Goal: Task Accomplishment & Management: Use online tool/utility

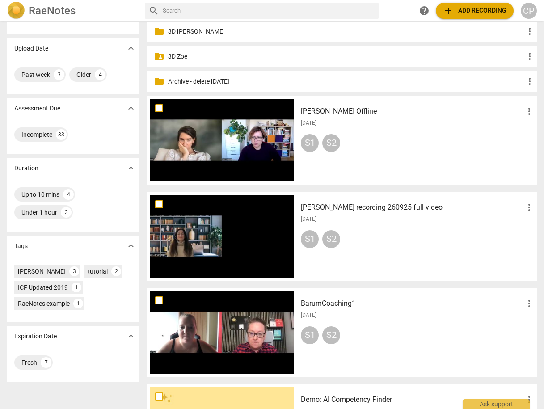
scroll to position [179, 0]
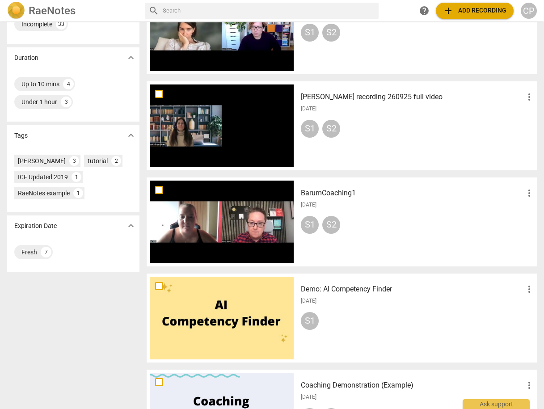
click at [330, 98] on h3 "[PERSON_NAME] recording 260925 full video" at bounding box center [412, 97] width 223 height 11
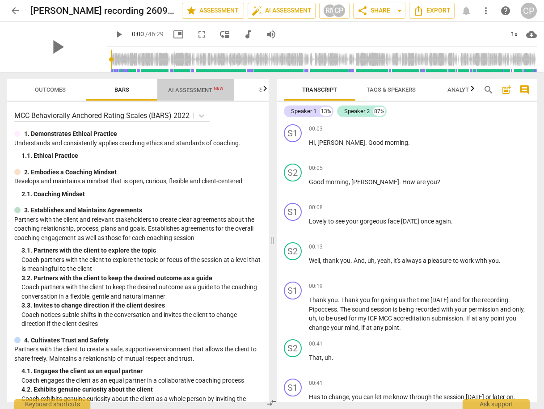
click at [186, 88] on span "AI Assessment New" at bounding box center [195, 90] width 55 height 7
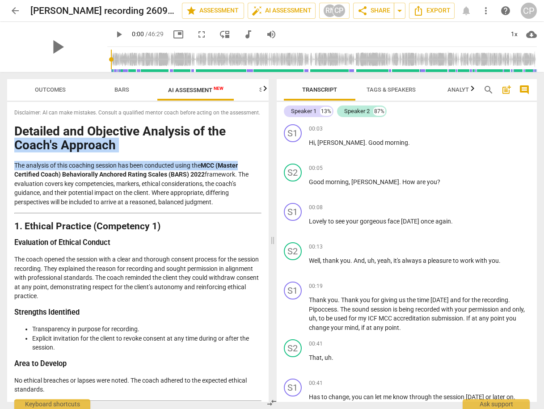
drag, startPoint x: 265, startPoint y: 124, endPoint x: 268, endPoint y: 164, distance: 40.4
click at [268, 164] on div "Outcomes Bars AI Assessment New Scores Disclaimer: AI can make mistakes. Consul…" at bounding box center [136, 240] width 272 height 337
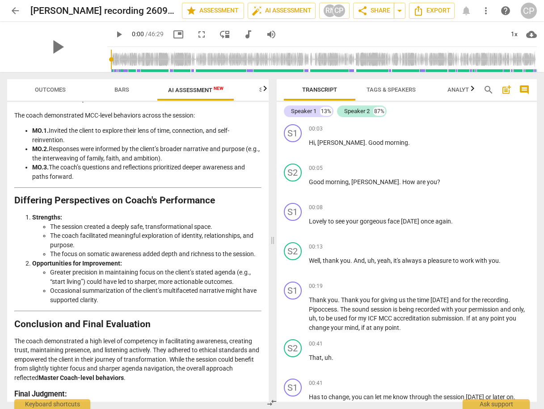
scroll to position [1826, 0]
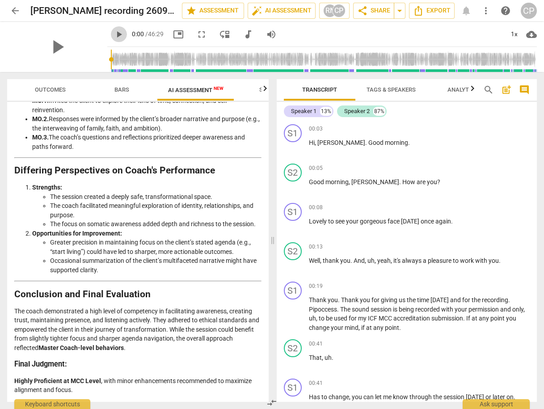
click at [113, 35] on span "play_arrow" at bounding box center [118, 34] width 11 height 11
click at [173, 34] on span "picture_in_picture" at bounding box center [178, 34] width 11 height 11
type input "13"
click at [266, 31] on span "volume_up" at bounding box center [271, 34] width 11 height 11
type input "0"
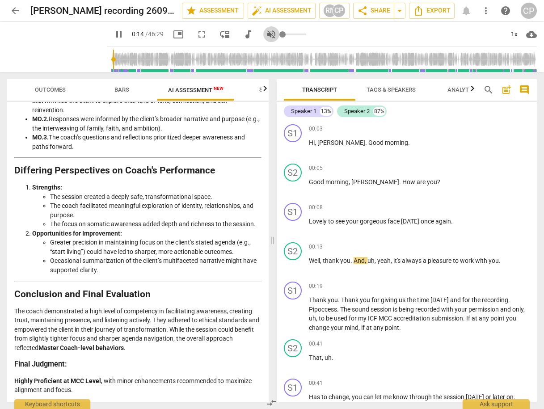
type input "14"
click at [266, 31] on span "volume_off" at bounding box center [271, 34] width 11 height 11
type input "1"
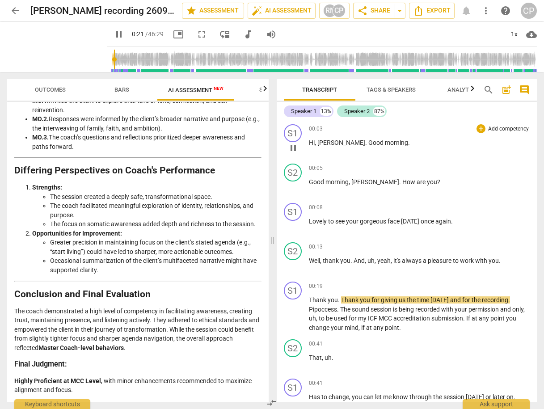
click at [482, 159] on div "S1 play_arrow pause 00:03 + Add competency keyboard_arrow_right Hi , [PERSON_NA…" at bounding box center [406, 140] width 260 height 39
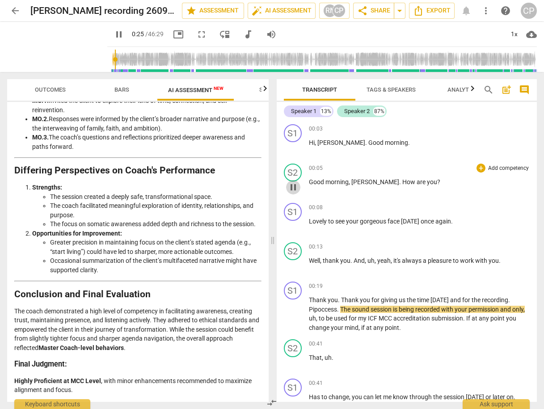
click at [292, 185] on span "pause" at bounding box center [293, 187] width 11 height 11
click at [293, 185] on span "play_arrow" at bounding box center [293, 187] width 11 height 11
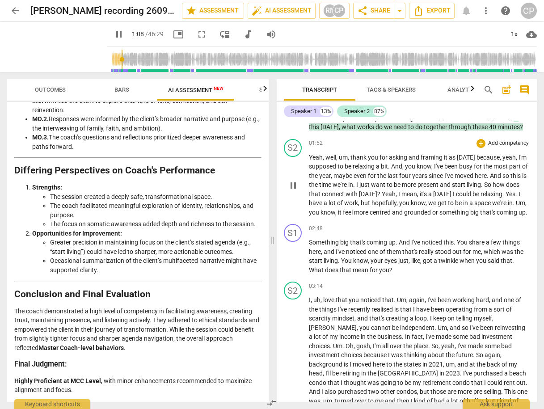
scroll to position [429, 0]
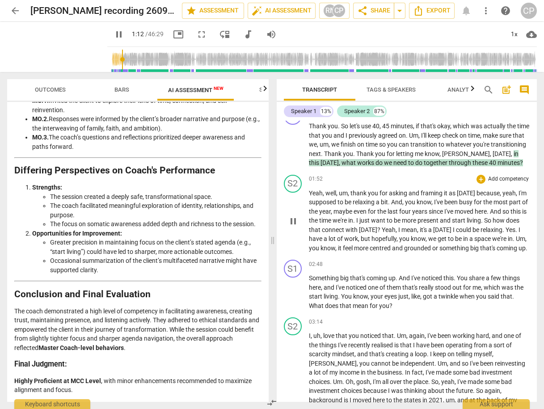
click at [307, 198] on div "S2 play_arrow pause 01:52 + Add competency keyboard_arrow_right Yeah , well , u…" at bounding box center [406, 213] width 260 height 85
drag, startPoint x: 308, startPoint y: 198, endPoint x: 388, endPoint y: 197, distance: 80.0
click at [388, 197] on p "Yeah , well , um , thank you for asking and framing it as [DATE] because , yeah…" at bounding box center [419, 220] width 221 height 64
click at [407, 187] on icon "button" at bounding box center [407, 185] width 5 height 6
drag, startPoint x: 459, startPoint y: 198, endPoint x: 474, endPoint y: 197, distance: 14.7
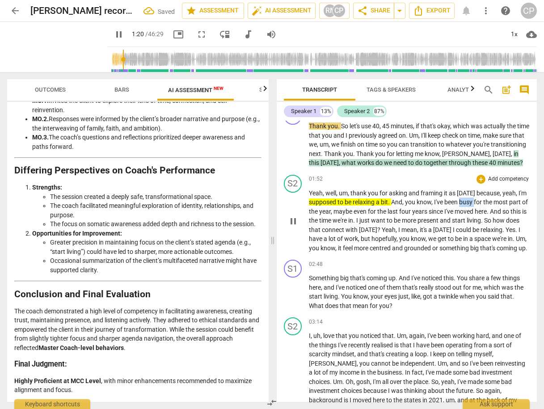
click at [474, 197] on p "Yeah , well , um , thank you for asking and framing it as [DATE] because , yeah…" at bounding box center [419, 220] width 221 height 64
click at [493, 184] on icon "button" at bounding box center [493, 185] width 5 height 6
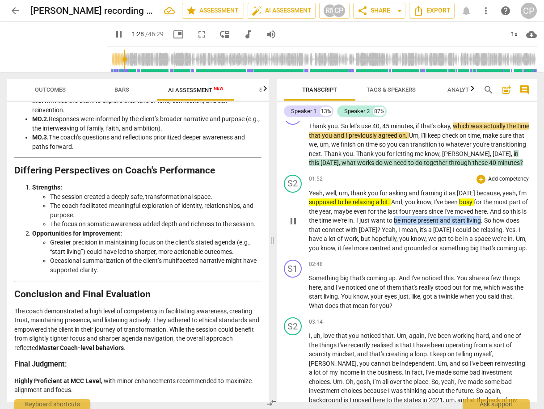
drag, startPoint x: 412, startPoint y: 217, endPoint x: 498, endPoint y: 218, distance: 85.8
click at [498, 218] on p "Yeah , well , um , thank you for asking and framing it as [DATE] because , yeah…" at bounding box center [419, 220] width 221 height 64
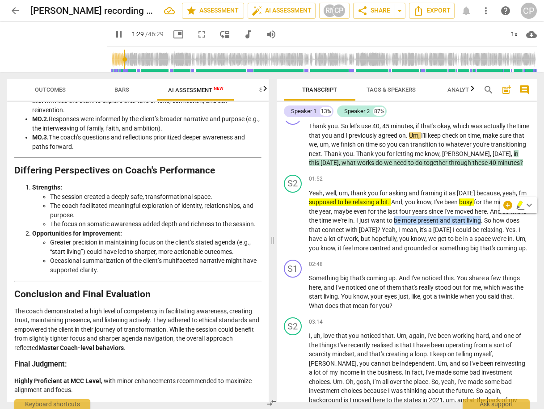
click at [519, 203] on icon "button" at bounding box center [519, 204] width 5 height 6
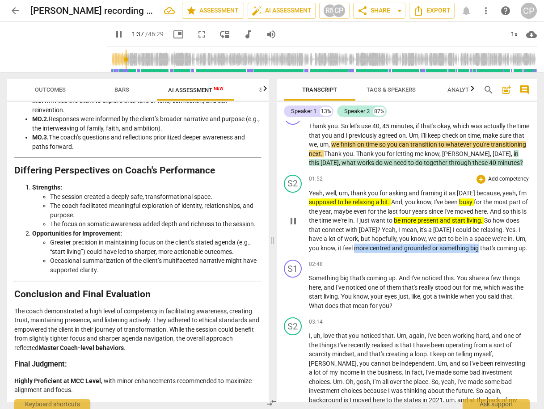
drag, startPoint x: 376, startPoint y: 245, endPoint x: 499, endPoint y: 244, distance: 123.3
click at [499, 244] on p "Yeah , well , um , thank you for asking and framing it as [DATE] because , yeah…" at bounding box center [419, 220] width 221 height 64
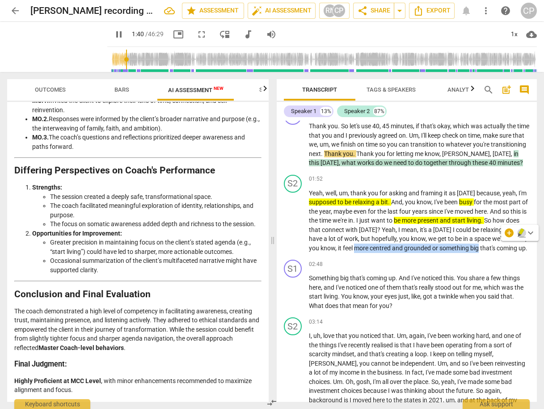
click at [520, 230] on icon "button" at bounding box center [520, 231] width 5 height 6
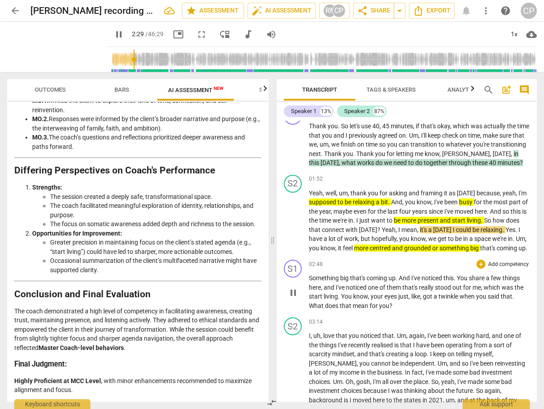
drag, startPoint x: 307, startPoint y: 301, endPoint x: 335, endPoint y: 303, distance: 28.2
click at [333, 303] on div "S1 play_arrow pause 02:48 + Add competency keyboard_arrow_right Something big t…" at bounding box center [406, 285] width 260 height 58
drag, startPoint x: 338, startPoint y: 303, endPoint x: 305, endPoint y: 305, distance: 33.6
click at [305, 305] on div "S1 play_arrow pause 02:48 + Add competency keyboard_arrow_right Something big t…" at bounding box center [406, 285] width 260 height 58
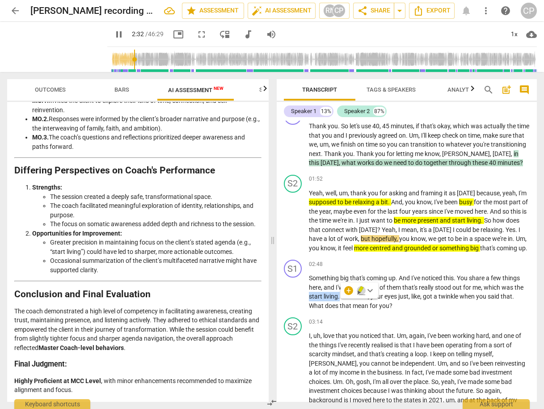
click at [358, 290] on icon "button" at bounding box center [360, 289] width 5 height 6
click at [479, 268] on div "+" at bounding box center [480, 264] width 9 height 9
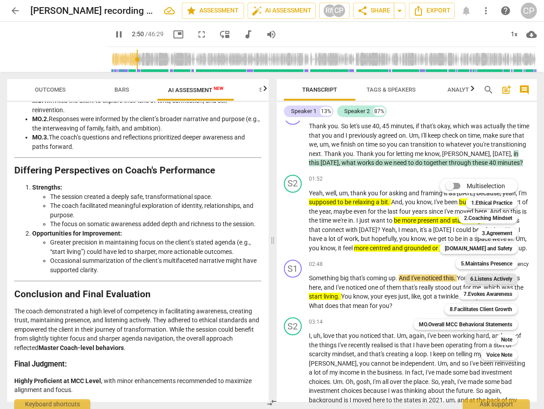
click at [491, 281] on b "6.Listens Actively" at bounding box center [491, 278] width 42 height 11
type input "171"
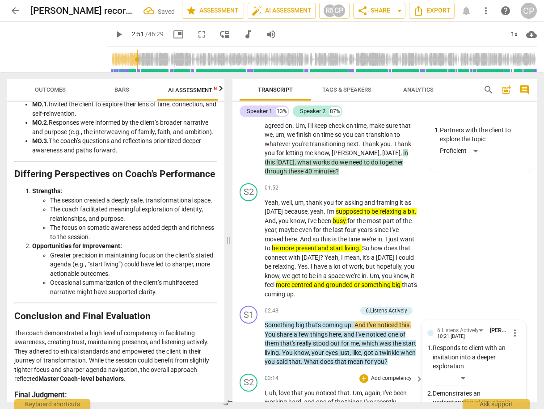
scroll to position [700, 0]
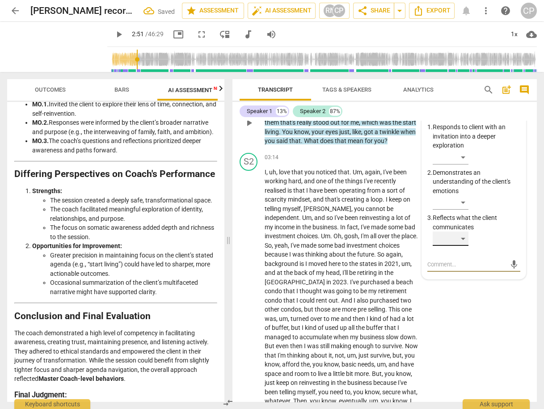
click at [462, 234] on div "​" at bounding box center [450, 238] width 36 height 14
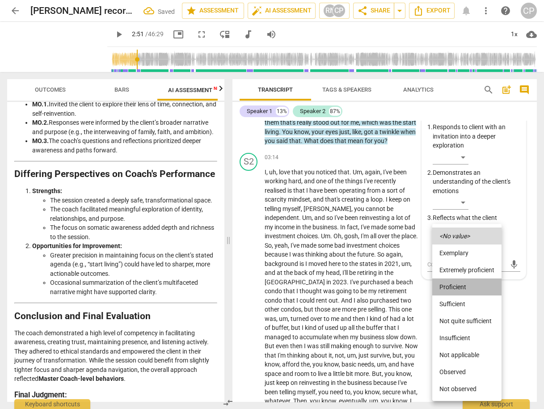
click at [454, 284] on li "Proficient" at bounding box center [466, 286] width 69 height 17
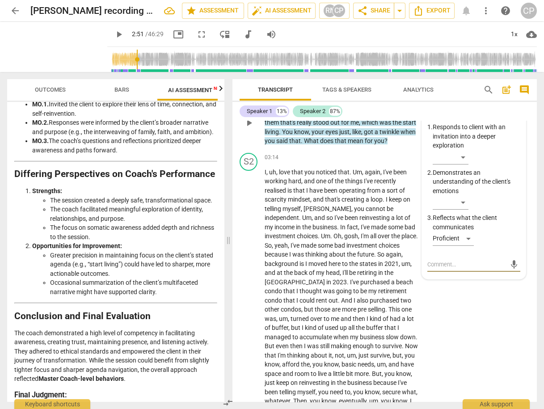
click at [474, 260] on textarea at bounding box center [466, 264] width 79 height 8
click at [473, 260] on textarea at bounding box center [466, 264] width 79 height 8
click at [509, 266] on span "send" at bounding box center [514, 269] width 10 height 10
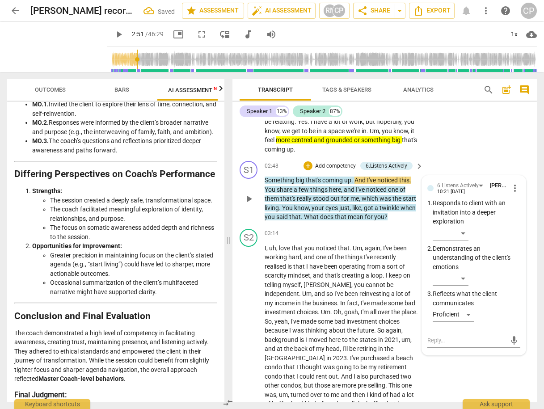
scroll to position [593, 0]
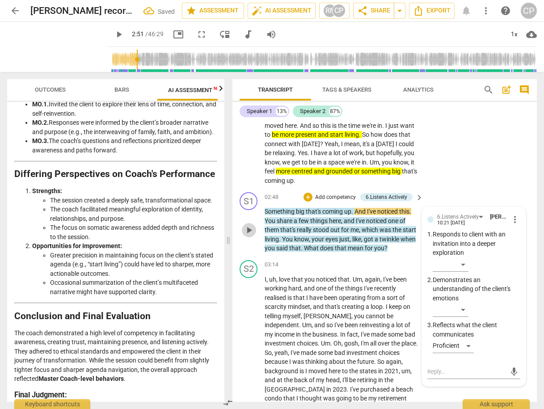
click at [248, 229] on span "play_arrow" at bounding box center [248, 230] width 11 height 11
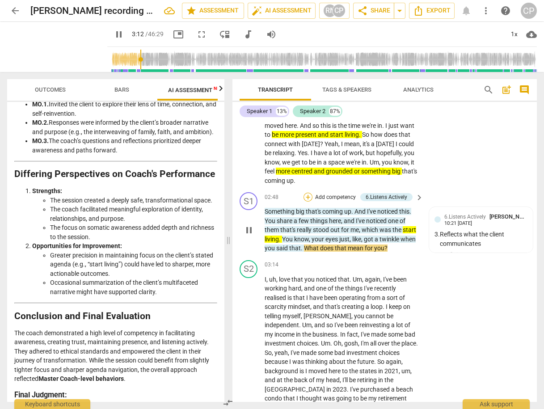
click at [309, 195] on div "+" at bounding box center [307, 197] width 9 height 9
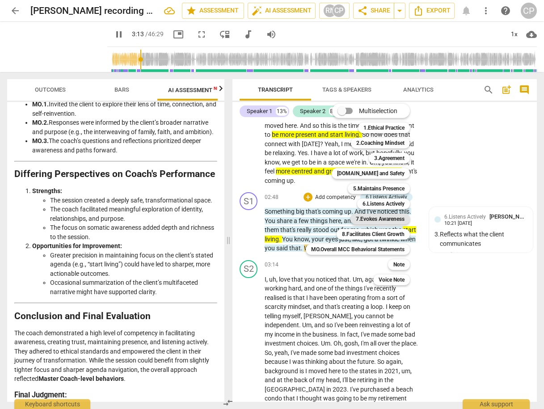
click at [388, 221] on b "7.Evokes Awareness" at bounding box center [380, 219] width 49 height 11
type input "193"
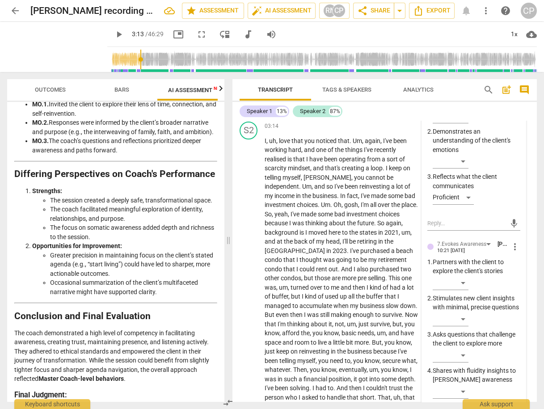
scroll to position [772, 0]
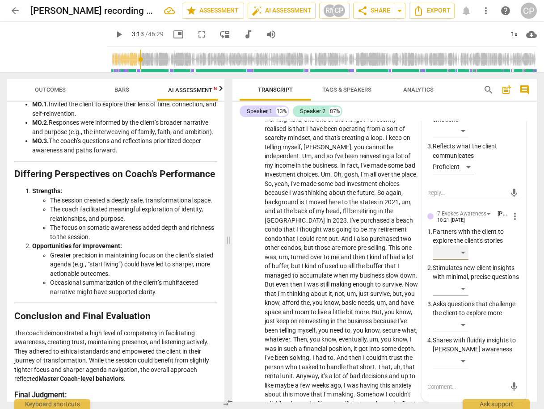
click at [462, 252] on div "​" at bounding box center [450, 252] width 36 height 14
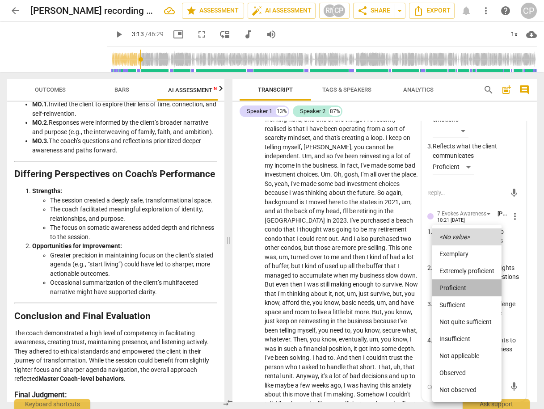
click at [457, 289] on li "Proficient" at bounding box center [466, 287] width 69 height 17
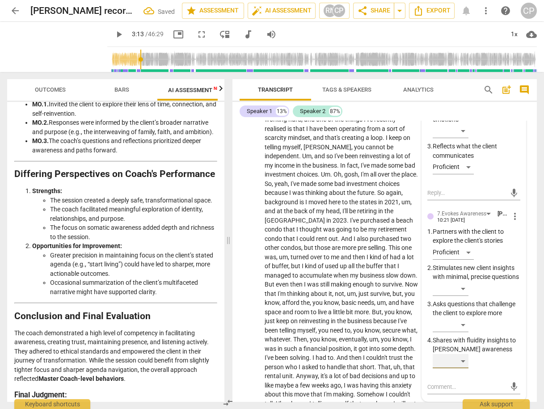
click at [466, 367] on div "​" at bounding box center [450, 361] width 36 height 14
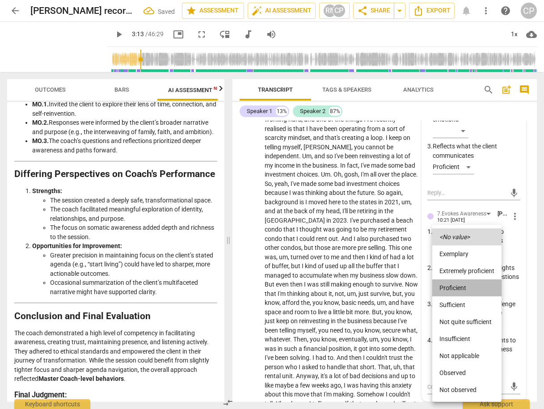
click at [454, 289] on li "Proficient" at bounding box center [466, 287] width 69 height 17
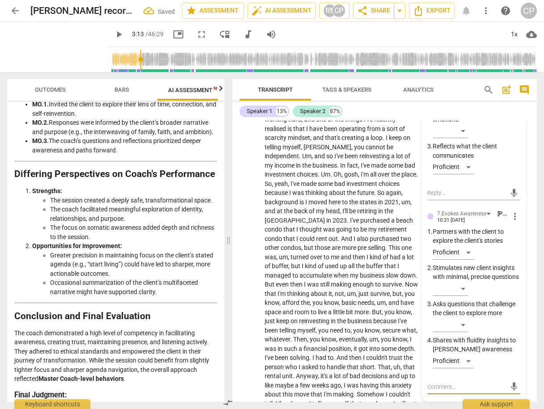
click at [447, 390] on textarea at bounding box center [466, 386] width 79 height 8
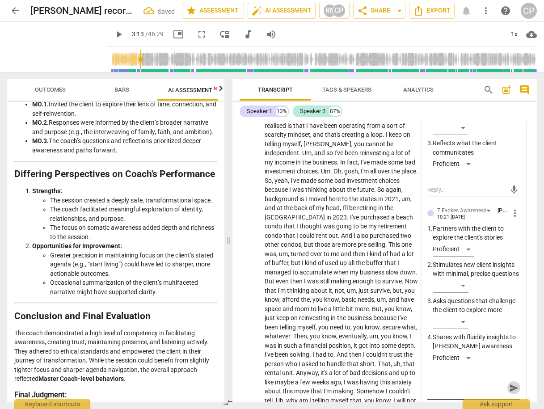
click at [512, 393] on span "send" at bounding box center [514, 388] width 10 height 10
click at [251, 276] on span "play_arrow" at bounding box center [248, 281] width 11 height 11
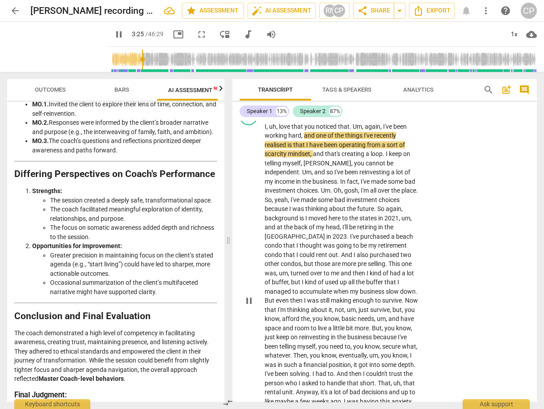
scroll to position [668, 0]
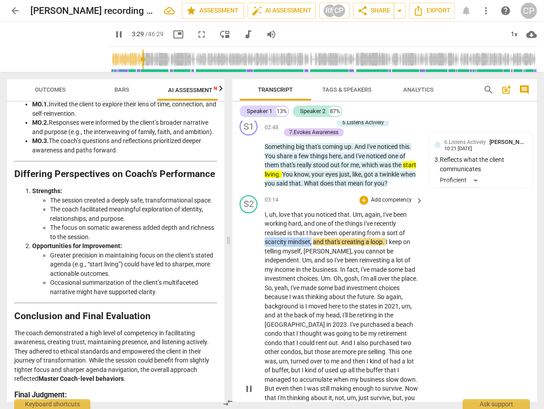
drag, startPoint x: 264, startPoint y: 239, endPoint x: 310, endPoint y: 239, distance: 46.5
click at [310, 239] on p "I , uh , love that you noticed that . Um , again , I've been working hard , and…" at bounding box center [341, 388] width 154 height 357
click at [333, 224] on icon "button" at bounding box center [332, 226] width 5 height 6
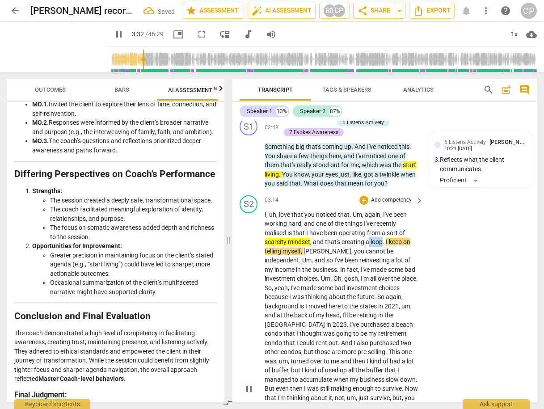
drag, startPoint x: 369, startPoint y: 240, endPoint x: 385, endPoint y: 240, distance: 16.5
click at [383, 242] on p "I , uh , love that you noticed that . Um , again , I've been working hard , and…" at bounding box center [341, 388] width 154 height 357
click at [400, 227] on icon "button" at bounding box center [402, 226] width 5 height 6
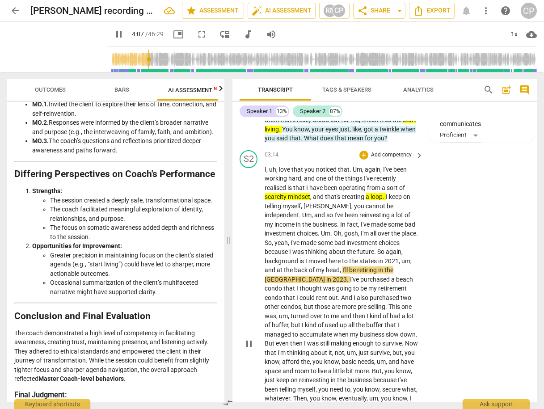
scroll to position [739, 0]
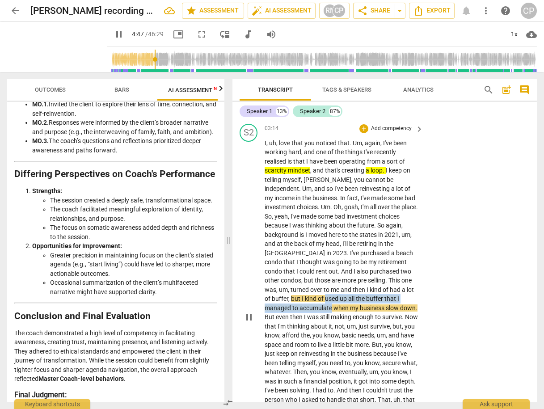
drag, startPoint x: 372, startPoint y: 285, endPoint x: 364, endPoint y: 293, distance: 10.4
click at [364, 293] on p "I , uh , love that you noticed that . Um , again , I've been working hard , and…" at bounding box center [341, 316] width 154 height 357
click at [387, 283] on icon "button" at bounding box center [386, 283] width 5 height 6
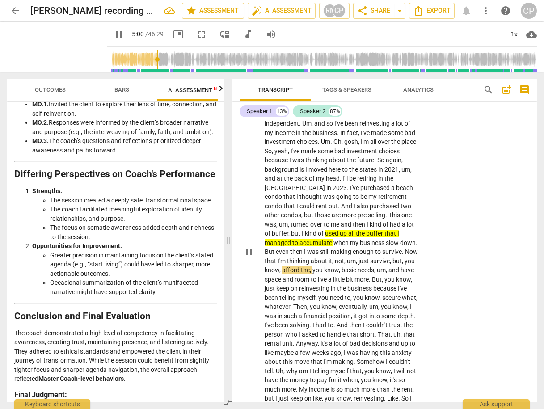
scroll to position [846, 0]
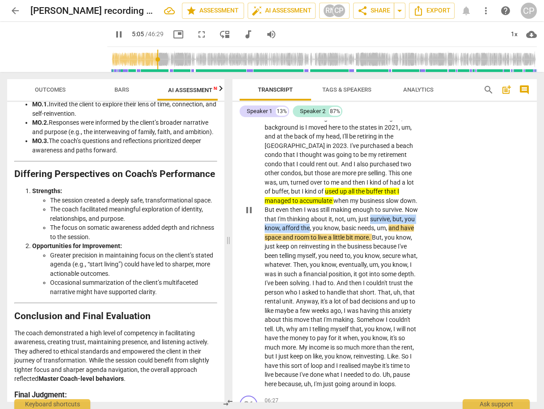
drag, startPoint x: 287, startPoint y: 217, endPoint x: 377, endPoint y: 219, distance: 89.8
click at [377, 219] on p "I , uh , love that you noticed that . Um , again , I've been working hard , and…" at bounding box center [341, 209] width 154 height 357
click at [397, 202] on icon "button" at bounding box center [397, 203] width 5 height 6
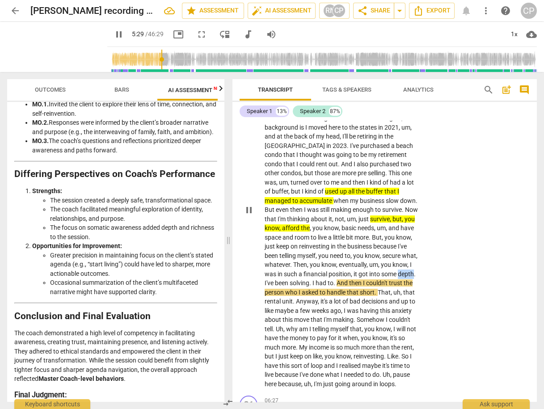
drag, startPoint x: 359, startPoint y: 270, endPoint x: 374, endPoint y: 268, distance: 15.3
click at [374, 268] on p "I , uh , love that you noticed that . Um , again , I've been working hard , and…" at bounding box center [341, 209] width 154 height 357
click at [394, 255] on icon "button" at bounding box center [395, 259] width 9 height 11
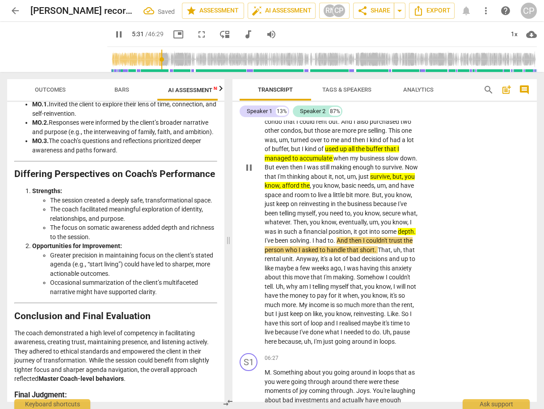
scroll to position [918, 0]
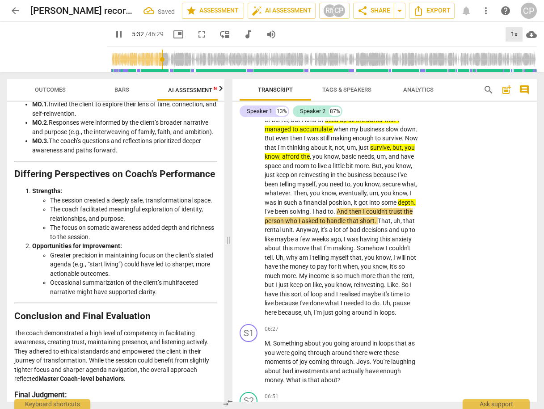
click at [510, 32] on div "1x" at bounding box center [513, 34] width 17 height 14
click at [519, 68] on li "1.25x" at bounding box center [520, 69] width 30 height 17
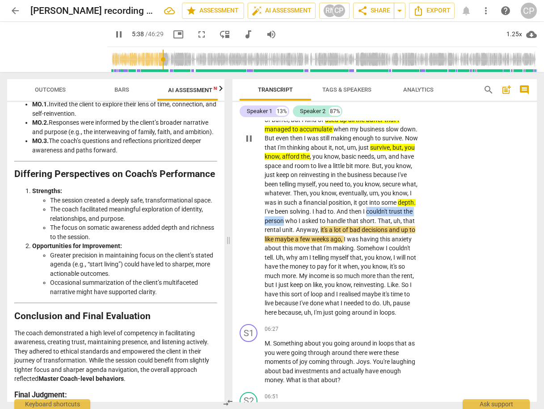
drag, startPoint x: 341, startPoint y: 209, endPoint x: 409, endPoint y: 210, distance: 68.4
click at [409, 210] on p "I , uh , love that you noticed that . Um , again , I've been working hard , and…" at bounding box center [341, 138] width 154 height 357
click at [427, 197] on icon "button" at bounding box center [427, 196] width 5 height 6
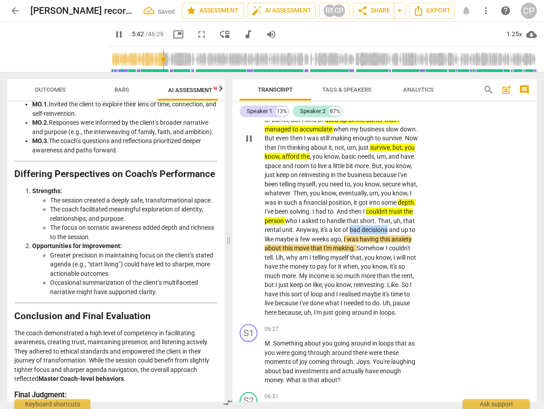
drag, startPoint x: 332, startPoint y: 227, endPoint x: 369, endPoint y: 230, distance: 37.2
click at [369, 230] on p "I , uh , love that you noticed that . Um , again , I've been working hard , and…" at bounding box center [341, 138] width 154 height 357
click at [392, 215] on icon "button" at bounding box center [391, 214] width 5 height 6
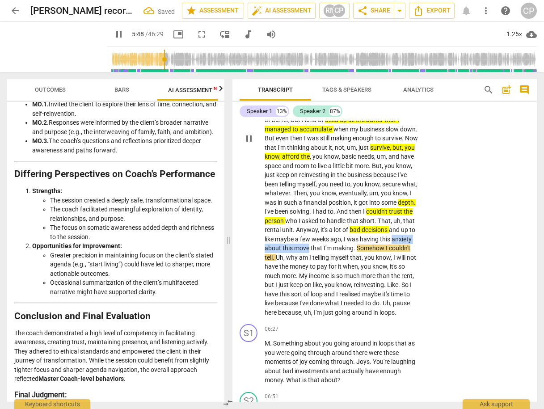
drag, startPoint x: 381, startPoint y: 235, endPoint x: 308, endPoint y: 244, distance: 73.0
click at [308, 244] on p "I , uh , love that you noticed that . Um , again , I've been working hard , and…" at bounding box center [341, 138] width 154 height 357
click at [329, 233] on icon "button" at bounding box center [329, 232] width 5 height 6
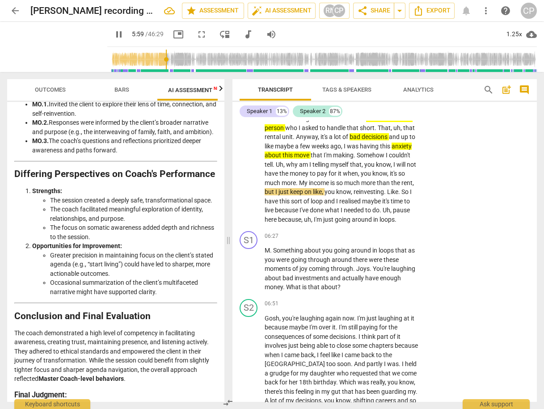
scroll to position [1025, 0]
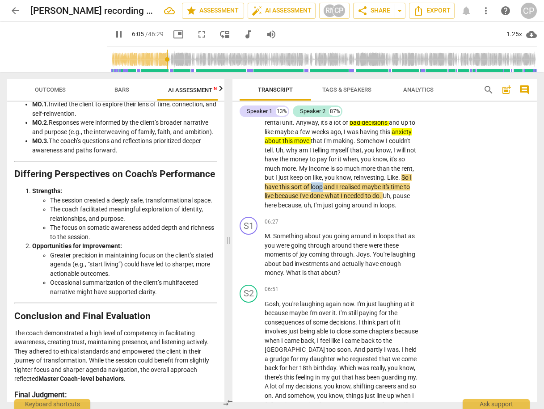
drag, startPoint x: 310, startPoint y: 182, endPoint x: 323, endPoint y: 183, distance: 12.5
click at [323, 183] on span "loop" at bounding box center [316, 186] width 13 height 7
click at [342, 169] on icon "button" at bounding box center [344, 172] width 9 height 11
drag, startPoint x: 362, startPoint y: 184, endPoint x: 381, endPoint y: 193, distance: 21.0
click at [381, 193] on p "I , uh , love that you noticed that . Um , again , I've been working hard , and…" at bounding box center [341, 31] width 154 height 357
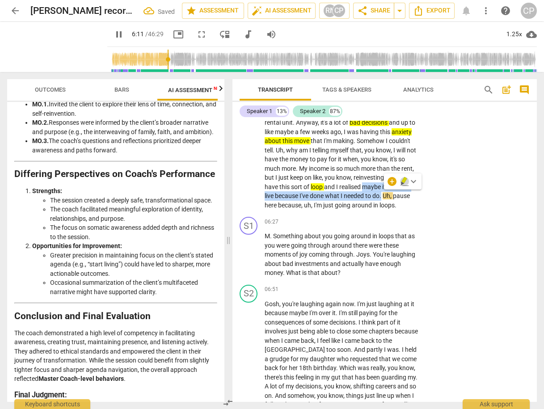
click at [402, 183] on icon "button" at bounding box center [402, 184] width 3 height 4
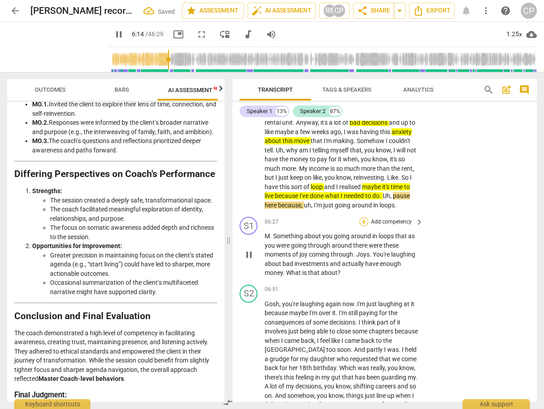
click at [360, 221] on div "+" at bounding box center [363, 221] width 9 height 9
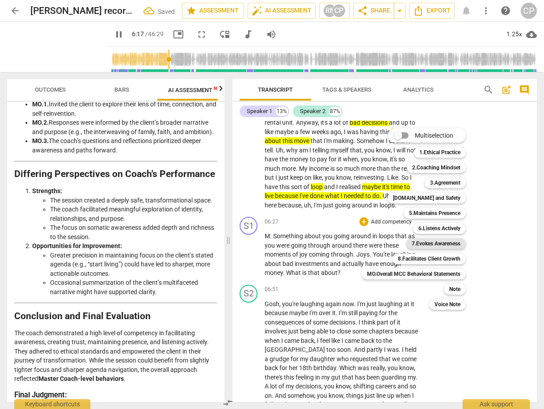
click at [443, 243] on b "7.Evokes Awareness" at bounding box center [435, 243] width 49 height 11
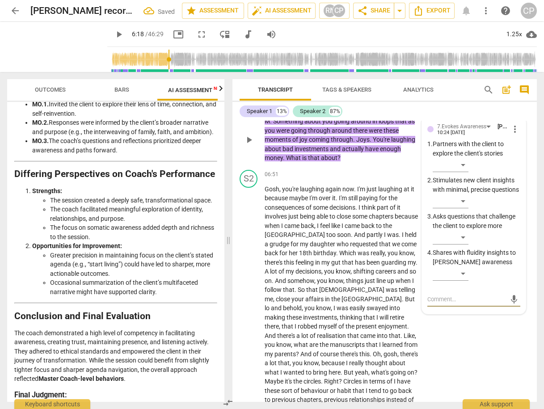
scroll to position [1112, 0]
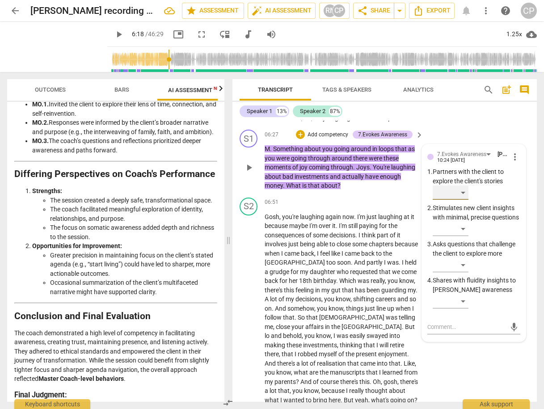
click at [461, 188] on div "​" at bounding box center [450, 192] width 36 height 14
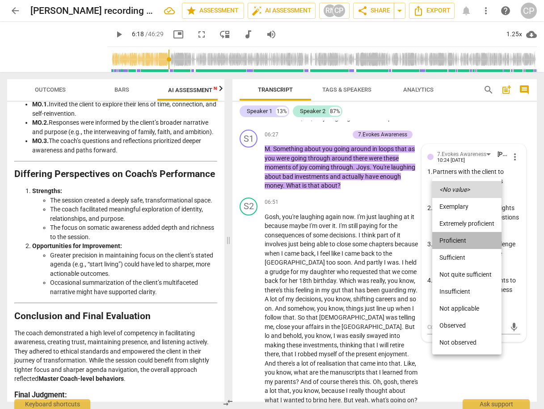
click at [453, 238] on li "Proficient" at bounding box center [466, 240] width 69 height 17
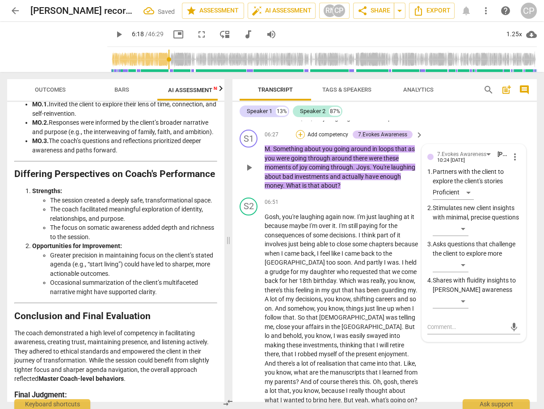
click at [298, 132] on div "+" at bounding box center [300, 134] width 9 height 9
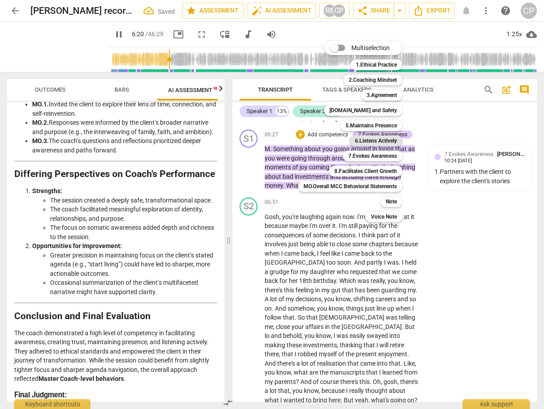
click at [382, 138] on b "6.Listens Actively" at bounding box center [376, 140] width 42 height 11
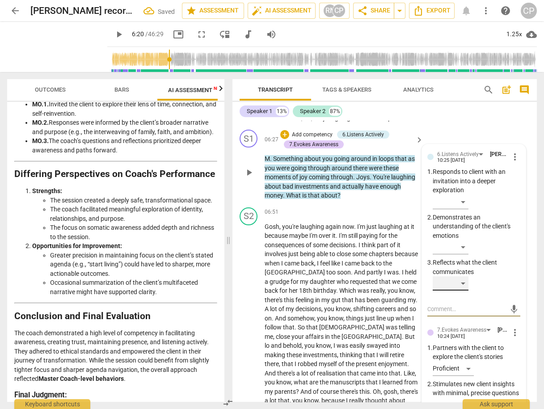
click at [463, 280] on div "​" at bounding box center [450, 283] width 36 height 14
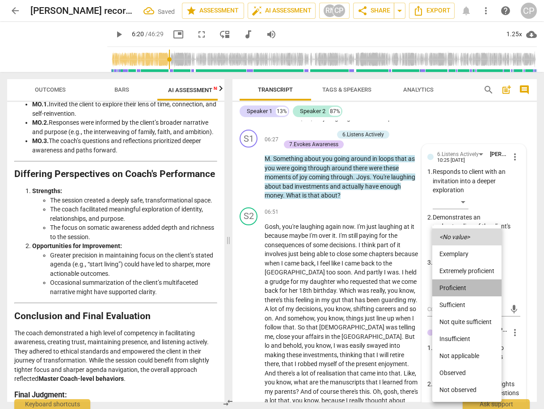
click at [452, 285] on li "Proficient" at bounding box center [466, 287] width 69 height 17
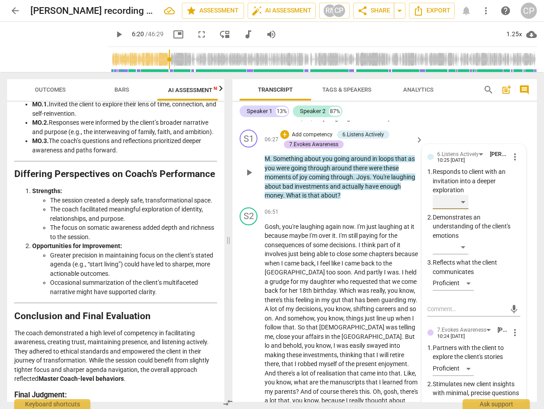
click at [466, 197] on div "​" at bounding box center [450, 202] width 36 height 14
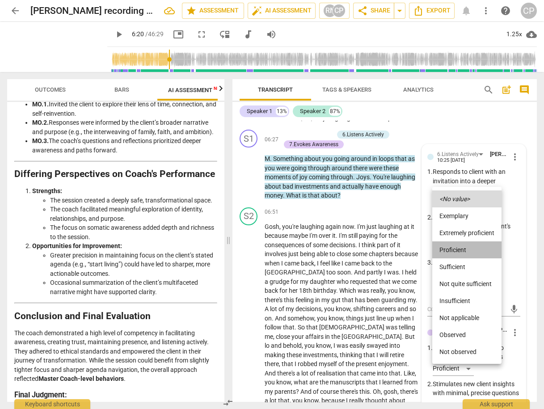
click at [452, 248] on li "Proficient" at bounding box center [466, 249] width 69 height 17
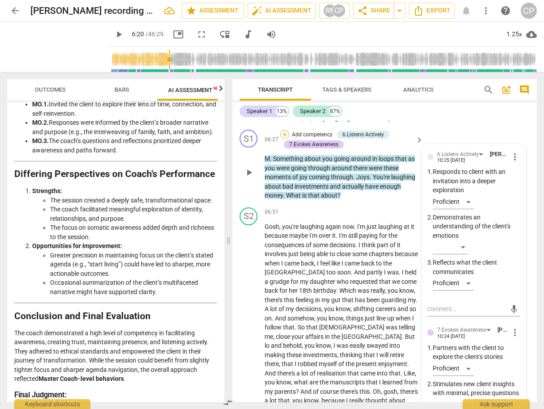
click at [285, 133] on div "+" at bounding box center [284, 134] width 9 height 9
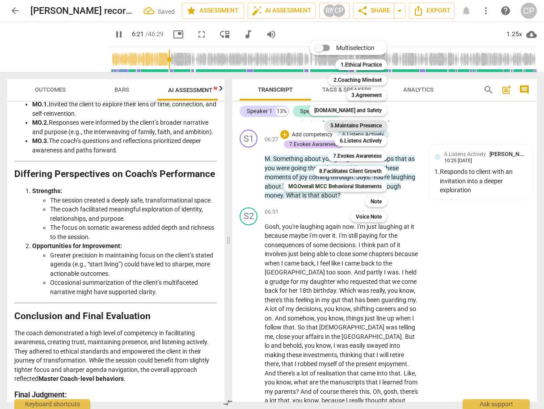
click at [369, 123] on b "5.Maintains Presence" at bounding box center [355, 125] width 51 height 11
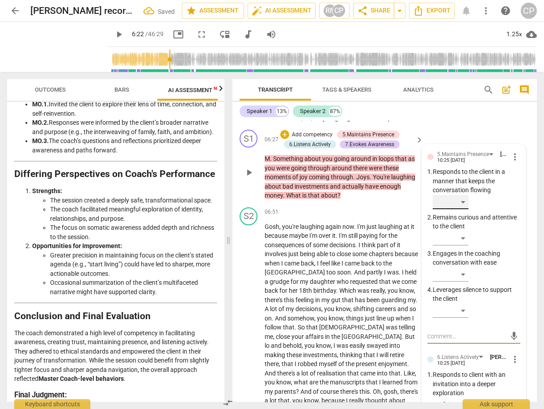
click at [457, 199] on div "​" at bounding box center [450, 202] width 36 height 14
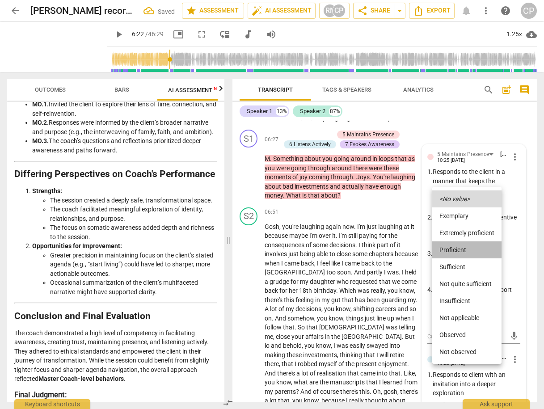
click at [458, 248] on li "Proficient" at bounding box center [466, 249] width 69 height 17
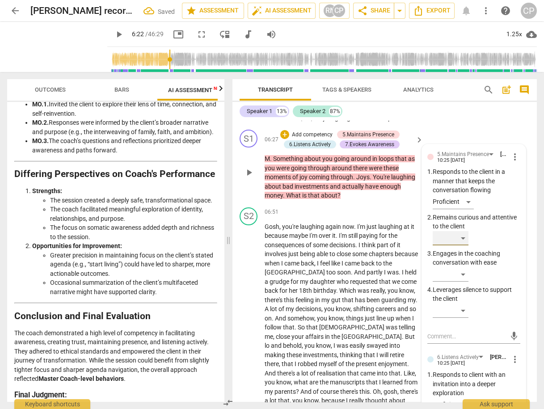
click at [460, 233] on div "​" at bounding box center [450, 238] width 36 height 14
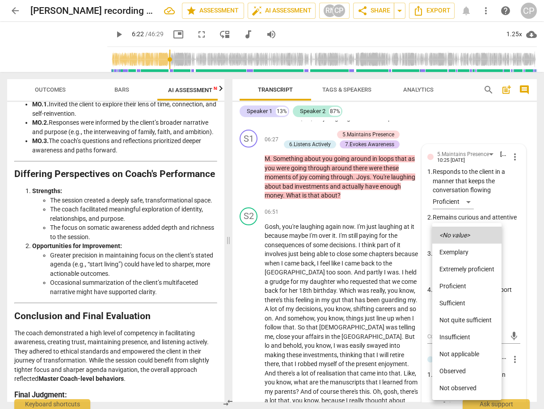
click at [455, 285] on li "Proficient" at bounding box center [466, 285] width 69 height 17
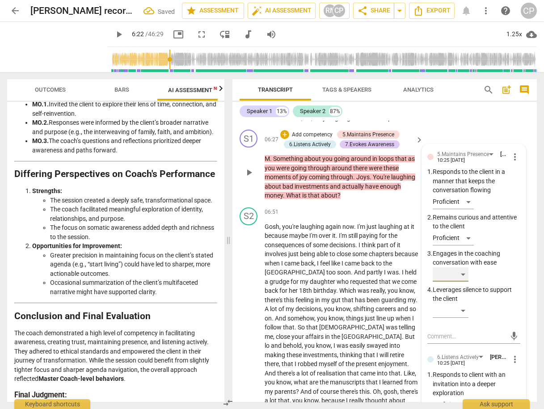
click at [465, 268] on div "​" at bounding box center [450, 274] width 36 height 14
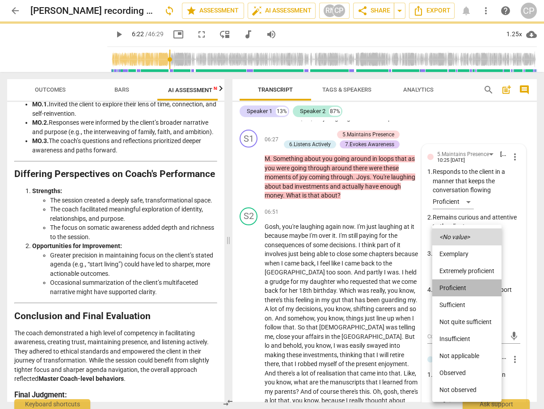
click at [463, 292] on li "Proficient" at bounding box center [466, 287] width 69 height 17
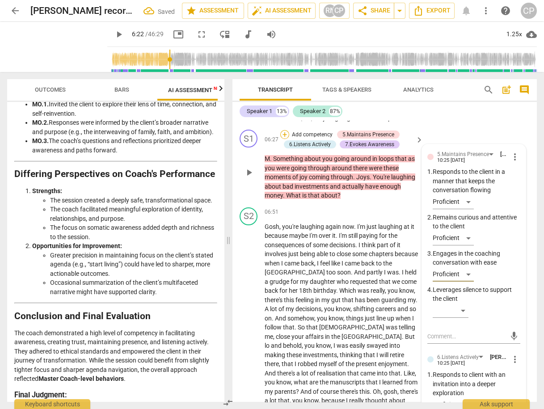
click at [285, 130] on div "+" at bounding box center [284, 134] width 9 height 9
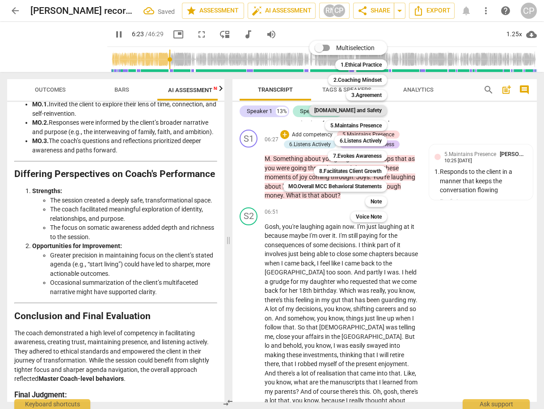
click at [366, 108] on b "[DOMAIN_NAME] and Safety" at bounding box center [347, 110] width 67 height 11
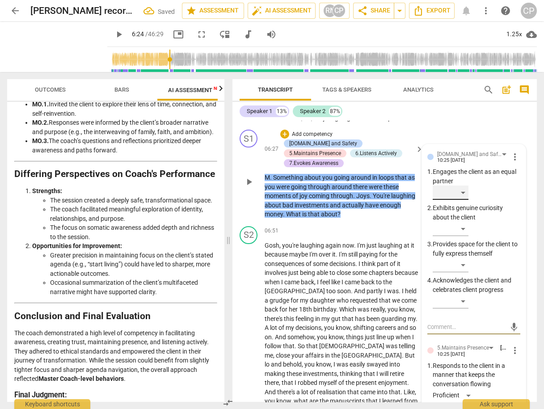
click at [461, 190] on div "​" at bounding box center [450, 192] width 36 height 14
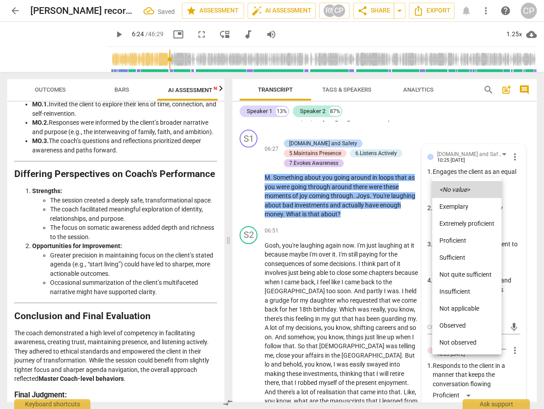
click at [459, 241] on li "Proficient" at bounding box center [466, 240] width 69 height 17
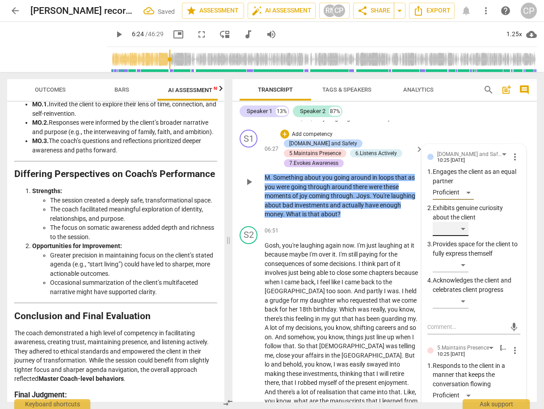
click at [465, 224] on div "​" at bounding box center [450, 229] width 36 height 14
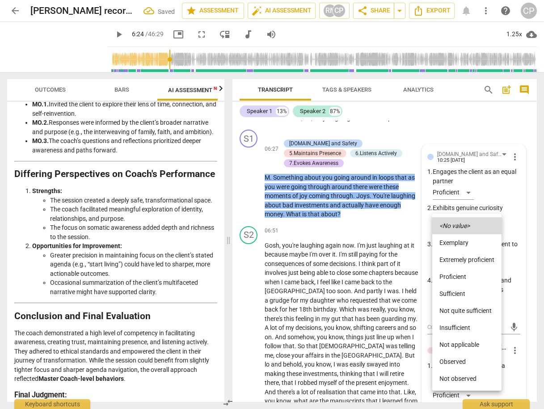
click at [452, 276] on li "Proficient" at bounding box center [466, 276] width 69 height 17
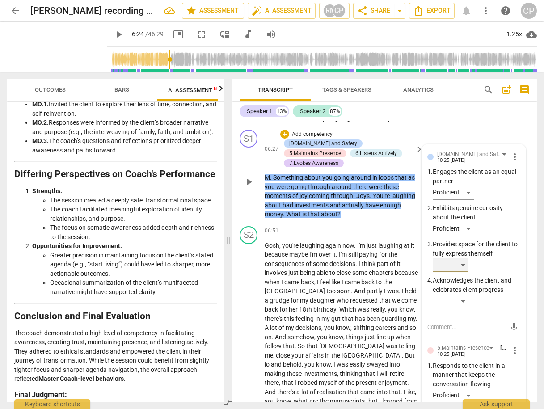
click at [461, 261] on div "​" at bounding box center [450, 265] width 36 height 14
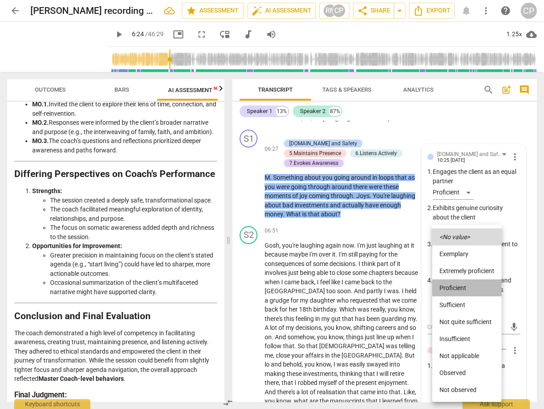
click at [456, 287] on li "Proficient" at bounding box center [466, 287] width 69 height 17
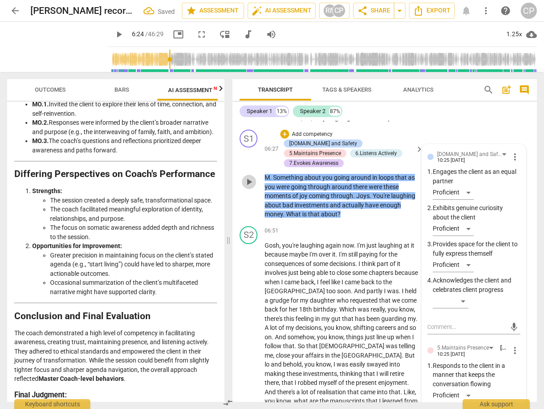
click at [250, 176] on span "play_arrow" at bounding box center [248, 181] width 11 height 11
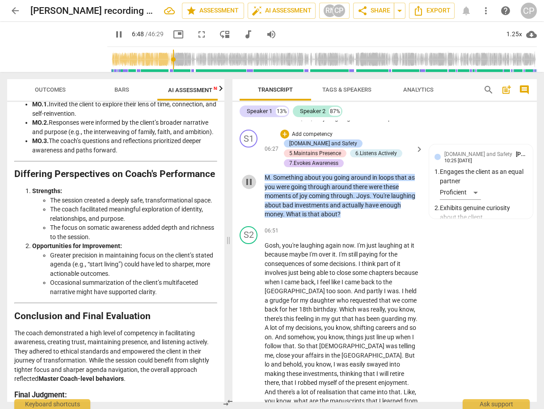
click at [250, 176] on span "pause" at bounding box center [248, 181] width 11 height 11
click at [248, 176] on span "play_arrow" at bounding box center [248, 181] width 11 height 11
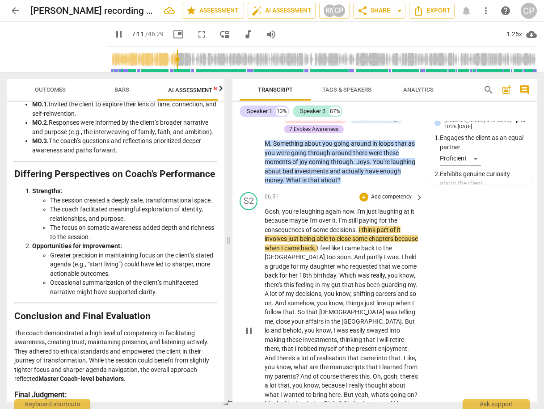
scroll to position [1148, 0]
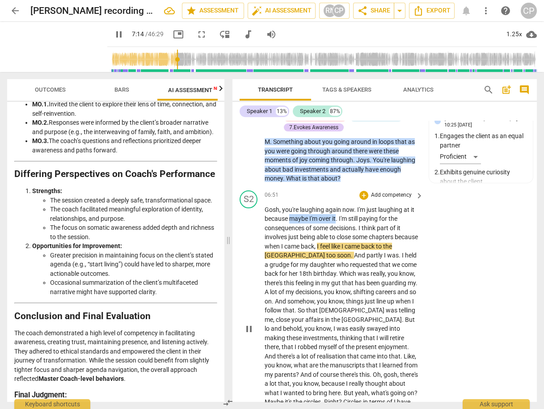
drag, startPoint x: 290, startPoint y: 206, endPoint x: 335, endPoint y: 205, distance: 45.6
click at [335, 205] on p "Gosh , you're laughing again now . I'm just laughing at it because maybe I'm ov…" at bounding box center [341, 328] width 154 height 247
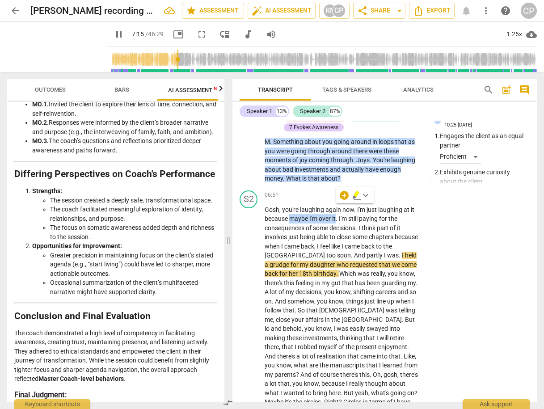
click at [356, 196] on icon "button" at bounding box center [355, 194] width 5 height 6
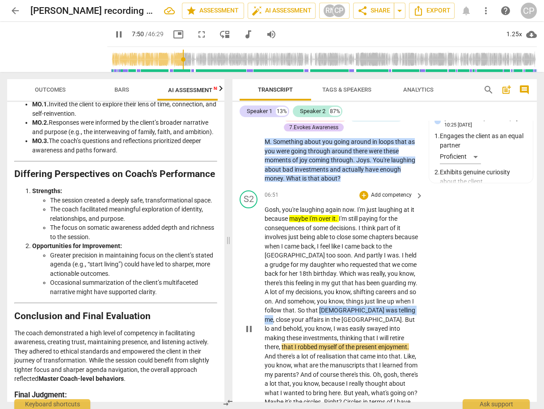
drag, startPoint x: 339, startPoint y: 297, endPoint x: 389, endPoint y: 299, distance: 51.0
click at [389, 299] on p "Gosh , you're laughing again now . I'm just laughing at it because maybe I'm ov…" at bounding box center [341, 328] width 154 height 247
click at [412, 285] on icon "button" at bounding box center [410, 285] width 5 height 6
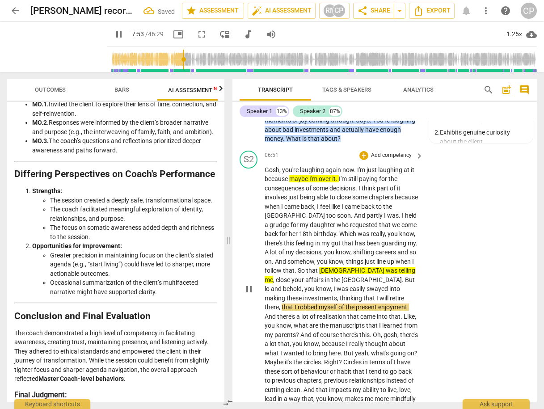
scroll to position [1255, 0]
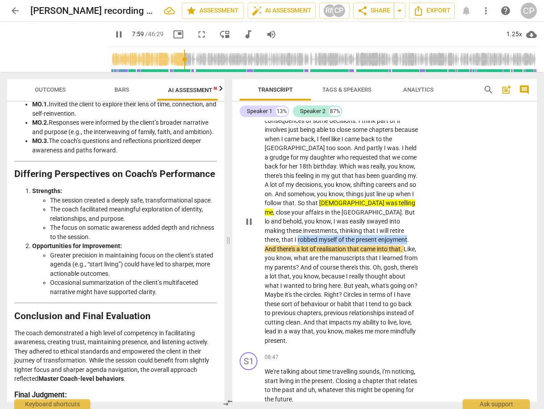
drag, startPoint x: 264, startPoint y: 227, endPoint x: 373, endPoint y: 229, distance: 109.4
click at [373, 229] on p "Gosh , you're laughing again now . I'm just laughing at it because maybe I'm ov…" at bounding box center [341, 221] width 154 height 247
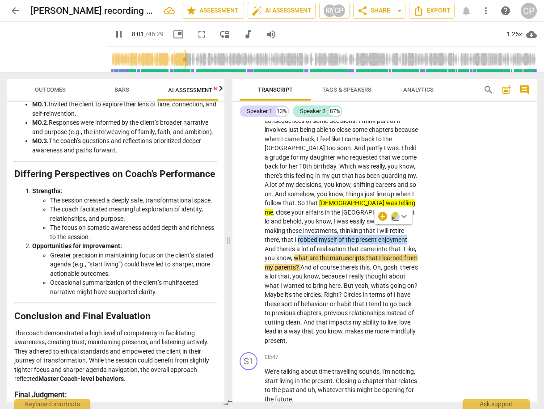
click at [392, 214] on icon "button" at bounding box center [394, 216] width 9 height 11
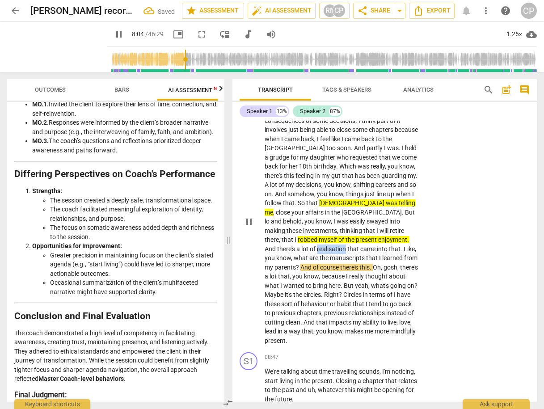
drag, startPoint x: 281, startPoint y: 237, endPoint x: 309, endPoint y: 238, distance: 28.2
click at [317, 245] on span "realisation" at bounding box center [332, 248] width 30 height 7
click at [331, 224] on icon "button" at bounding box center [330, 224] width 5 height 6
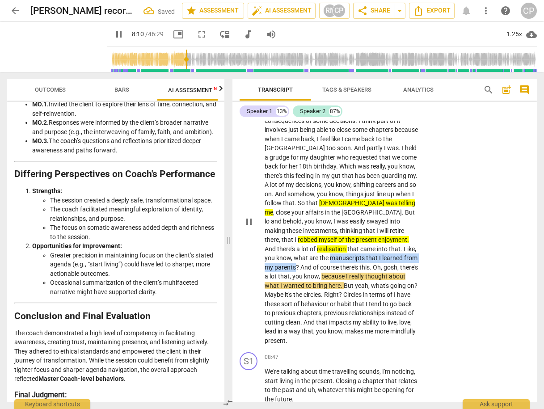
drag, startPoint x: 301, startPoint y: 245, endPoint x: 285, endPoint y: 255, distance: 18.8
click at [285, 255] on p "Gosh , you're laughing again now . I'm just laughing at it because maybe I'm ov…" at bounding box center [341, 221] width 154 height 247
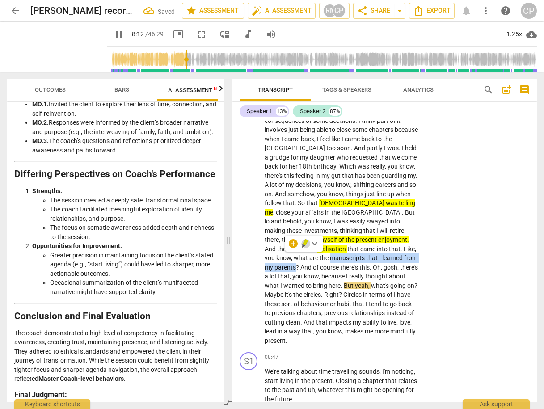
click at [306, 242] on icon "button" at bounding box center [304, 242] width 5 height 6
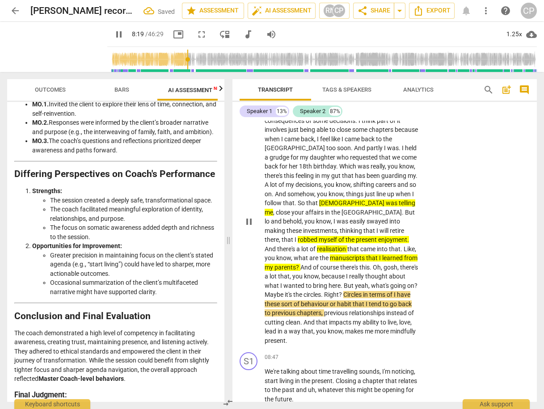
click at [264, 282] on div "S2 play_arrow pause 06:51 + Add competency keyboard_arrow_right Gosh , you're l…" at bounding box center [384, 214] width 304 height 269
drag, startPoint x: 265, startPoint y: 282, endPoint x: 321, endPoint y: 280, distance: 55.4
click at [321, 285] on p "Gosh , you're laughing again now . I'm just laughing at it because maybe I'm ov…" at bounding box center [341, 221] width 154 height 247
click at [344, 270] on icon "button" at bounding box center [342, 271] width 9 height 11
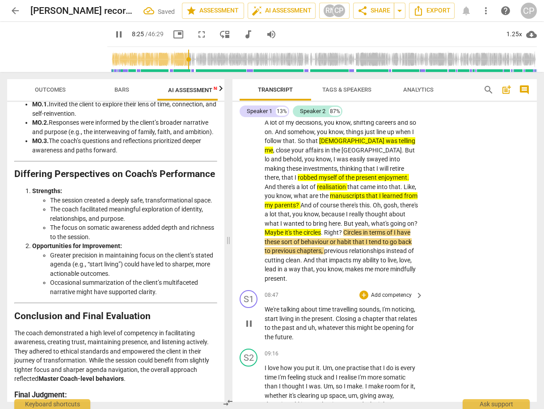
scroll to position [1327, 0]
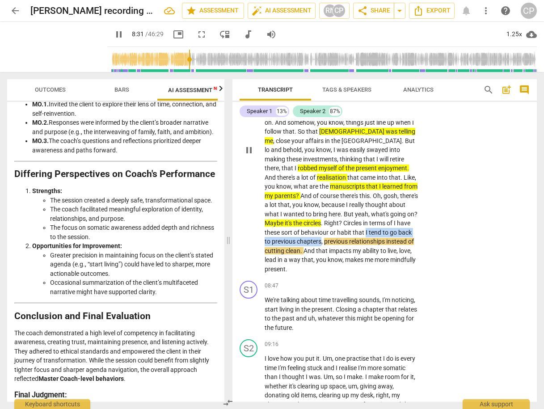
drag, startPoint x: 364, startPoint y: 219, endPoint x: 319, endPoint y: 230, distance: 46.3
click at [319, 230] on p "Gosh , you're laughing again now . I'm just laughing at it because maybe I'm ov…" at bounding box center [341, 149] width 154 height 247
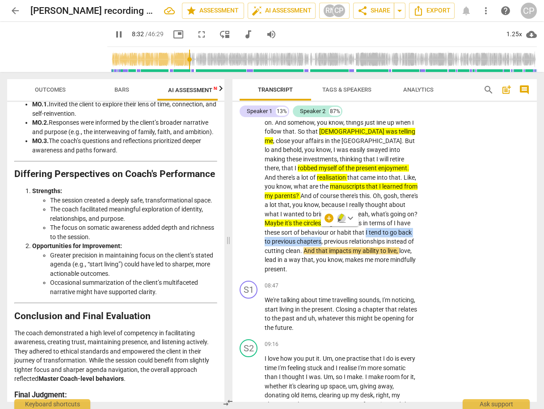
click at [340, 217] on icon "button" at bounding box center [340, 217] width 5 height 6
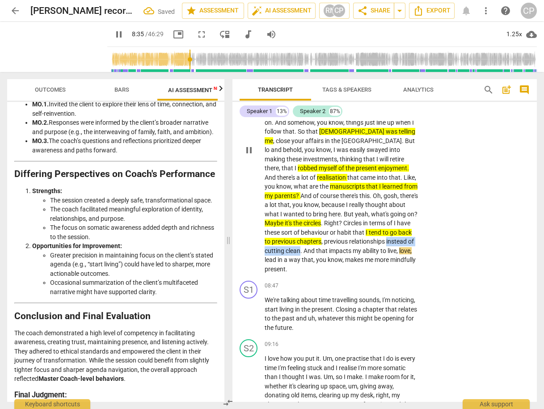
drag, startPoint x: 385, startPoint y: 229, endPoint x: 300, endPoint y: 241, distance: 86.6
click at [300, 241] on p "Gosh , you're laughing again now . I'm just laughing at it because maybe I'm ov…" at bounding box center [341, 149] width 154 height 247
click at [318, 225] on icon "button" at bounding box center [320, 227] width 9 height 11
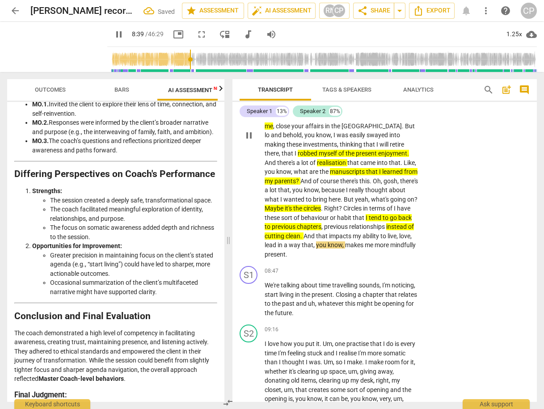
scroll to position [1362, 0]
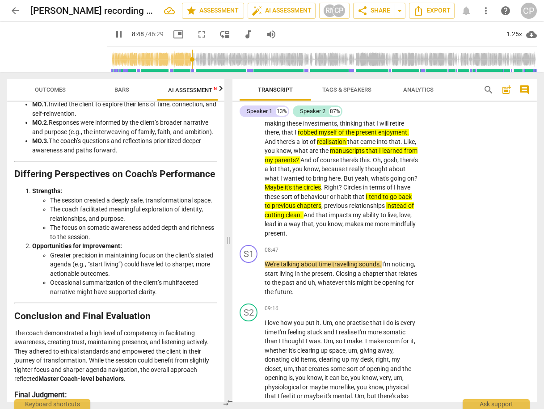
click at [298, 222] on p "Gosh , you're laughing again now . I'm just laughing at it because maybe I'm ov…" at bounding box center [341, 114] width 154 height 247
drag, startPoint x: 288, startPoint y: 222, endPoint x: 257, endPoint y: 223, distance: 30.4
click at [257, 223] on div "S2 play_arrow pause 06:51 + Add competency keyboard_arrow_right Gosh , you're l…" at bounding box center [384, 106] width 304 height 269
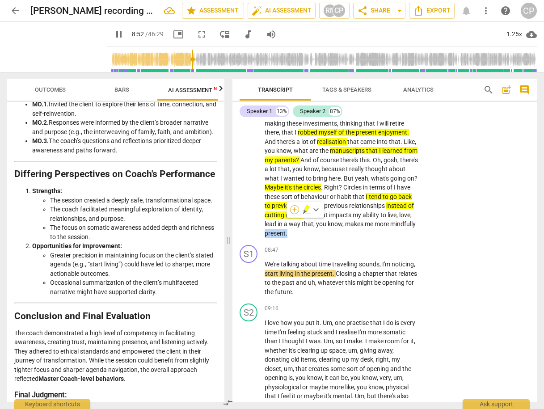
click at [293, 209] on div "+" at bounding box center [294, 209] width 9 height 9
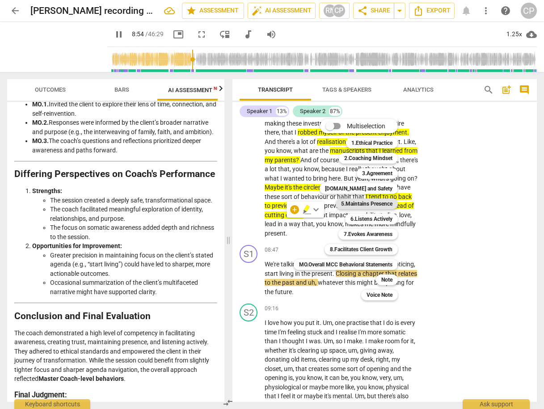
click at [381, 204] on b "5.Maintains Presence" at bounding box center [366, 203] width 51 height 11
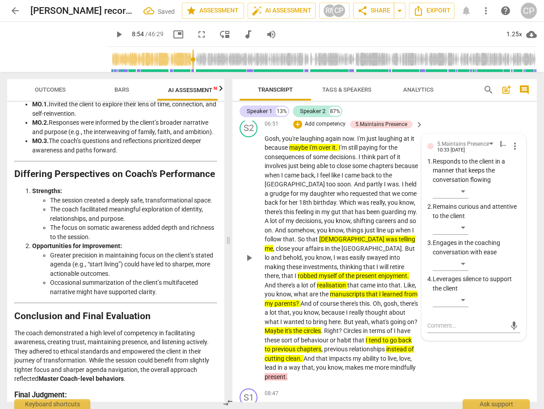
scroll to position [1196, 0]
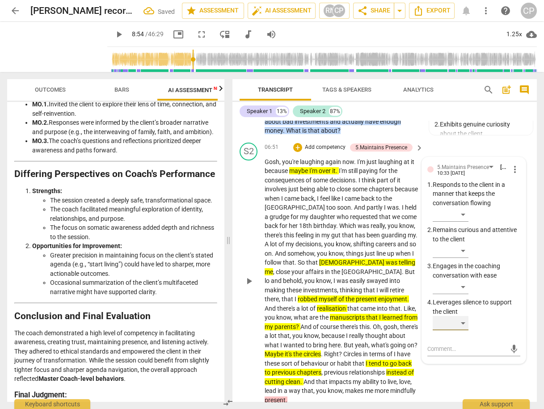
click at [465, 316] on div "​" at bounding box center [450, 323] width 36 height 14
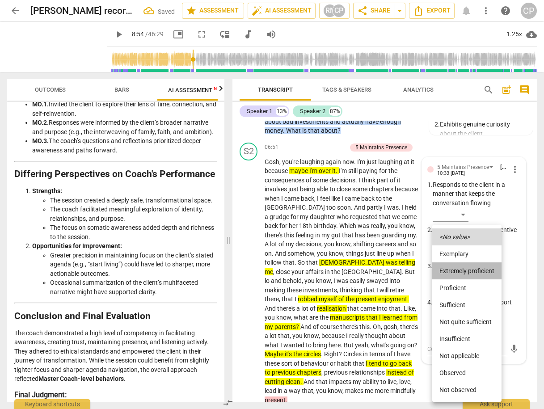
click at [463, 273] on li "Extremely proficient" at bounding box center [466, 270] width 69 height 17
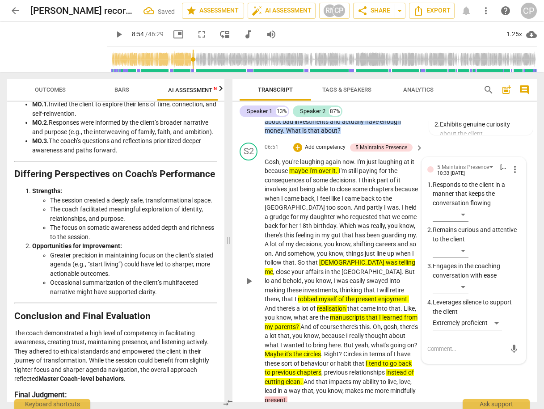
click at [453, 139] on div "S2 play_arrow pause 06:51 + Add competency 5.Maintains Presence keyboard_arrow_…" at bounding box center [384, 273] width 304 height 269
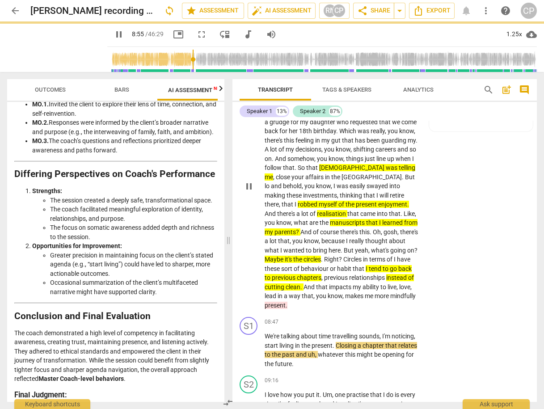
scroll to position [1410, 0]
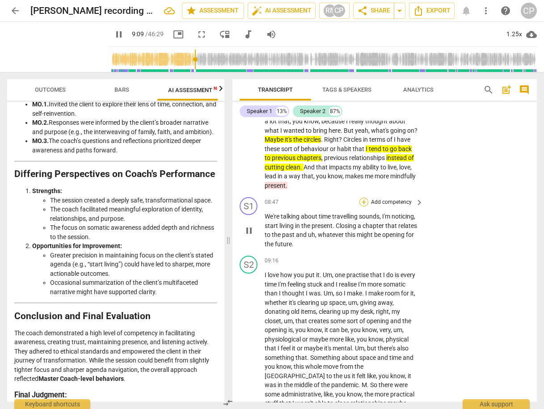
click at [363, 197] on div "+" at bounding box center [363, 201] width 9 height 9
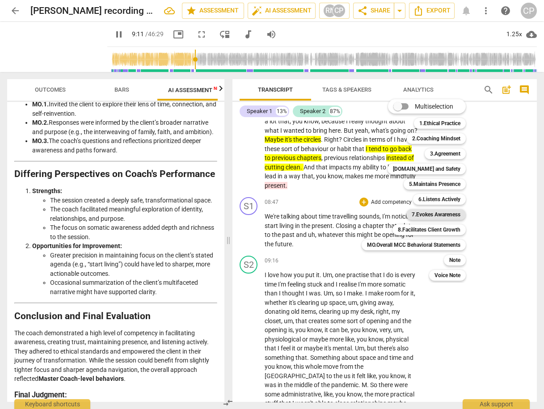
click at [440, 214] on b "7.Evokes Awareness" at bounding box center [435, 214] width 49 height 11
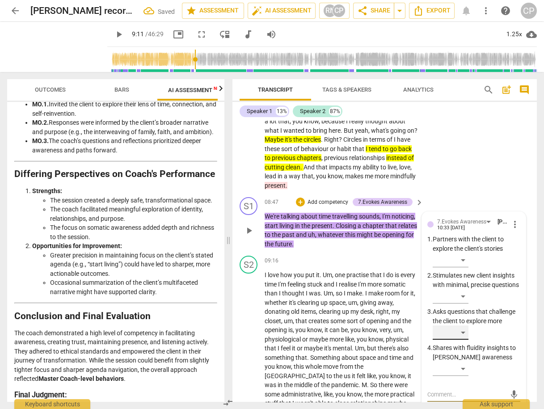
click at [459, 331] on div "​" at bounding box center [450, 332] width 36 height 14
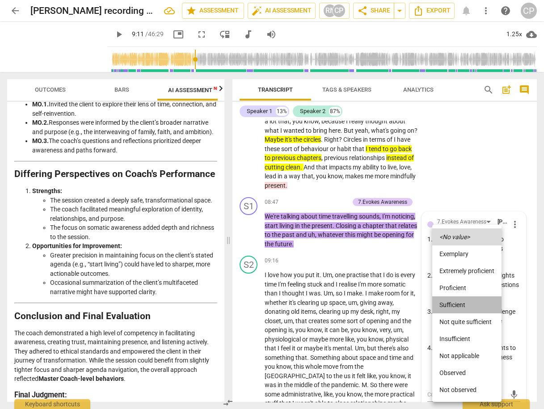
click at [456, 305] on li "Sufficient" at bounding box center [466, 304] width 69 height 17
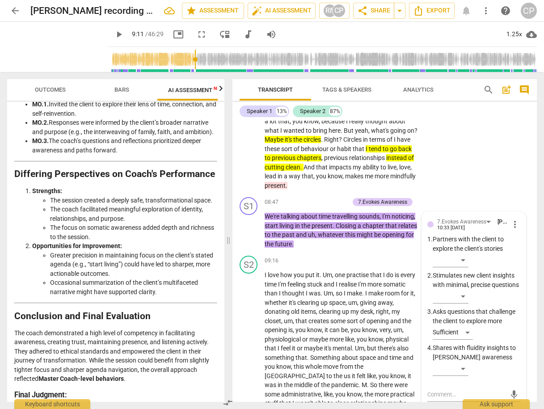
click at [465, 174] on div "S2 play_arrow pause 06:51 + Add competency 5.Maintains Presence keyboard_arrow_…" at bounding box center [384, 59] width 304 height 269
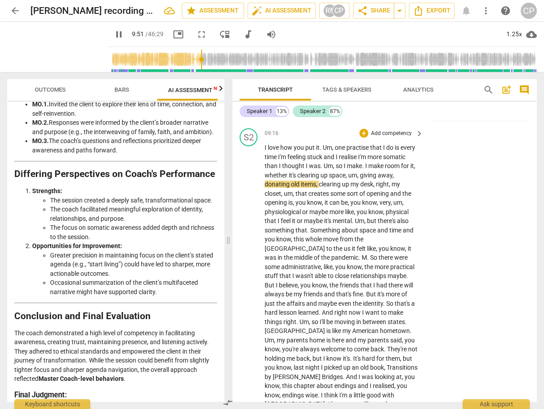
scroll to position [1553, 0]
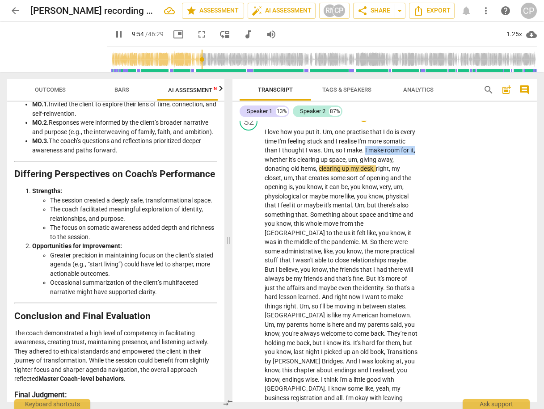
drag, startPoint x: 364, startPoint y: 138, endPoint x: 415, endPoint y: 136, distance: 51.9
click at [435, 126] on icon "button" at bounding box center [434, 125] width 5 height 6
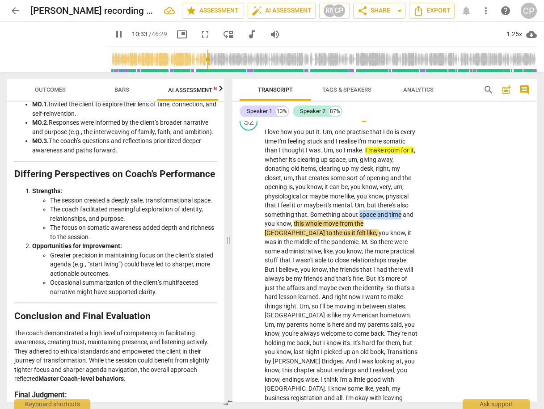
drag, startPoint x: 358, startPoint y: 201, endPoint x: 400, endPoint y: 207, distance: 42.8
click at [420, 189] on icon "button" at bounding box center [423, 190] width 9 height 11
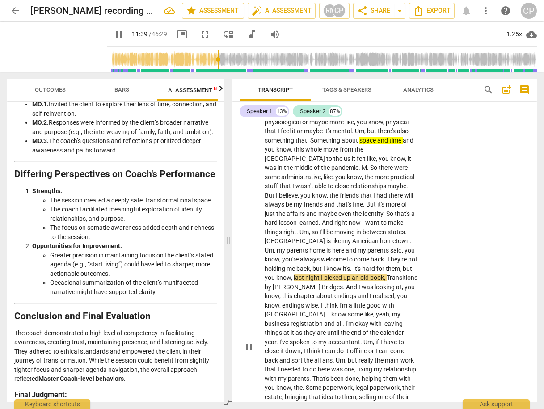
scroll to position [1624, 0]
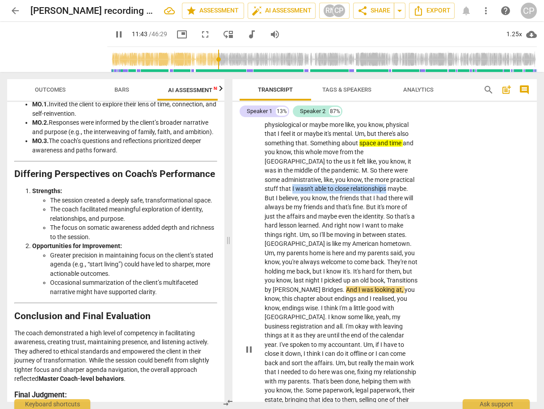
drag, startPoint x: 371, startPoint y: 166, endPoint x: 316, endPoint y: 180, distance: 57.0
click at [316, 180] on p "I love how you put it . Um , one practise that I do is every time I'm feeling s…" at bounding box center [341, 349] width 154 height 586
click at [336, 163] on icon "button" at bounding box center [337, 164] width 5 height 6
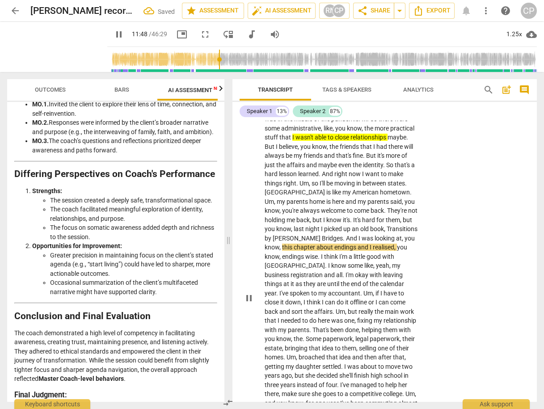
scroll to position [1696, 0]
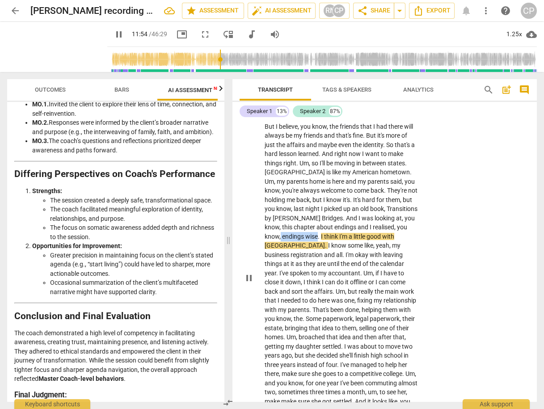
drag, startPoint x: 331, startPoint y: 214, endPoint x: 368, endPoint y: 218, distance: 37.3
click at [368, 218] on p "I love how you put it . Um , one practise that I do is every time I'm feeling s…" at bounding box center [341, 277] width 154 height 586
click at [386, 205] on icon "button" at bounding box center [387, 206] width 3 height 4
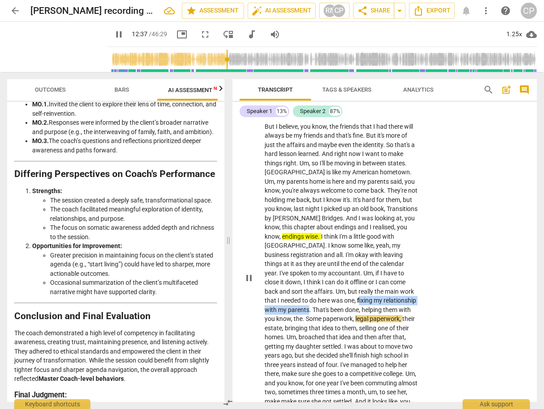
drag, startPoint x: 358, startPoint y: 276, endPoint x: 308, endPoint y: 289, distance: 51.6
click at [308, 289] on p "I love how you put it . Um , one practise that I do is every time I'm feeling s…" at bounding box center [341, 277] width 154 height 586
click at [328, 276] on icon "button" at bounding box center [328, 275] width 5 height 6
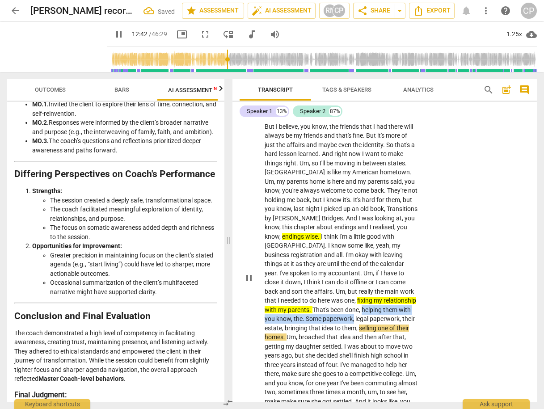
drag, startPoint x: 362, startPoint y: 288, endPoint x: 353, endPoint y: 295, distance: 11.8
click at [353, 295] on p "I love how you put it . Um , one practise that I do is every time I'm feeling s…" at bounding box center [341, 277] width 154 height 586
click at [374, 283] on icon "button" at bounding box center [374, 284] width 5 height 6
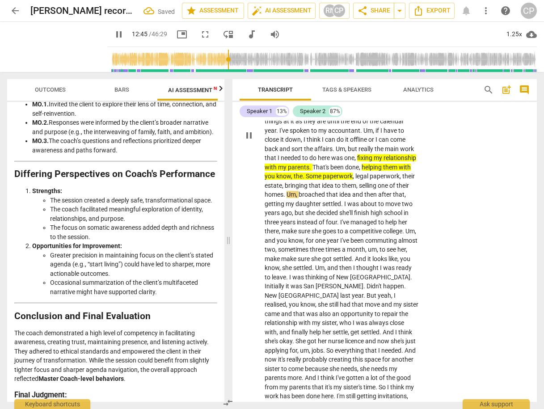
scroll to position [1839, 0]
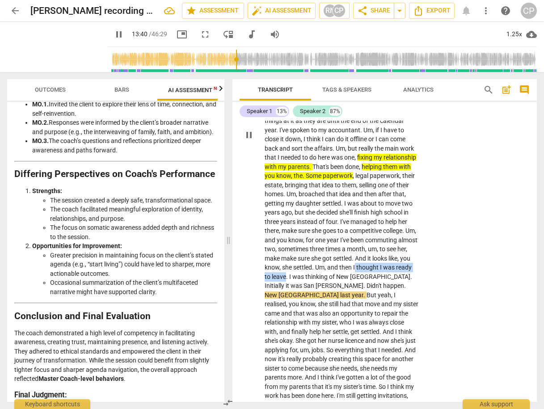
drag, startPoint x: 377, startPoint y: 244, endPoint x: 315, endPoint y: 254, distance: 63.3
click at [315, 254] on p "I love how you put it . Um , one practise that I do is every time I'm feeling s…" at bounding box center [341, 134] width 154 height 586
click at [334, 241] on icon "button" at bounding box center [335, 242] width 5 height 6
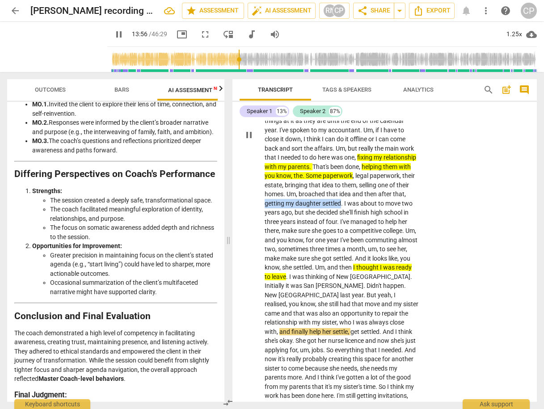
drag, startPoint x: 264, startPoint y: 180, endPoint x: 339, endPoint y: 182, distance: 74.6
click at [339, 182] on p "I love how you put it . Um , one practise that I do is every time I'm feeling s…" at bounding box center [341, 134] width 154 height 586
click at [362, 170] on icon "button" at bounding box center [360, 170] width 9 height 11
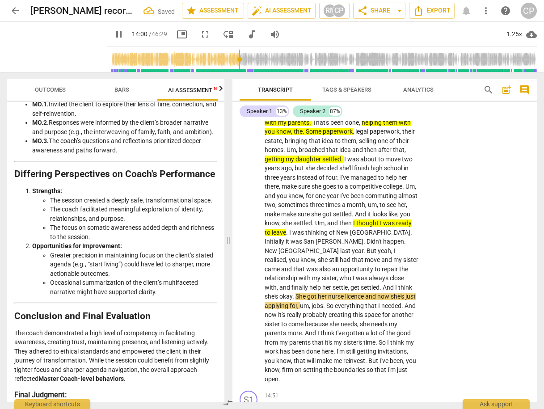
scroll to position [1910, 0]
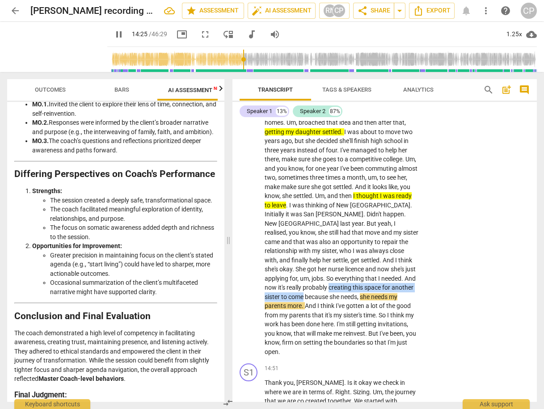
drag, startPoint x: 264, startPoint y: 266, endPoint x: 389, endPoint y: 264, distance: 125.1
click at [389, 264] on p "I love how you put it . Um , one practise that I do is every time I'm feeling s…" at bounding box center [341, 63] width 154 height 586
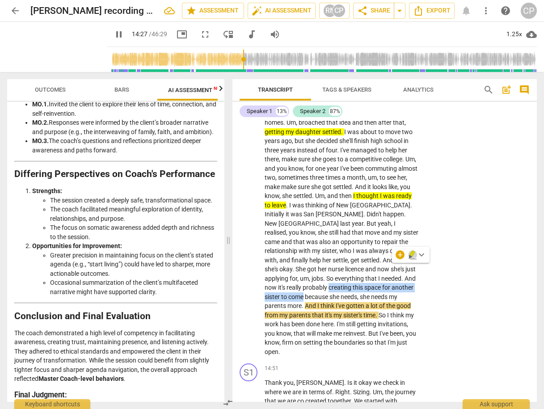
click at [413, 253] on icon "button" at bounding box center [411, 253] width 5 height 6
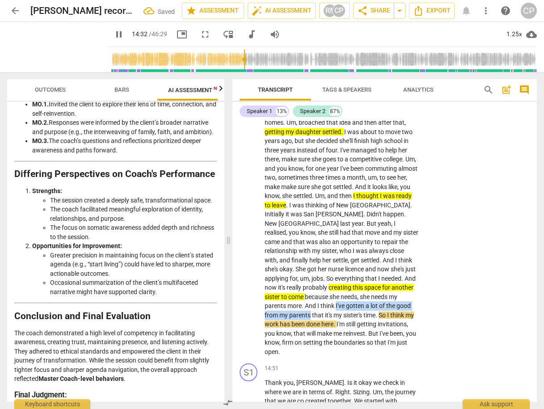
drag, startPoint x: 406, startPoint y: 274, endPoint x: 376, endPoint y: 285, distance: 31.9
click at [376, 285] on p "I love how you put it . Um , one practise that I do is every time I'm feeling s…" at bounding box center [341, 63] width 154 height 586
click at [398, 271] on icon "button" at bounding box center [397, 271] width 5 height 6
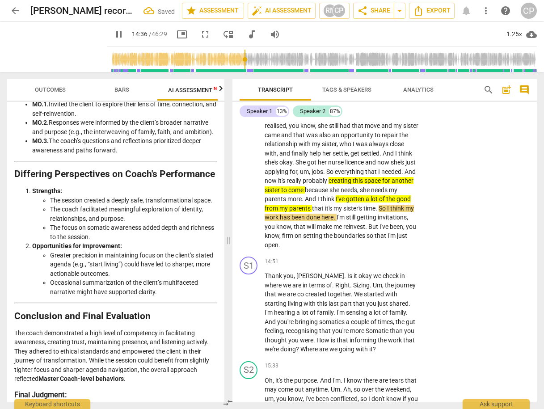
scroll to position [2018, 0]
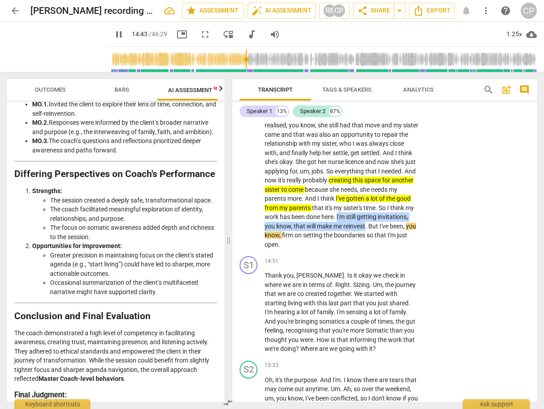
drag, startPoint x: 264, startPoint y: 196, endPoint x: 286, endPoint y: 206, distance: 24.8
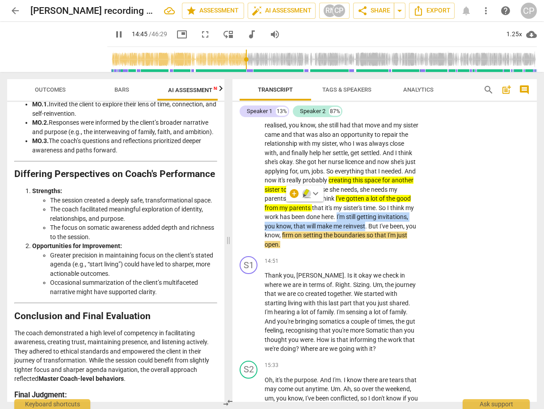
click at [307, 195] on icon "button" at bounding box center [306, 193] width 9 height 11
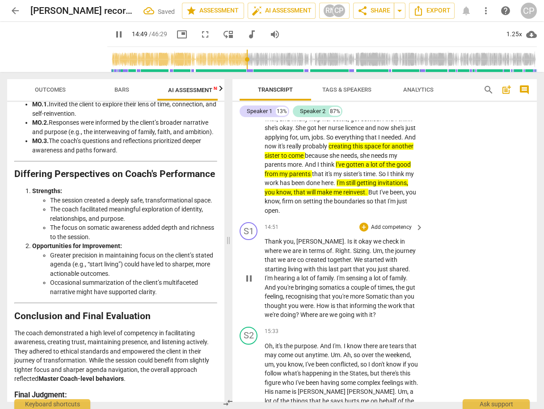
scroll to position [2053, 0]
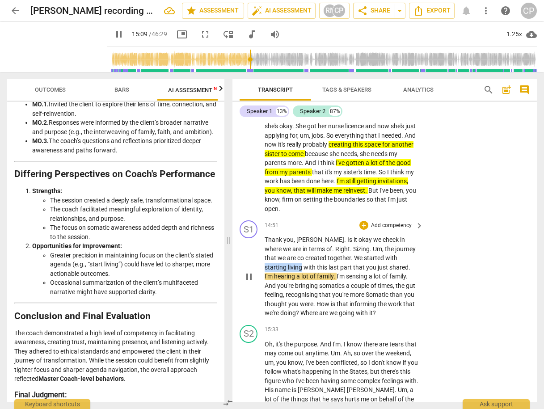
drag, startPoint x: 366, startPoint y: 227, endPoint x: 411, endPoint y: 226, distance: 45.1
click at [411, 235] on p "Thank you , [PERSON_NAME] . Is it okay we check in where we are in terms of . R…" at bounding box center [341, 276] width 154 height 83
click at [422, 212] on icon "button" at bounding box center [423, 216] width 9 height 11
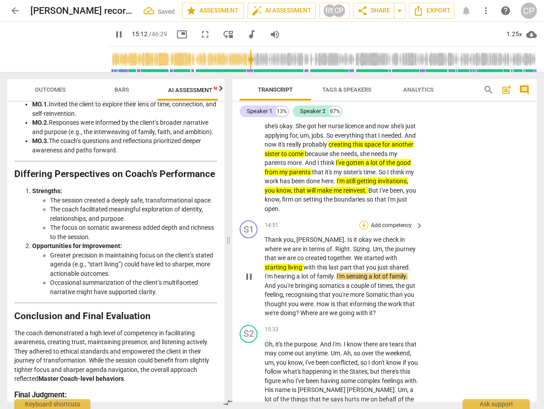
click at [363, 221] on div "+" at bounding box center [363, 225] width 9 height 9
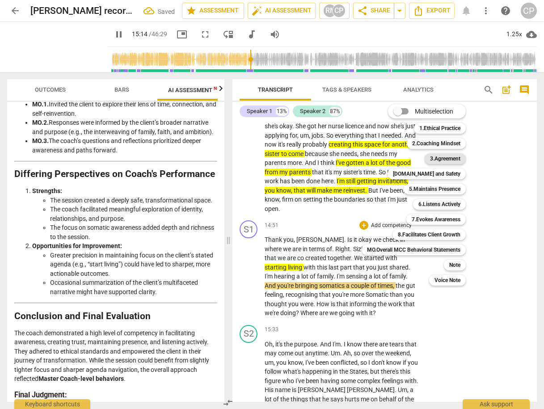
click at [448, 160] on b "3.Agreement" at bounding box center [445, 158] width 30 height 11
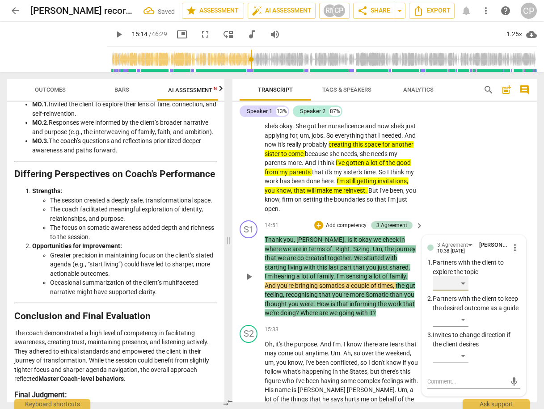
click at [461, 276] on div "​" at bounding box center [450, 283] width 36 height 14
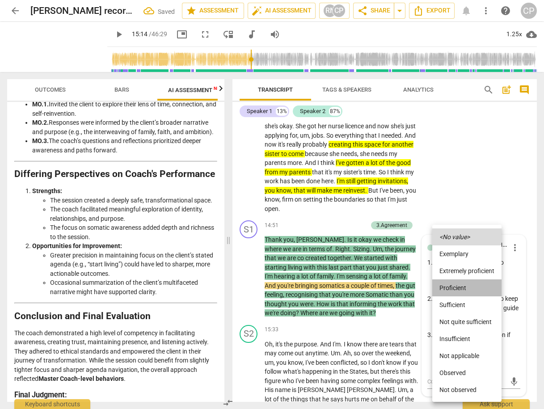
click at [458, 287] on li "Proficient" at bounding box center [466, 287] width 69 height 17
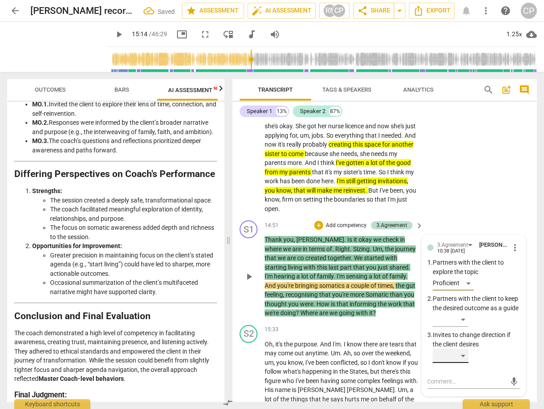
click at [464, 348] on div "​" at bounding box center [450, 355] width 36 height 14
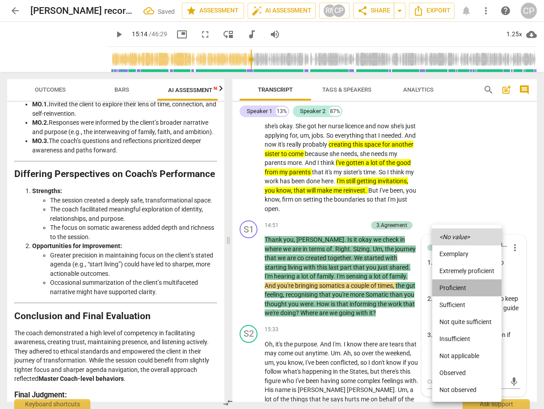
click at [459, 288] on li "Proficient" at bounding box center [466, 287] width 69 height 17
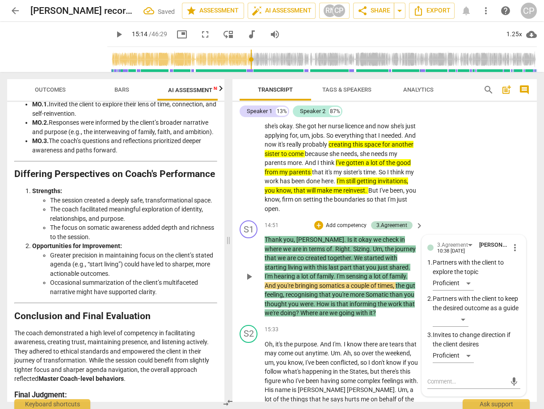
click at [458, 217] on div "S1 play_arrow pause 14:51 + Add competency 3.Agreement keyboard_arrow_right Tha…" at bounding box center [384, 269] width 304 height 105
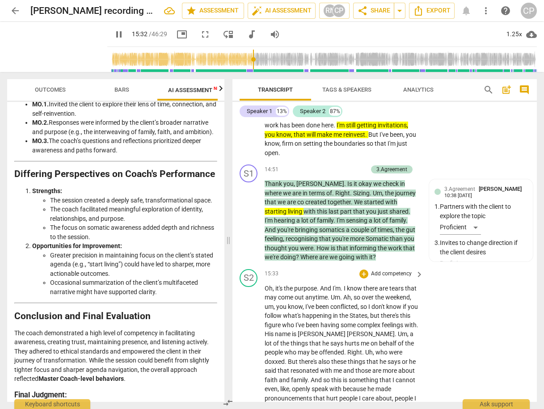
scroll to position [2160, 0]
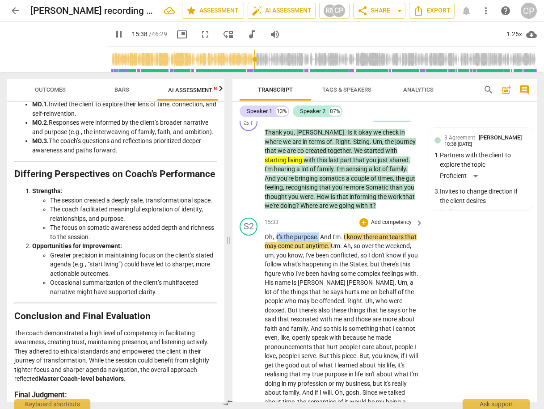
drag, startPoint x: 275, startPoint y: 206, endPoint x: 318, endPoint y: 209, distance: 42.9
click at [338, 195] on icon "button" at bounding box center [339, 193] width 5 height 6
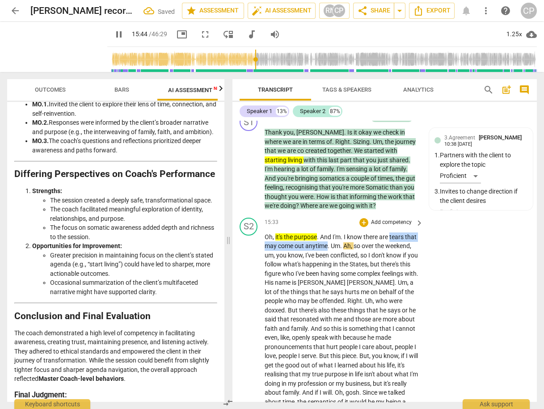
drag, startPoint x: 389, startPoint y: 205, endPoint x: 326, endPoint y: 216, distance: 64.4
click at [347, 205] on icon "button" at bounding box center [347, 203] width 5 height 6
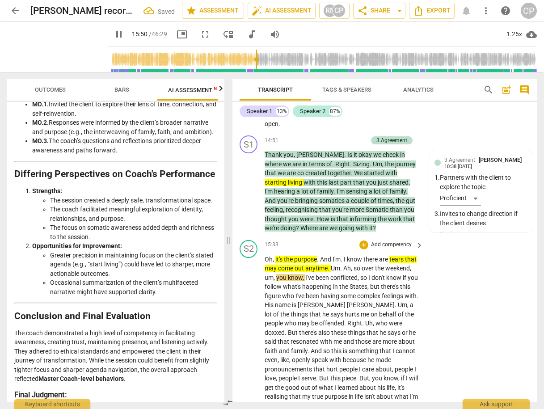
scroll to position [2053, 0]
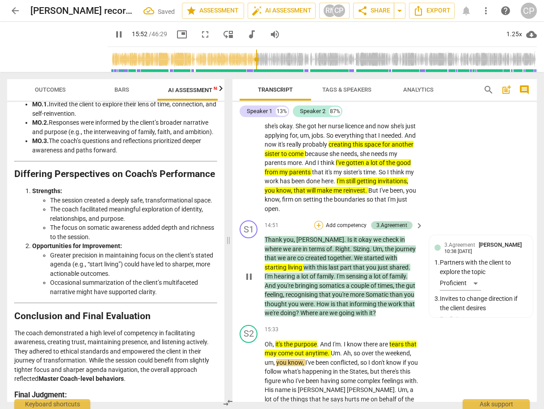
click at [315, 221] on div "+" at bounding box center [318, 225] width 9 height 9
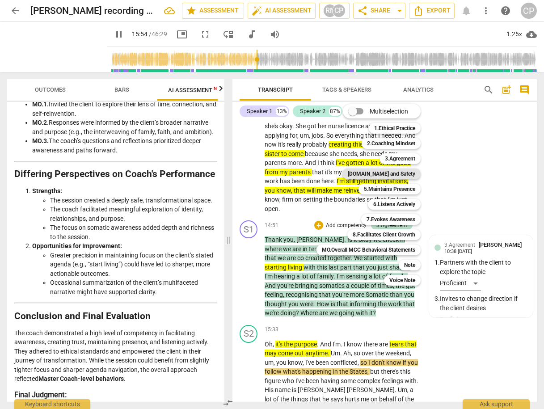
click at [390, 170] on b "[DOMAIN_NAME] and Safety" at bounding box center [380, 173] width 67 height 11
type input "954"
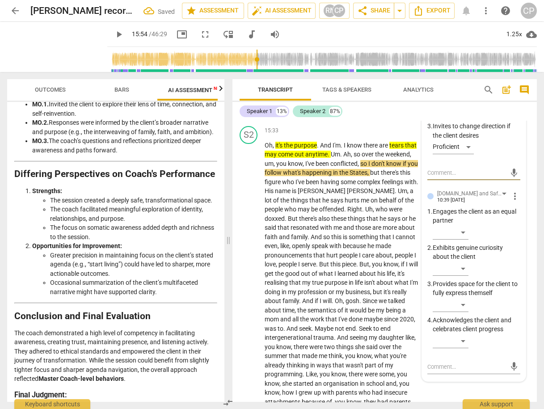
scroll to position [2303, 0]
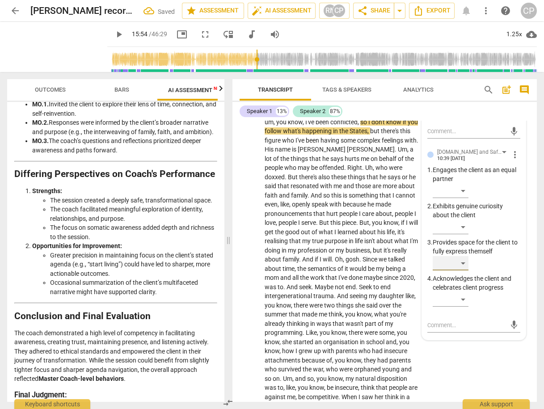
click at [459, 256] on div "​" at bounding box center [450, 263] width 36 height 14
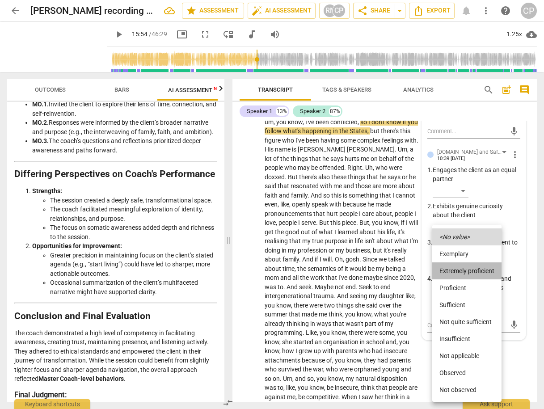
click at [465, 272] on li "Extremely proficient" at bounding box center [466, 270] width 69 height 17
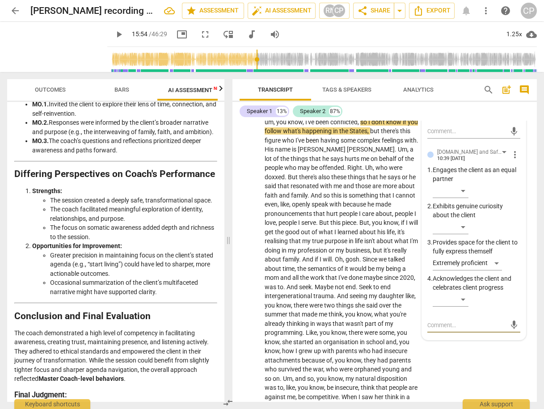
click at [448, 321] on textarea at bounding box center [466, 325] width 79 height 8
drag, startPoint x: 510, startPoint y: 305, endPoint x: 486, endPoint y: 297, distance: 24.3
click at [509, 320] on span "send" at bounding box center [514, 325] width 10 height 10
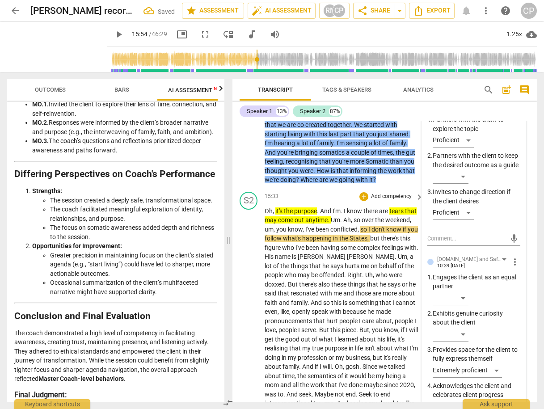
click at [302, 234] on span "what's" at bounding box center [292, 237] width 19 height 7
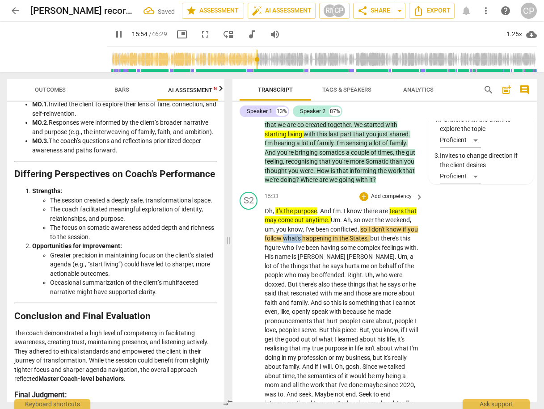
click at [302, 234] on span "what's" at bounding box center [292, 237] width 19 height 7
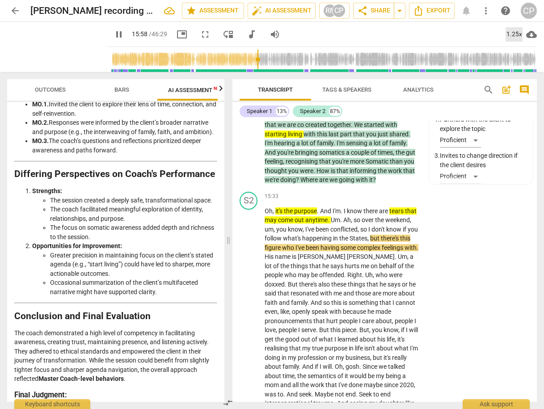
click at [510, 36] on div "1.25x" at bounding box center [513, 34] width 17 height 14
click at [519, 86] on li "1.5x" at bounding box center [520, 86] width 30 height 17
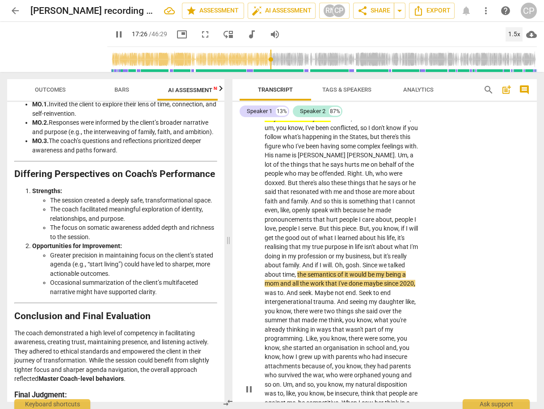
scroll to position [2303, 0]
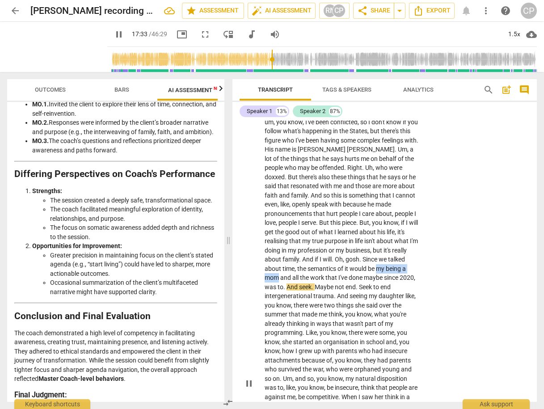
drag, startPoint x: 396, startPoint y: 237, endPoint x: 299, endPoint y: 247, distance: 97.5
click at [299, 247] on p "Oh , it's the purpose . And I'm . I know there are tears that may come out anyt…" at bounding box center [341, 383] width 154 height 568
click at [323, 234] on icon "button" at bounding box center [321, 234] width 5 height 6
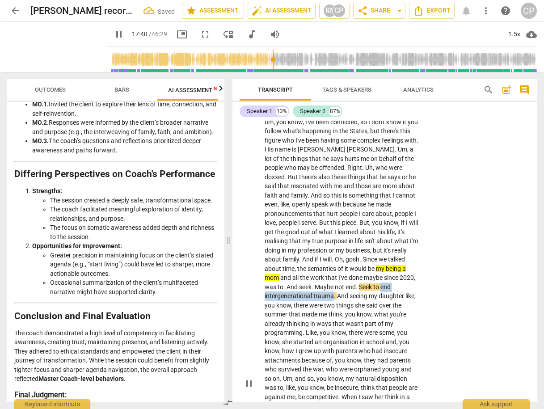
drag, startPoint x: 265, startPoint y: 266, endPoint x: 343, endPoint y: 267, distance: 77.7
click at [343, 267] on p "Oh , it's the purpose . And I'm . I know there are tears that may come out anyt…" at bounding box center [341, 383] width 154 height 568
click at [362, 252] on icon "button" at bounding box center [363, 252] width 5 height 6
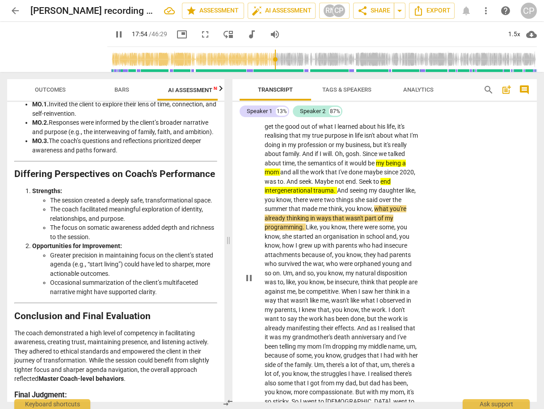
scroll to position [2411, 0]
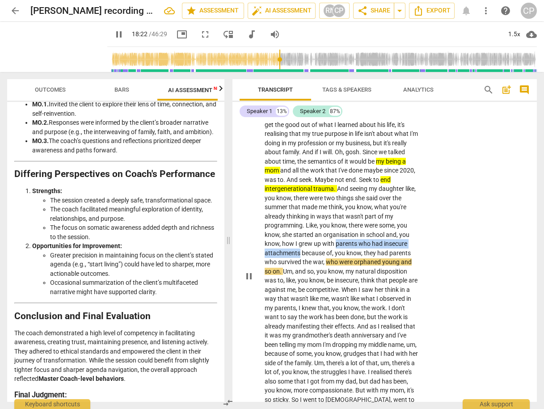
drag, startPoint x: 335, startPoint y: 212, endPoint x: 298, endPoint y: 224, distance: 38.6
click at [298, 224] on p "Oh , it's the purpose . And I'm . I know there are tears that may come out anyt…" at bounding box center [341, 276] width 154 height 568
click at [318, 209] on icon "button" at bounding box center [321, 210] width 9 height 11
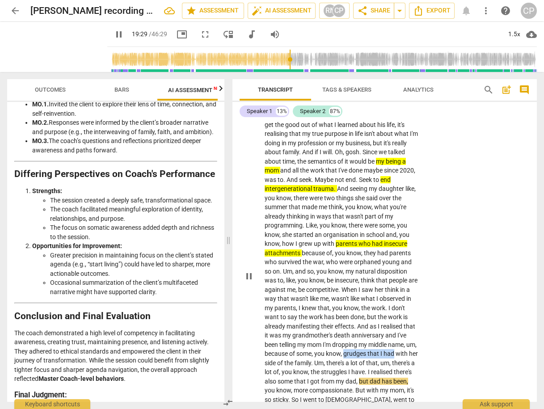
drag, startPoint x: 356, startPoint y: 322, endPoint x: 407, endPoint y: 321, distance: 50.9
click at [407, 321] on p "Oh , it's the purpose . And I'm . I know there are tears that may come out anyt…" at bounding box center [341, 276] width 154 height 568
click at [423, 310] on icon "button" at bounding box center [426, 311] width 9 height 11
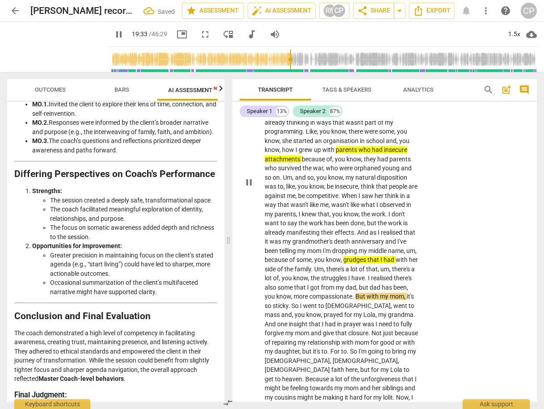
scroll to position [2518, 0]
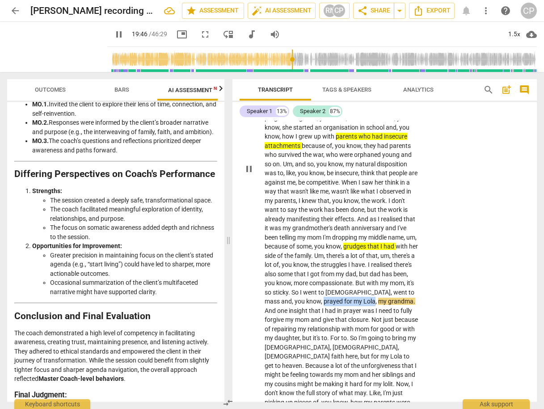
drag, startPoint x: 329, startPoint y: 271, endPoint x: 381, endPoint y: 271, distance: 51.4
click at [381, 271] on p "Oh , it's the purpose . And I'm . I know there are tears that may come out anyt…" at bounding box center [341, 169] width 154 height 568
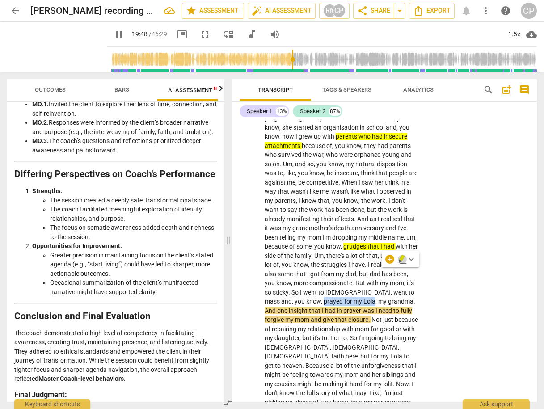
click at [400, 256] on icon "button" at bounding box center [401, 258] width 5 height 6
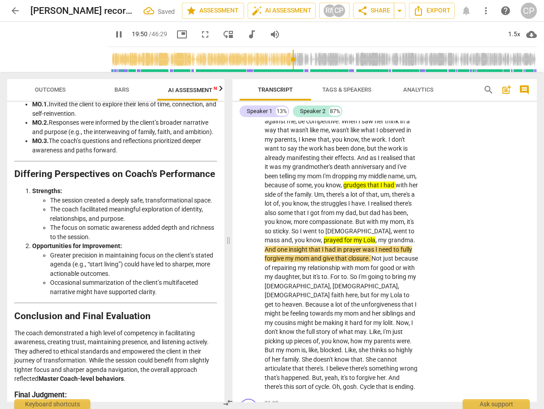
scroll to position [2625, 0]
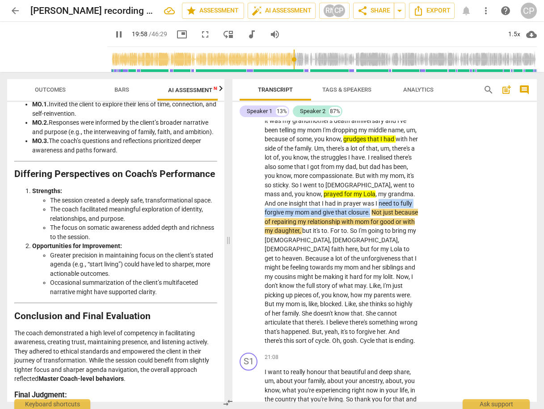
drag, startPoint x: 264, startPoint y: 180, endPoint x: 405, endPoint y: 180, distance: 140.3
click at [405, 180] on p "Oh , it's the purpose . And I'm . I know there are tears that may come out anyt…" at bounding box center [341, 62] width 154 height 568
click at [424, 169] on icon "button" at bounding box center [425, 169] width 5 height 6
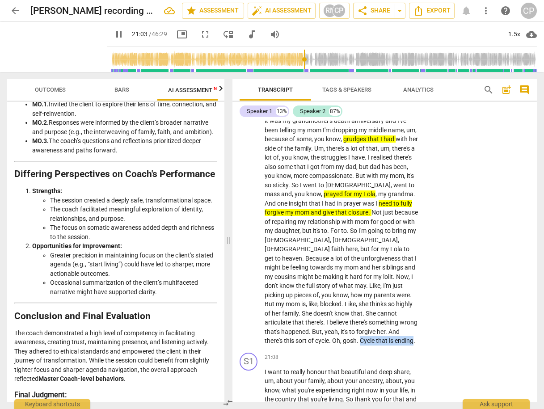
drag, startPoint x: 292, startPoint y: 311, endPoint x: 344, endPoint y: 315, distance: 52.0
click at [344, 315] on div "S2 play_arrow pause 15:33 + Add competency keyboard_arrow_right Oh , it's the p…" at bounding box center [384, 54] width 304 height 590
click at [365, 297] on icon "button" at bounding box center [365, 297] width 5 height 6
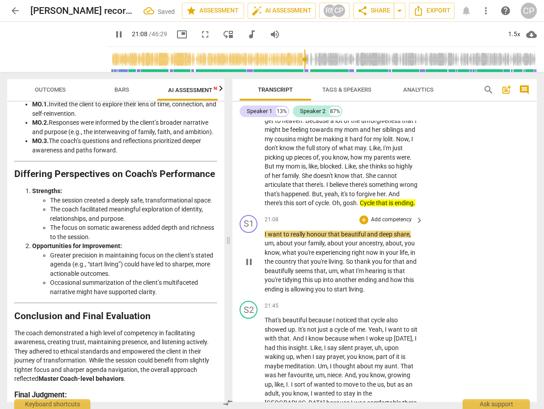
scroll to position [2768, 0]
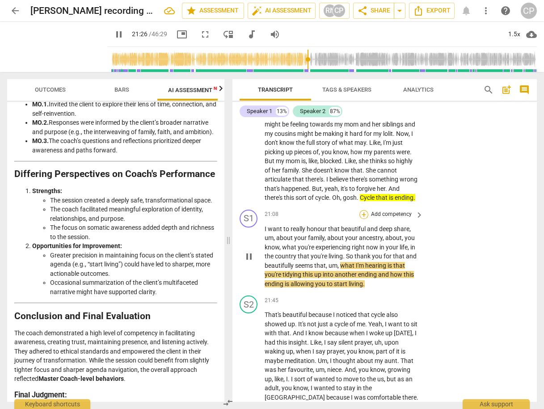
click at [363, 210] on div "+" at bounding box center [363, 214] width 9 height 9
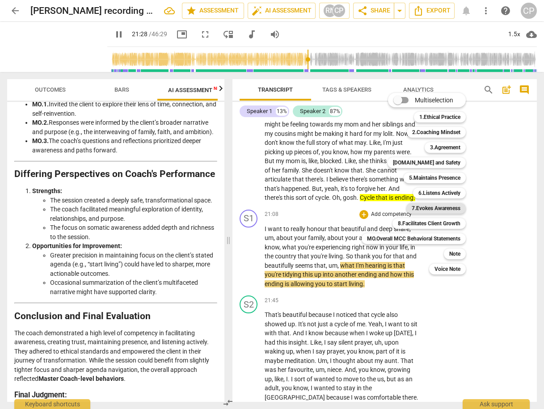
click at [441, 207] on b "7.Evokes Awareness" at bounding box center [435, 208] width 49 height 11
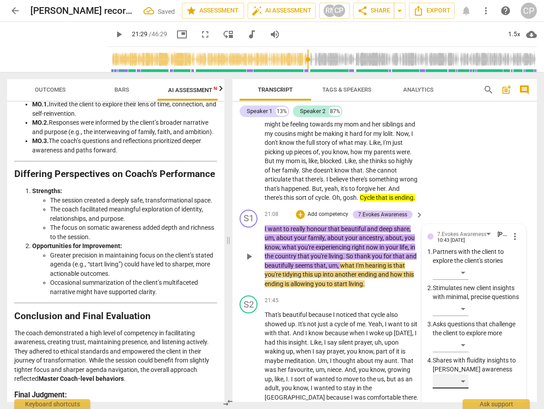
click at [459, 374] on div "​" at bounding box center [450, 381] width 36 height 14
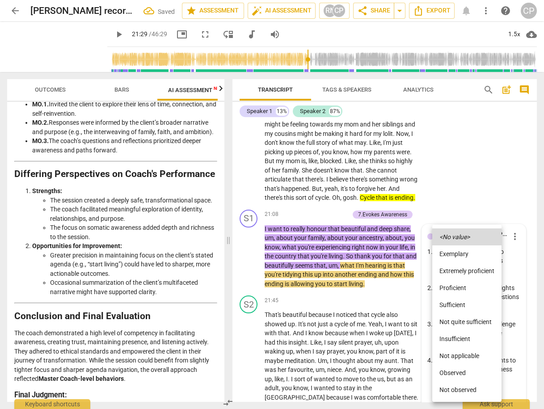
click at [455, 301] on li "Sufficient" at bounding box center [466, 304] width 69 height 17
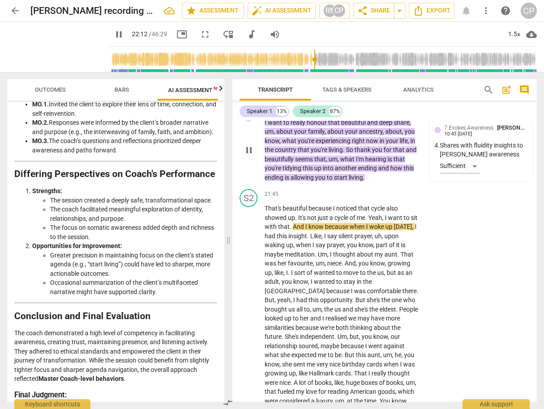
scroll to position [2875, 0]
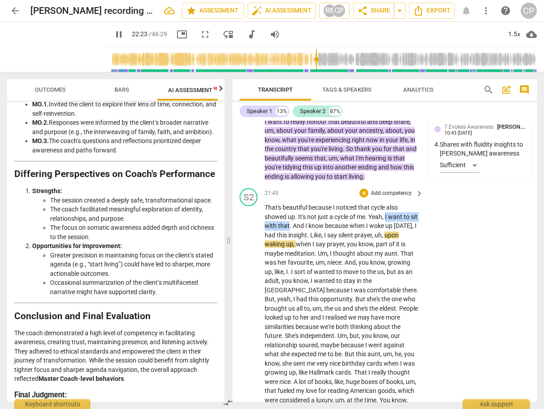
drag, startPoint x: 385, startPoint y: 186, endPoint x: 297, endPoint y: 193, distance: 88.7
click at [317, 185] on icon "button" at bounding box center [317, 183] width 9 height 11
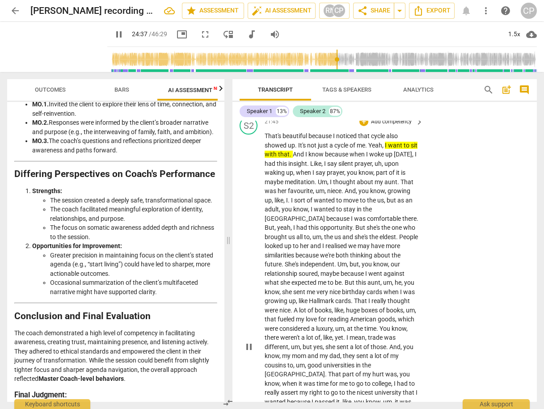
scroll to position [3230, 0]
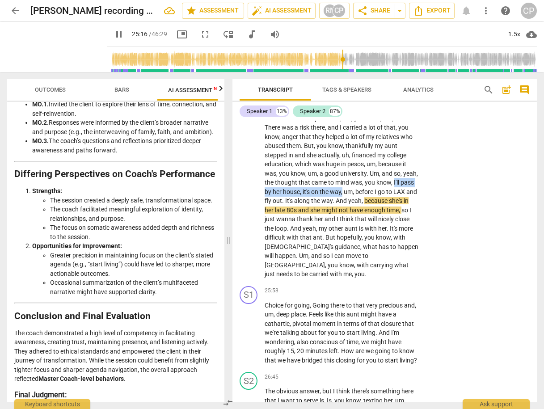
drag, startPoint x: 346, startPoint y: 151, endPoint x: 297, endPoint y: 162, distance: 50.8
click at [295, 163] on p "That's beautiful because I noticed that cycle also showed up . It's not just a …" at bounding box center [341, 63] width 154 height 431
click at [312, 147] on icon "button" at bounding box center [316, 149] width 9 height 11
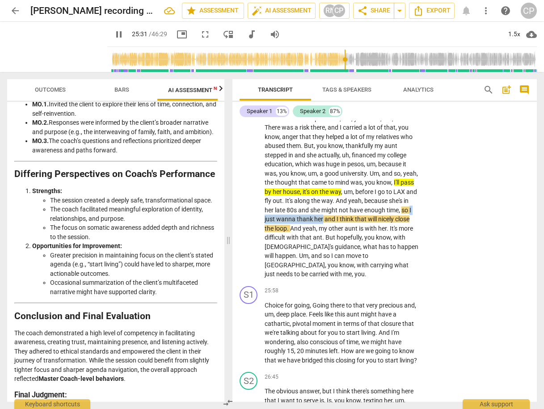
drag, startPoint x: 376, startPoint y: 178, endPoint x: 290, endPoint y: 188, distance: 86.3
click at [290, 188] on p "That's beautiful because I noticed that cycle also showed up . It's not just a …" at bounding box center [341, 63] width 154 height 431
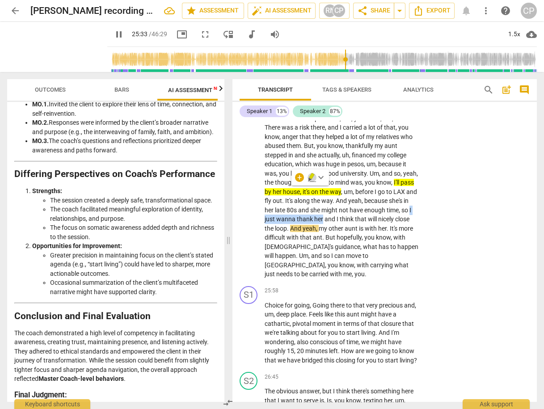
click at [311, 175] on icon "button" at bounding box center [311, 176] width 5 height 6
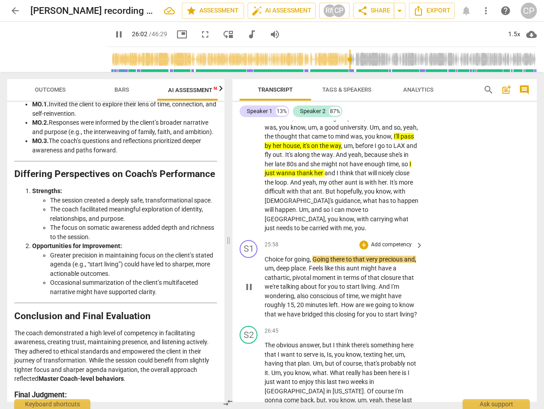
scroll to position [3301, 0]
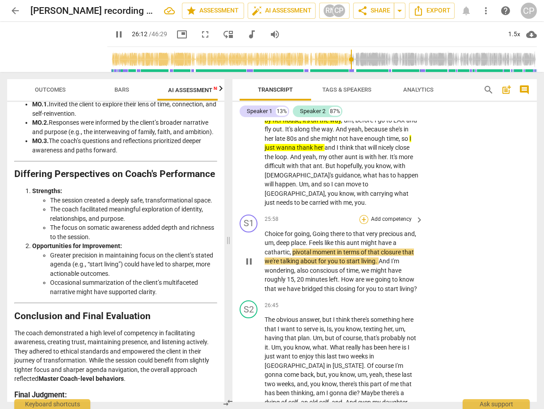
click at [360, 215] on div "+" at bounding box center [363, 219] width 9 height 9
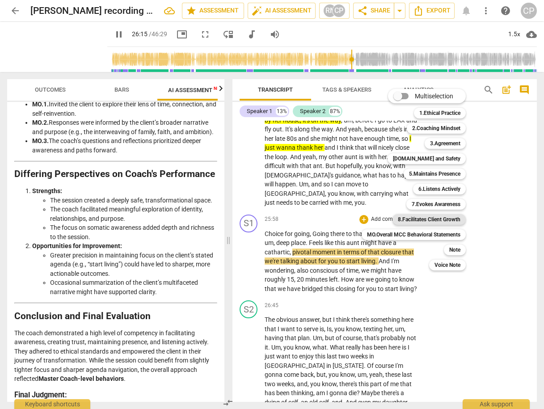
click at [445, 218] on b "8.Facilitates Client Growth" at bounding box center [429, 219] width 63 height 11
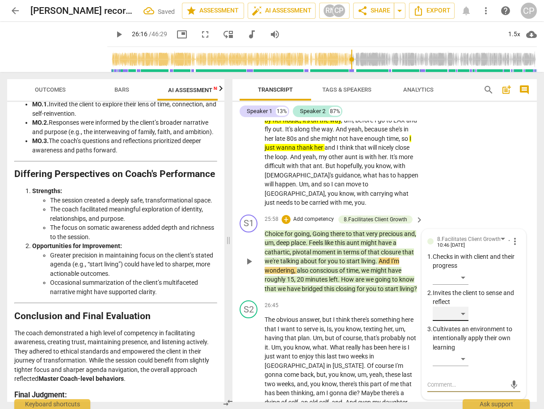
click at [461, 306] on div "​" at bounding box center [450, 313] width 36 height 14
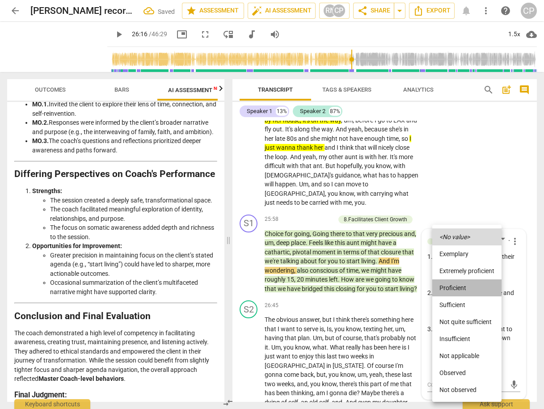
click at [459, 287] on li "Proficient" at bounding box center [466, 287] width 69 height 17
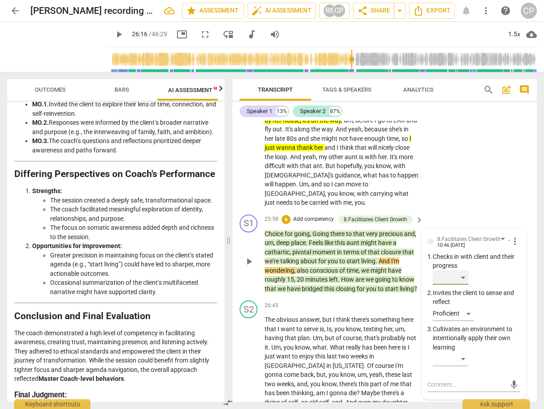
click at [457, 270] on div "​" at bounding box center [450, 277] width 36 height 14
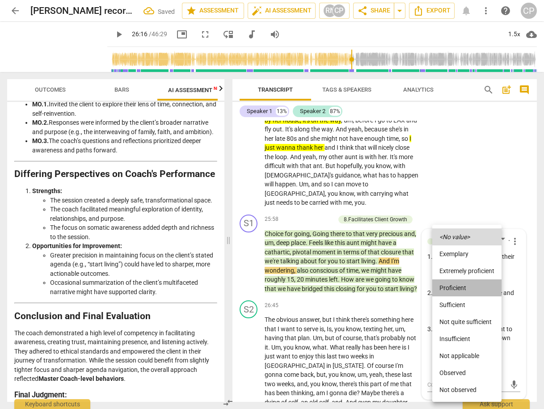
click at [460, 285] on li "Proficient" at bounding box center [466, 287] width 69 height 17
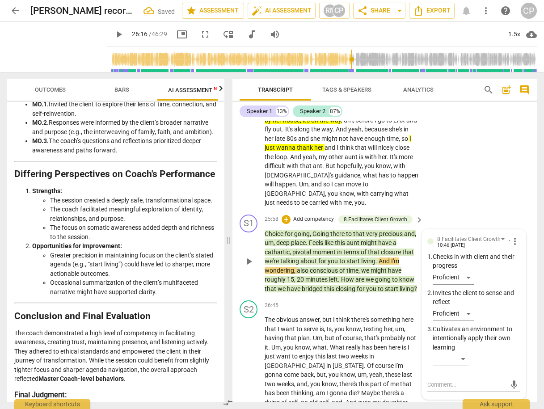
click at [455, 211] on div "S1 play_arrow pause 25:58 + Add competency 8.Facilitates Client Growth keyboard…" at bounding box center [384, 254] width 304 height 86
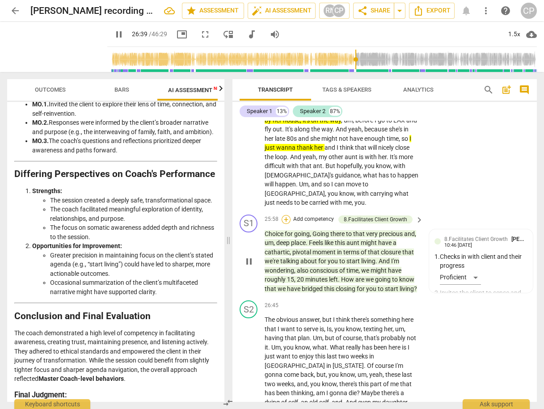
click at [287, 215] on div "+" at bounding box center [285, 219] width 9 height 9
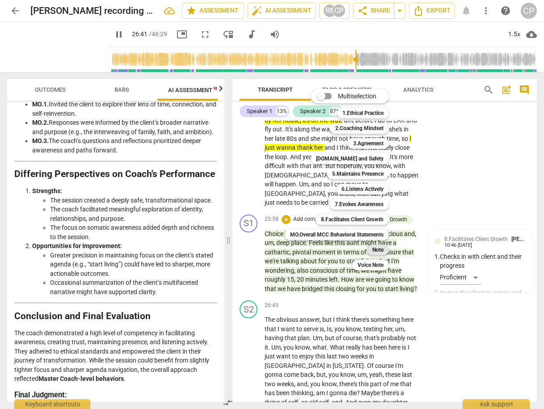
click at [382, 247] on b "Note" at bounding box center [377, 249] width 11 height 11
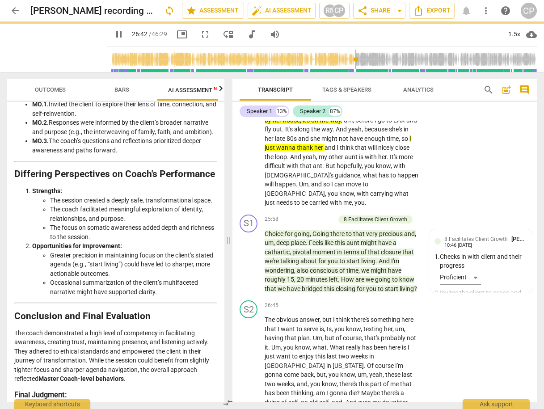
type input "1603"
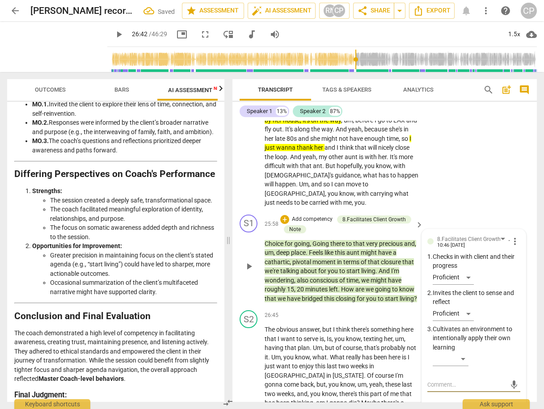
type textarea "N"
type textarea "Ni"
type textarea "Nic"
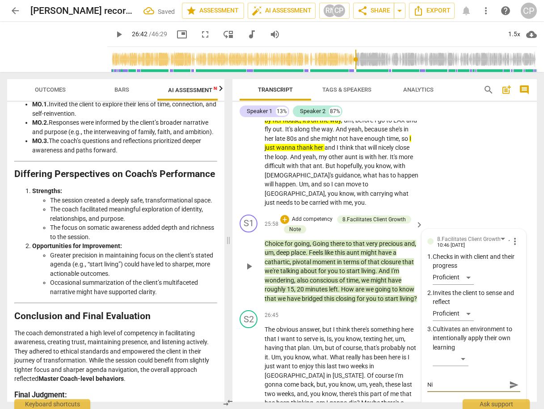
type textarea "Nic"
type textarea "Nice"
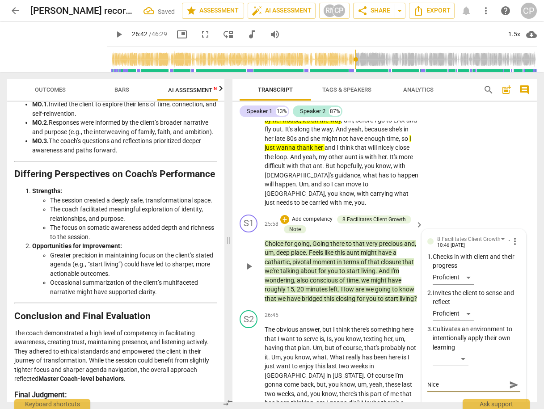
type textarea "Nice r"
type textarea "Nice ri"
type textarea "Nice rig"
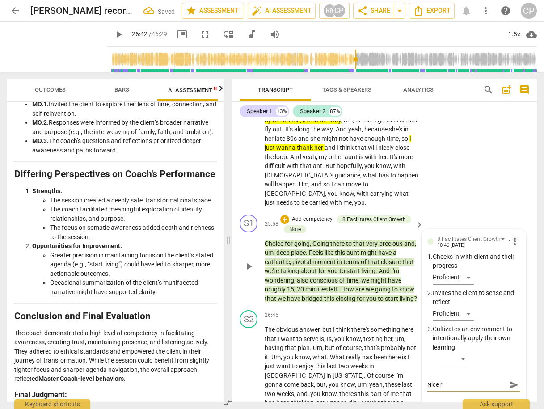
type textarea "Nice rig"
type textarea "Nice righ"
type textarea "Nice right"
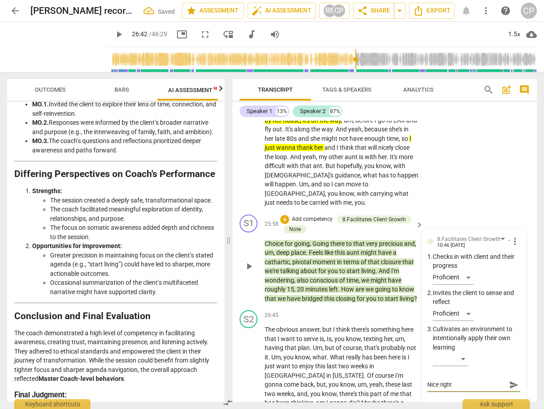
type textarea "Nice rights"
type textarea "Nice rightsi"
type textarea "Nice rightsiz"
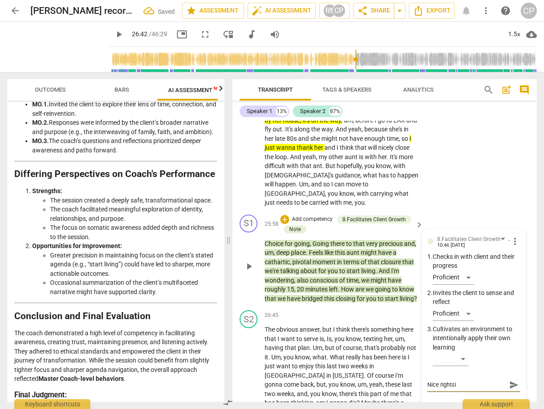
type textarea "Nice rightsiz"
type textarea "Nice rightsizi"
type textarea "Nice rightsizin"
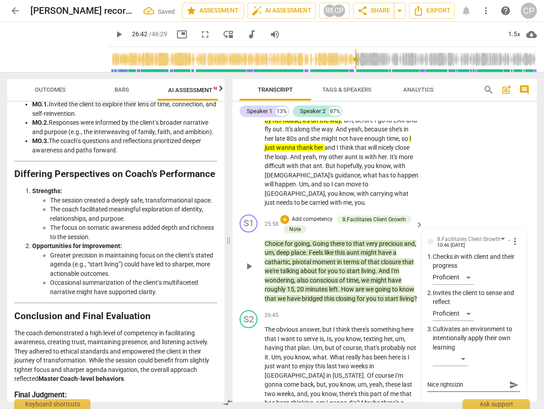
type textarea "Nice rightsizing"
type textarea "Nice rightsizing!"
click at [509, 380] on span "send" at bounding box center [514, 385] width 10 height 10
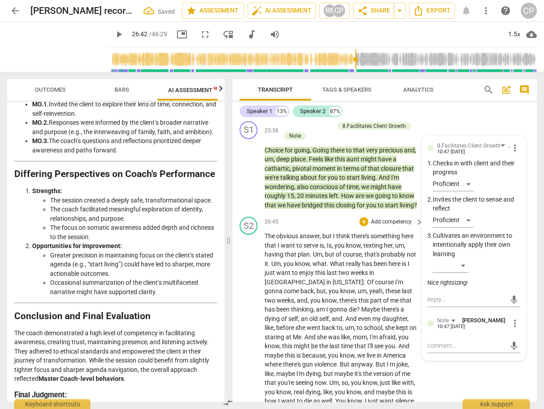
scroll to position [3408, 0]
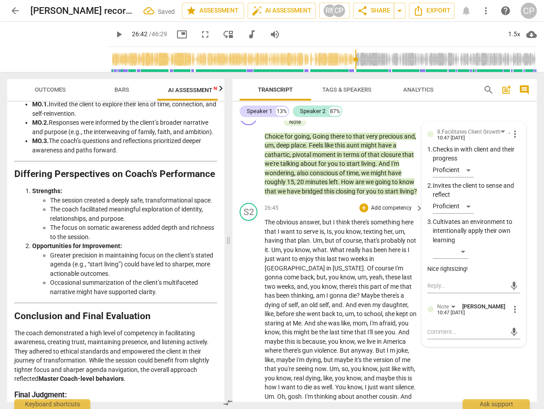
click at [268, 218] on span "The" at bounding box center [270, 221] width 12 height 7
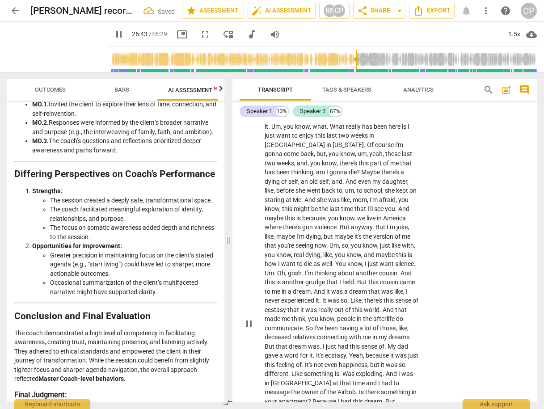
scroll to position [3551, 0]
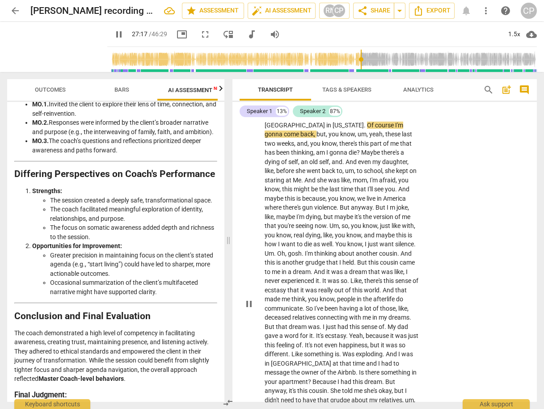
drag, startPoint x: 271, startPoint y: 230, endPoint x: 513, endPoint y: 248, distance: 243.2
click at [513, 248] on div "S2 play_arrow pause 26:45 + Add competency keyboard_arrow_right The obvious ans…" at bounding box center [384, 296] width 304 height 480
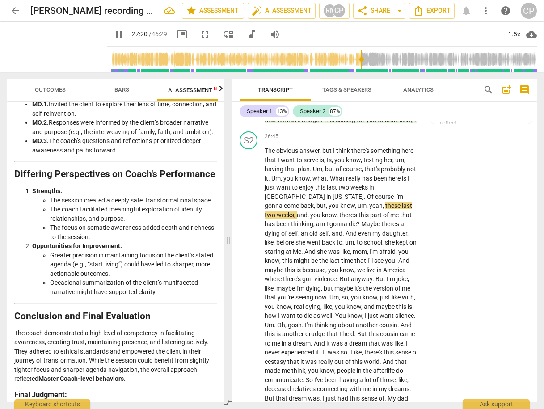
scroll to position [3444, 0]
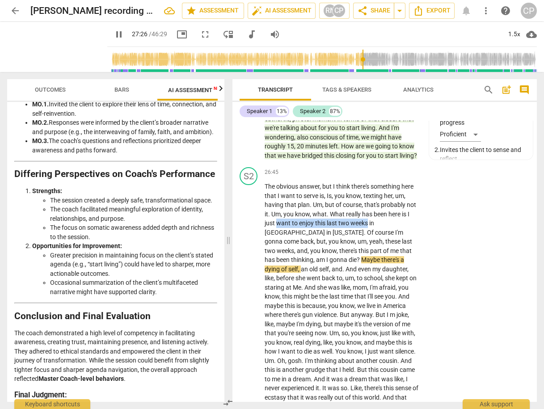
drag, startPoint x: 278, startPoint y: 193, endPoint x: 368, endPoint y: 195, distance: 89.8
click at [368, 195] on p "The obvious answer , but I think there's something here that I want to serve is…" at bounding box center [341, 411] width 154 height 458
click at [387, 180] on icon "button" at bounding box center [388, 179] width 5 height 6
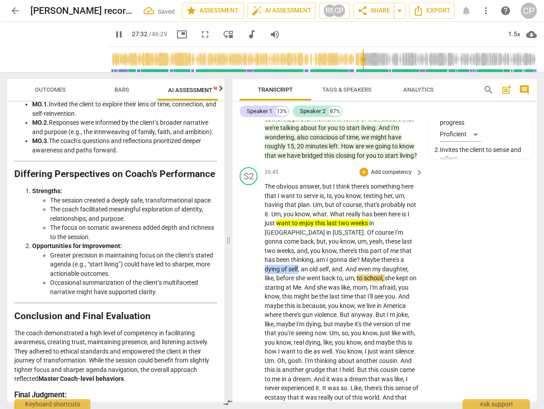
drag, startPoint x: 342, startPoint y: 230, endPoint x: 374, endPoint y: 228, distance: 32.2
click at [374, 228] on p "The obvious answer , but I think there's something here that I want to serve is…" at bounding box center [341, 411] width 154 height 458
click at [394, 216] on icon "button" at bounding box center [394, 216] width 5 height 6
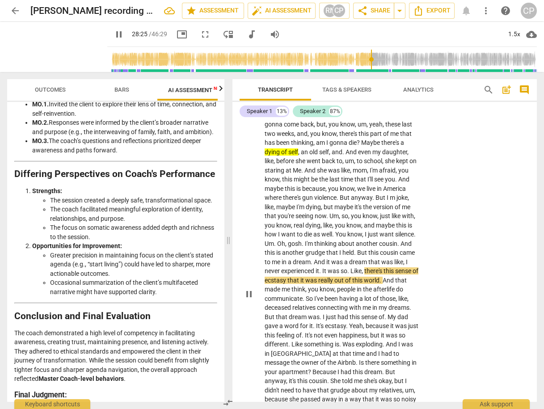
scroll to position [3587, 0]
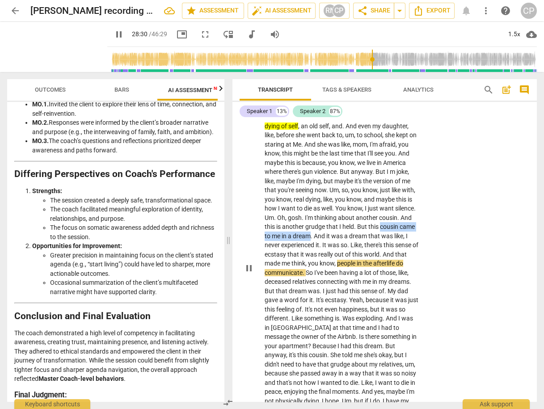
drag, startPoint x: 362, startPoint y: 196, endPoint x: 293, endPoint y: 208, distance: 69.3
click at [293, 208] on p "The obvious answer , but I think there's something here that I want to serve is…" at bounding box center [341, 268] width 154 height 458
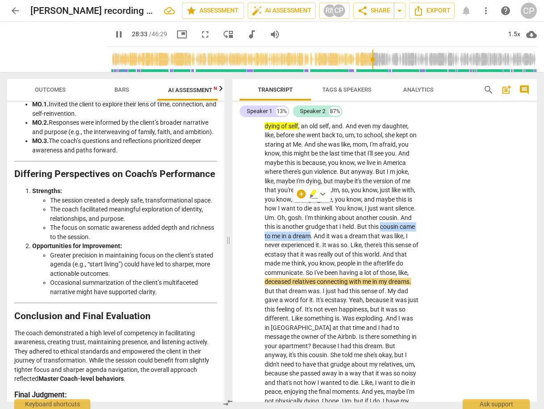
click at [312, 196] on icon "button" at bounding box center [311, 196] width 3 height 4
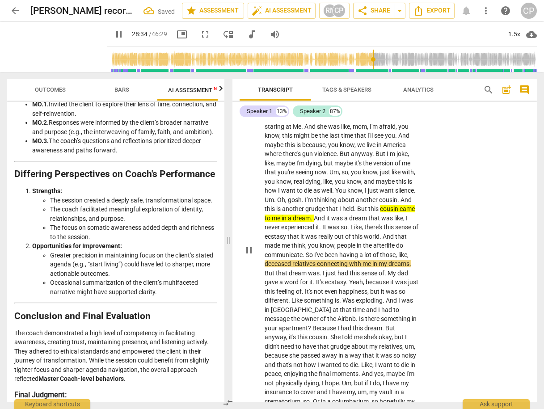
scroll to position [3623, 0]
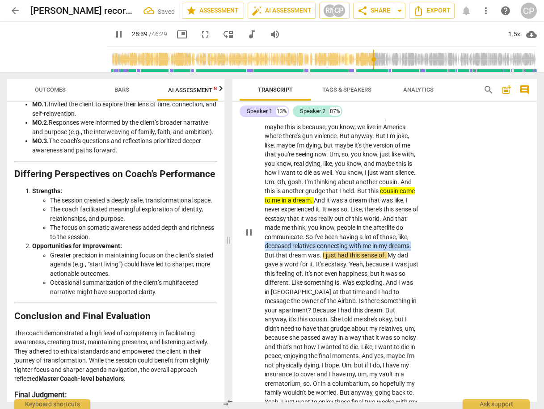
drag, startPoint x: 295, startPoint y: 218, endPoint x: 412, endPoint y: 218, distance: 117.0
click at [412, 218] on p "The obvious answer , but I think there's something here that I want to serve is…" at bounding box center [341, 232] width 154 height 458
click at [432, 206] on icon "button" at bounding box center [431, 206] width 3 height 4
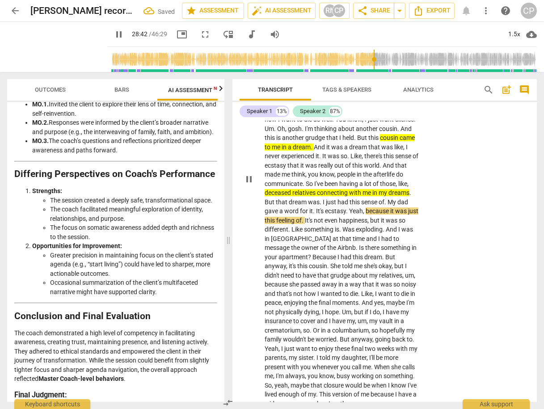
scroll to position [3694, 0]
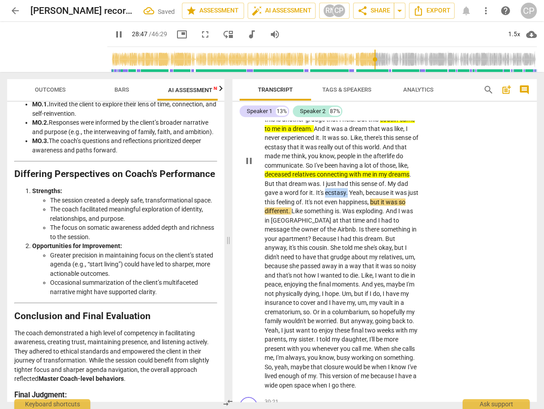
drag, startPoint x: 325, startPoint y: 163, endPoint x: 346, endPoint y: 163, distance: 21.4
click at [346, 163] on p "The obvious answer , but I think there's something here that I want to serve is…" at bounding box center [341, 161] width 154 height 458
click at [367, 152] on icon "button" at bounding box center [367, 153] width 3 height 4
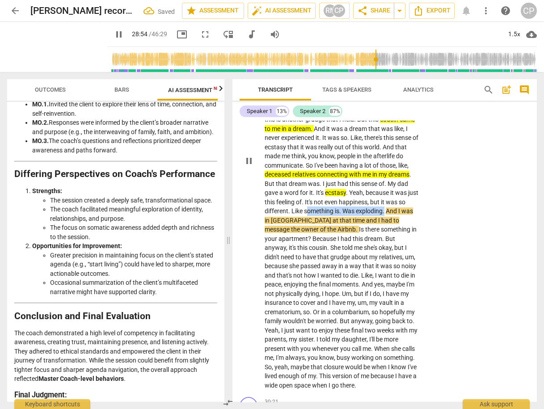
drag, startPoint x: 314, startPoint y: 180, endPoint x: 392, endPoint y: 180, distance: 78.2
click at [393, 180] on p "The obvious answer , but I think there's something here that I want to serve is…" at bounding box center [341, 161] width 154 height 458
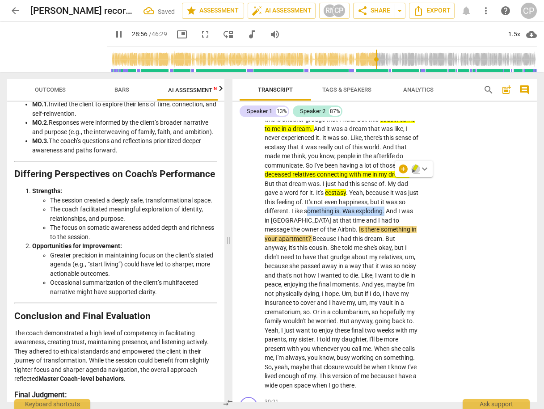
click at [415, 168] on icon "button" at bounding box center [414, 167] width 5 height 6
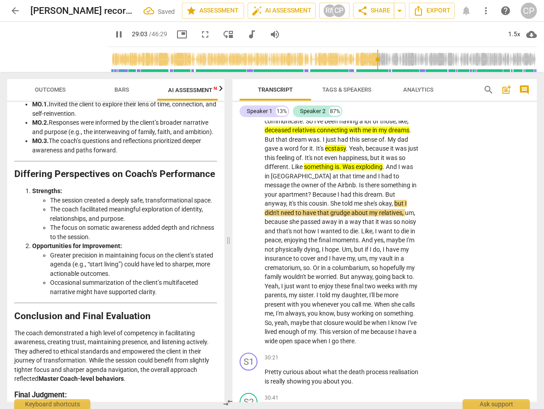
scroll to position [3766, 0]
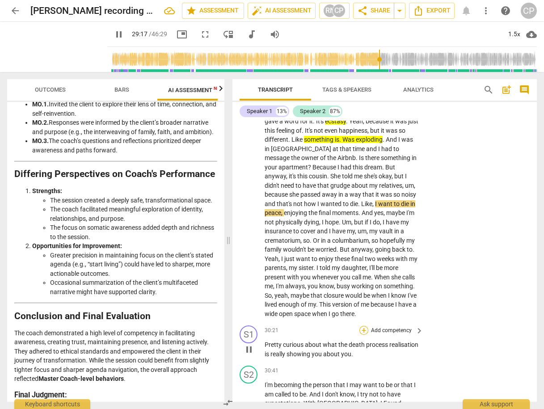
click at [360, 326] on div "+" at bounding box center [363, 330] width 9 height 9
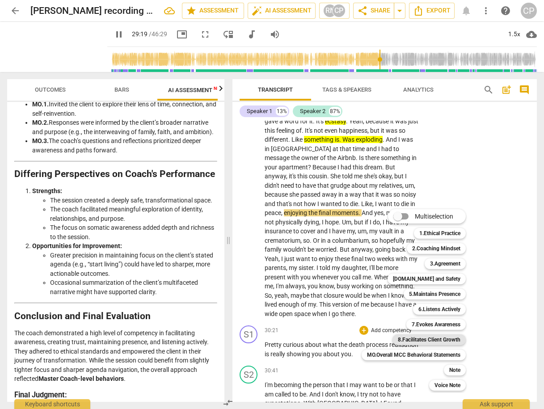
click at [444, 339] on b "8.Facilitates Client Growth" at bounding box center [429, 339] width 63 height 11
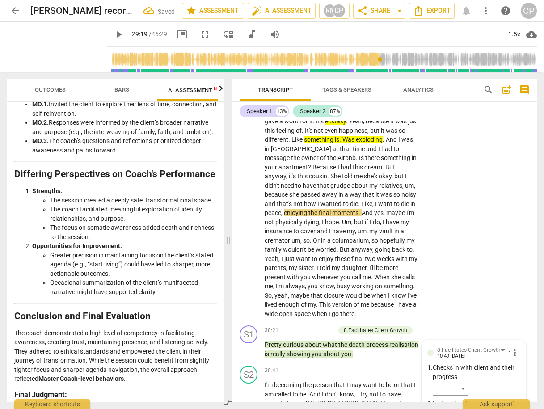
scroll to position [3969, 0]
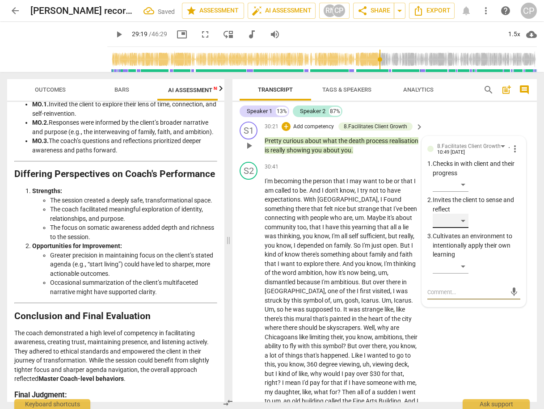
click at [458, 214] on div "​" at bounding box center [450, 221] width 36 height 14
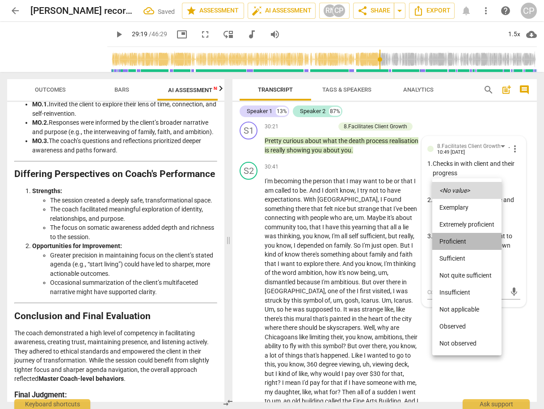
click at [466, 241] on li "Proficient" at bounding box center [466, 241] width 69 height 17
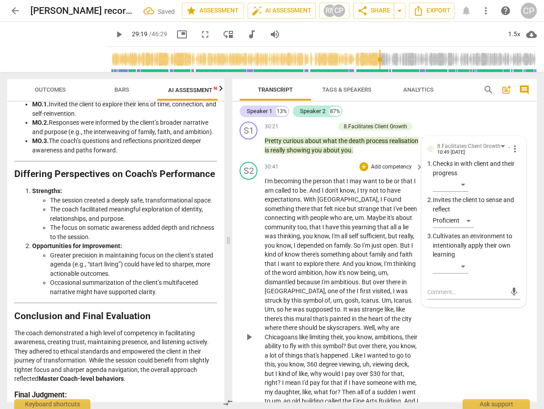
click at [472, 307] on div "S2 play_arrow pause 30:41 + Add competency keyboard_arrow_right I'm becoming th…" at bounding box center [384, 329] width 304 height 343
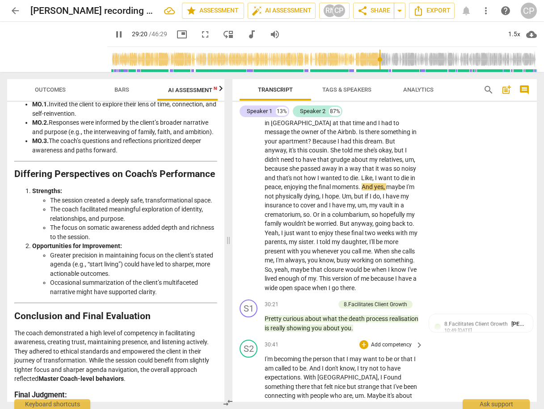
scroll to position [3791, 0]
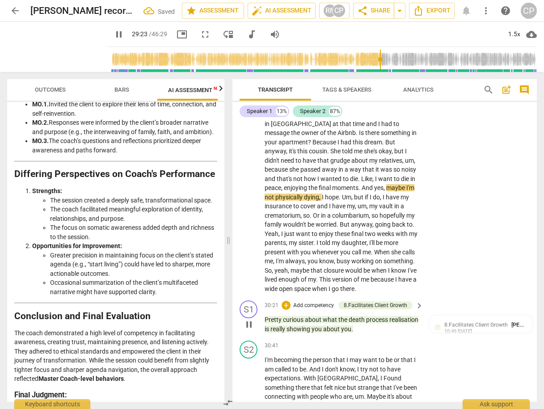
click at [288, 301] on div "+" at bounding box center [285, 305] width 9 height 9
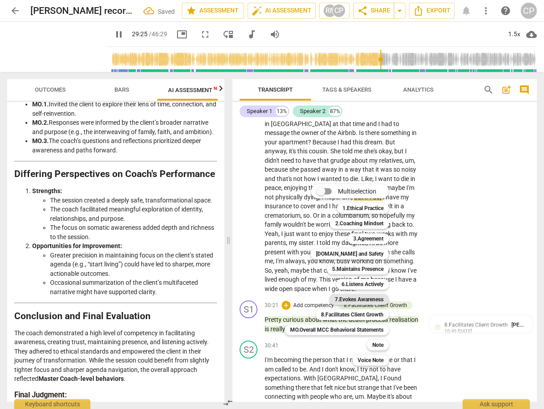
click at [368, 300] on b "7.Evokes Awareness" at bounding box center [359, 299] width 49 height 11
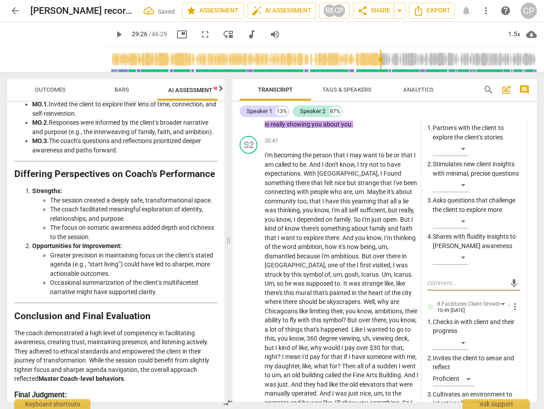
scroll to position [3969, 0]
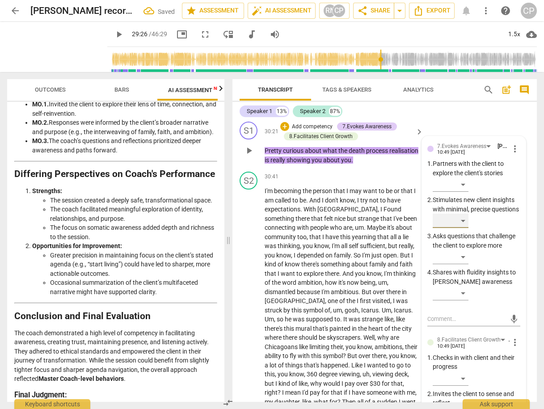
click at [461, 214] on div "​" at bounding box center [450, 221] width 36 height 14
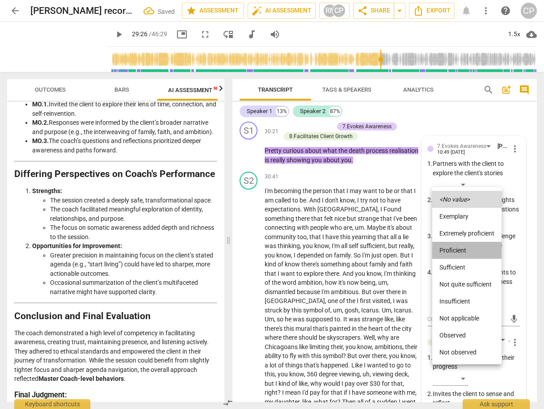
click at [465, 251] on li "Proficient" at bounding box center [466, 250] width 69 height 17
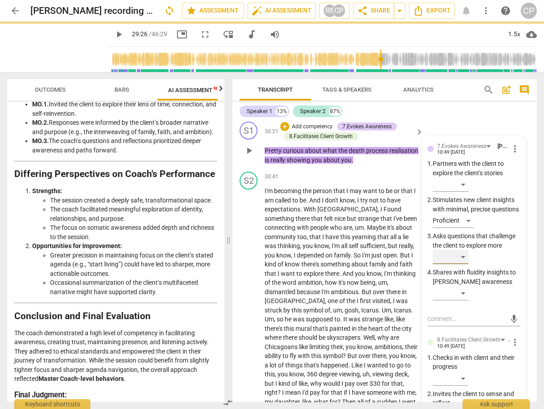
click at [463, 250] on div "​" at bounding box center [450, 257] width 36 height 14
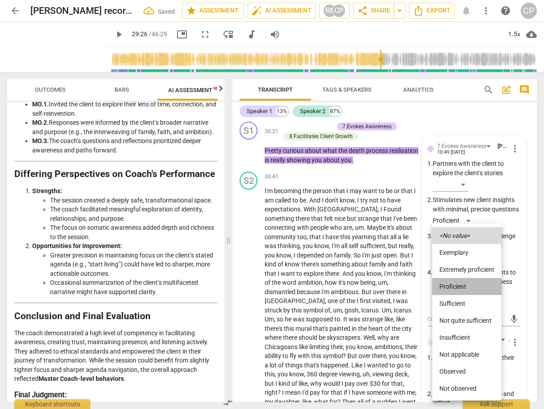
click at [467, 287] on li "Proficient" at bounding box center [466, 286] width 69 height 17
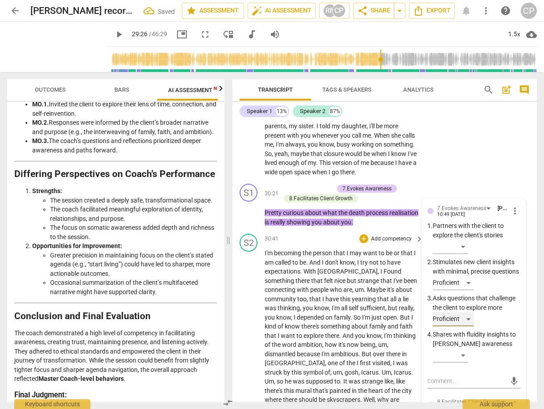
scroll to position [3862, 0]
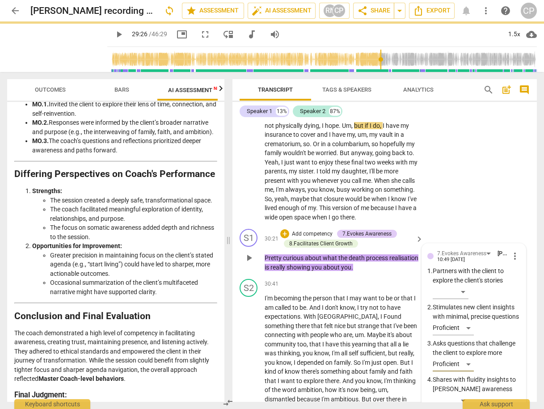
click at [247, 252] on span "play_arrow" at bounding box center [248, 257] width 11 height 11
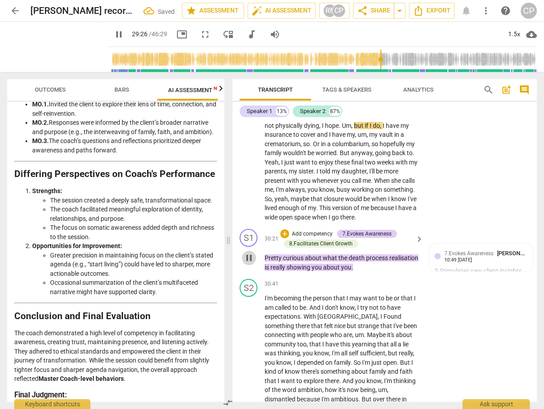
click at [247, 252] on span "pause" at bounding box center [248, 257] width 11 height 11
click at [247, 252] on span "play_arrow" at bounding box center [248, 257] width 11 height 11
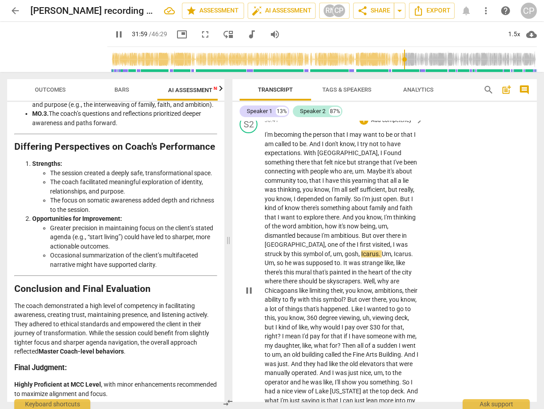
scroll to position [3969, 0]
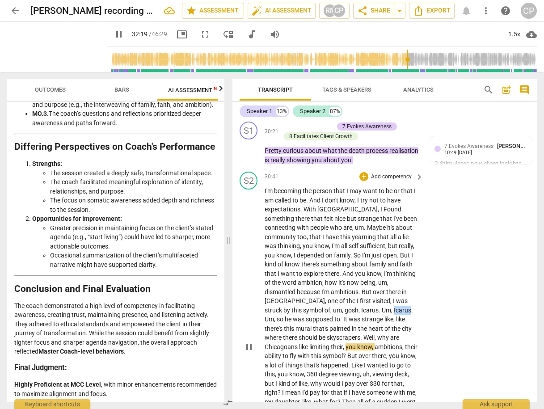
drag, startPoint x: 313, startPoint y: 280, endPoint x: 329, endPoint y: 279, distance: 16.1
click at [394, 306] on span "Icarus" at bounding box center [402, 309] width 17 height 7
click at [348, 266] on icon "button" at bounding box center [350, 267] width 9 height 11
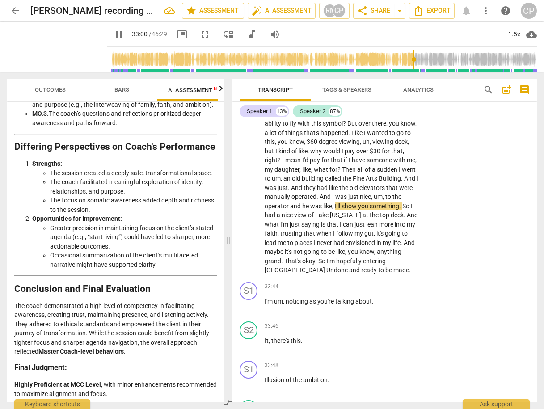
scroll to position [4184, 0]
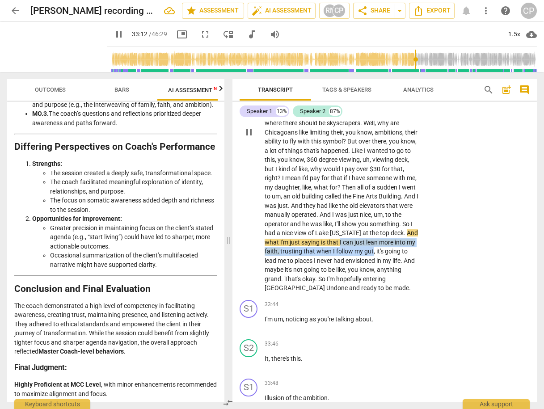
drag, startPoint x: 302, startPoint y: 210, endPoint x: 356, endPoint y: 220, distance: 54.4
click at [356, 220] on p "I'm becoming the person that I may want to be or that I am called to be . And I…" at bounding box center [341, 132] width 154 height 321
click at [374, 206] on icon "button" at bounding box center [377, 209] width 9 height 11
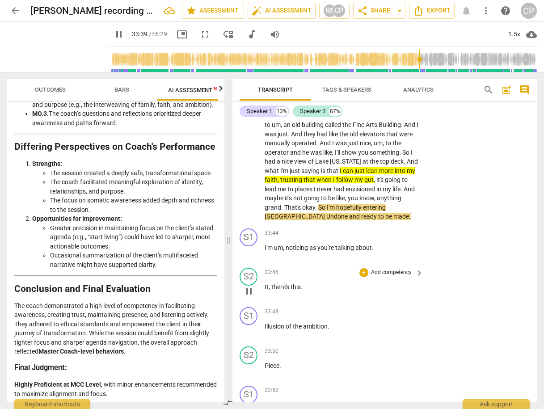
scroll to position [4291, 0]
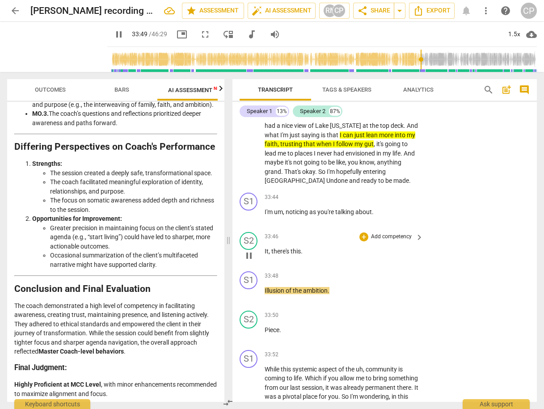
click at [264, 247] on span "It" at bounding box center [266, 250] width 4 height 7
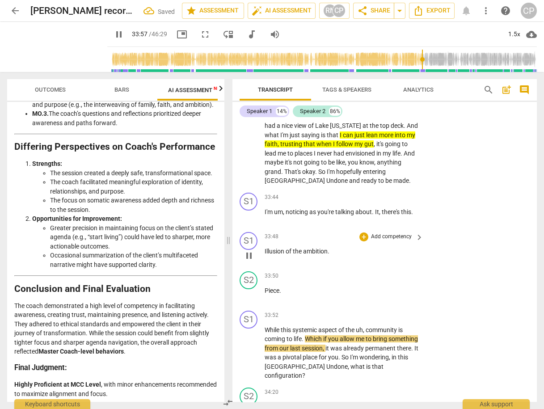
click at [264, 247] on span "Illusion" at bounding box center [274, 250] width 21 height 7
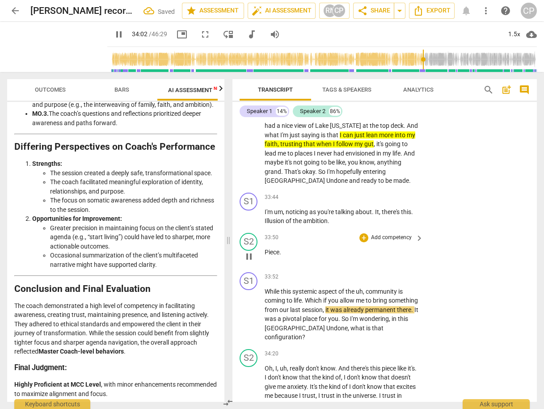
click at [264, 248] on span "Piece" at bounding box center [271, 251] width 15 height 7
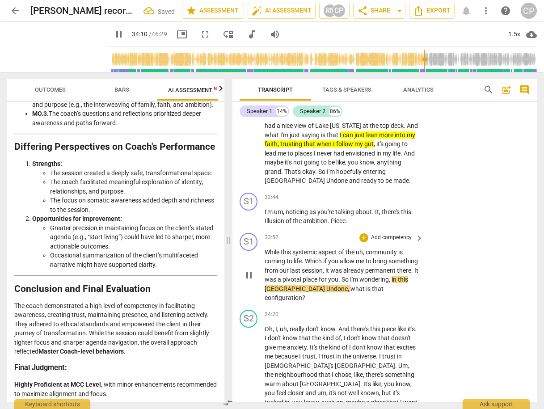
click at [265, 248] on span "While" at bounding box center [272, 251] width 16 height 7
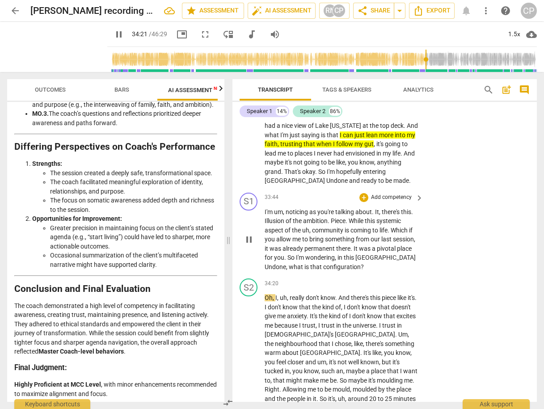
drag, startPoint x: 263, startPoint y: 236, endPoint x: 293, endPoint y: 235, distance: 29.5
click at [293, 235] on div "S1 play_arrow pause 33:44 + Add competency keyboard_arrow_right I'm um , notici…" at bounding box center [384, 232] width 304 height 86
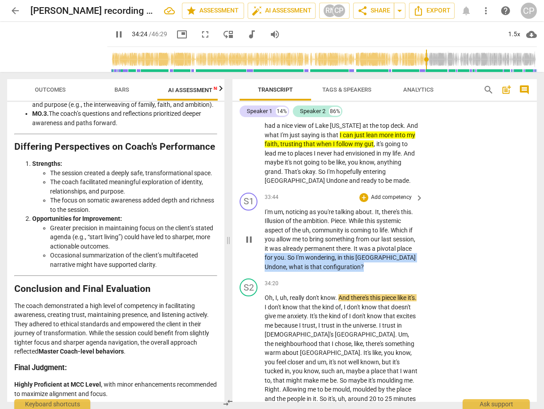
drag, startPoint x: 344, startPoint y: 237, endPoint x: 260, endPoint y: 228, distance: 84.4
click at [260, 228] on div "S1 play_arrow pause 33:44 + Add competency keyboard_arrow_right I'm um , notici…" at bounding box center [384, 232] width 304 height 86
click at [363, 193] on div "+" at bounding box center [363, 197] width 9 height 9
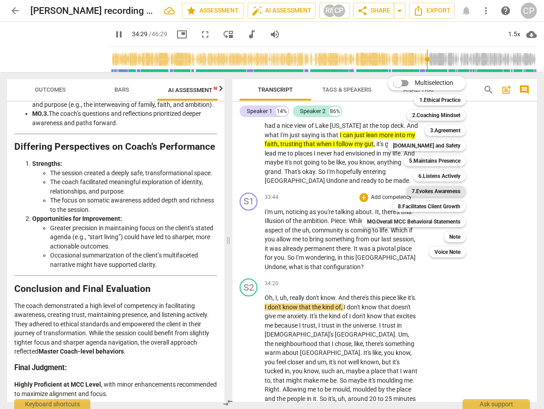
click at [439, 187] on b "7.Evokes Awareness" at bounding box center [435, 191] width 49 height 11
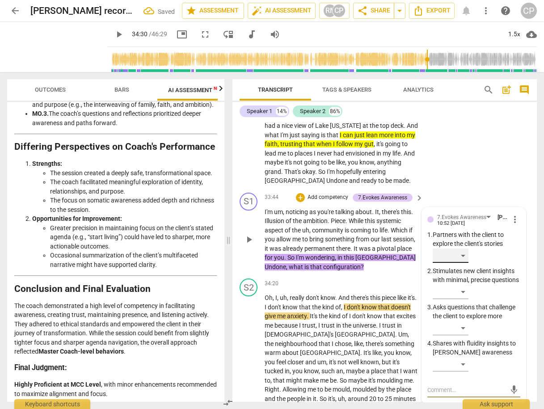
click at [456, 248] on div "​" at bounding box center [450, 255] width 36 height 14
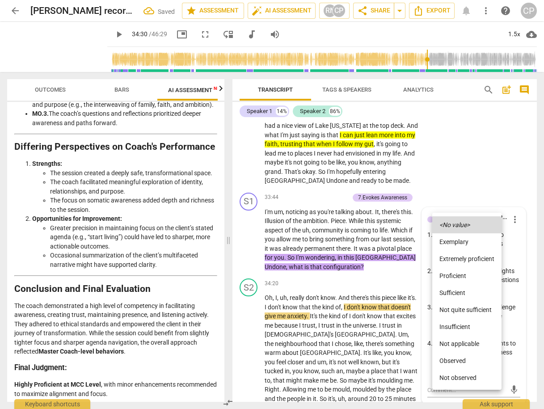
click at [458, 276] on li "Proficient" at bounding box center [466, 275] width 69 height 17
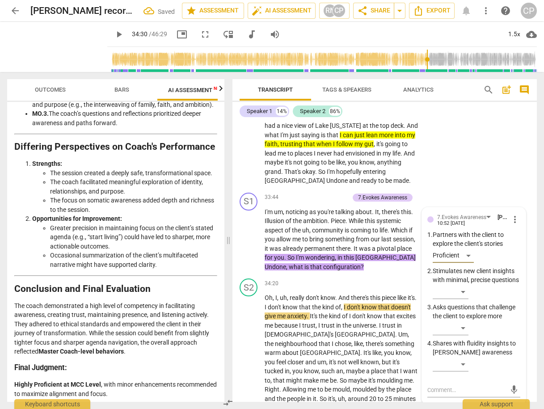
click at [460, 132] on div "S2 play_arrow pause 30:41 + Add competency keyboard_arrow_right I'm becoming th…" at bounding box center [384, 17] width 304 height 343
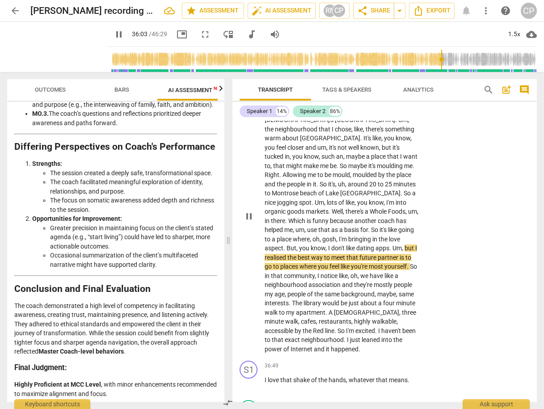
scroll to position [4541, 0]
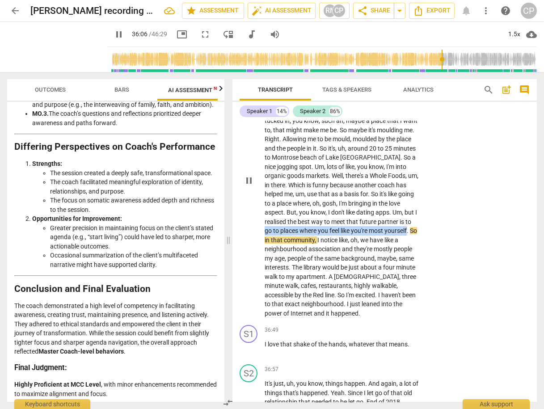
drag, startPoint x: 329, startPoint y: 190, endPoint x: 320, endPoint y: 200, distance: 13.6
click at [320, 200] on p "Oh , I , uh , really don't know . And there's this piece like it's . I don't kn…" at bounding box center [341, 180] width 154 height 275
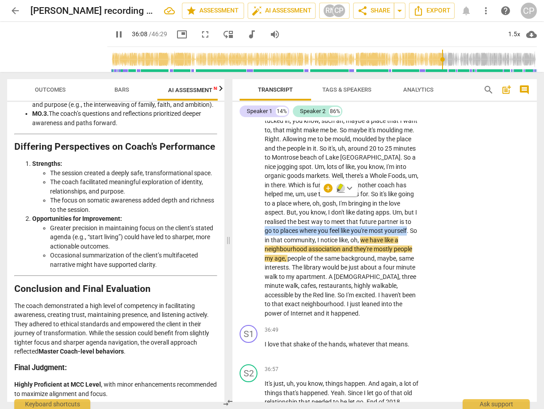
click at [340, 185] on icon "button" at bounding box center [339, 187] width 5 height 6
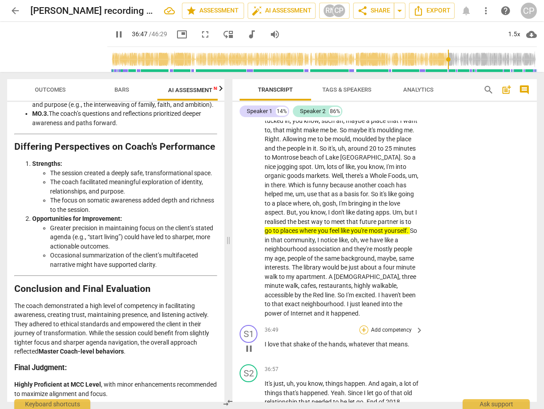
click at [362, 325] on div "+" at bounding box center [363, 329] width 9 height 9
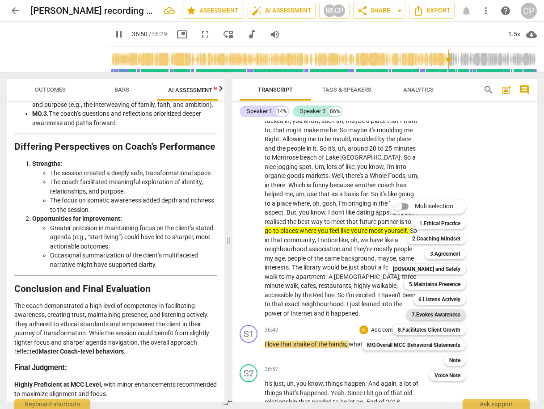
click at [440, 316] on b "7.Evokes Awareness" at bounding box center [435, 314] width 49 height 11
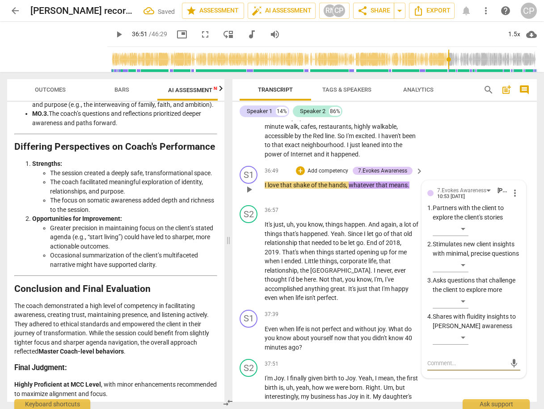
scroll to position [4699, 0]
click at [459, 259] on div "​" at bounding box center [450, 266] width 36 height 14
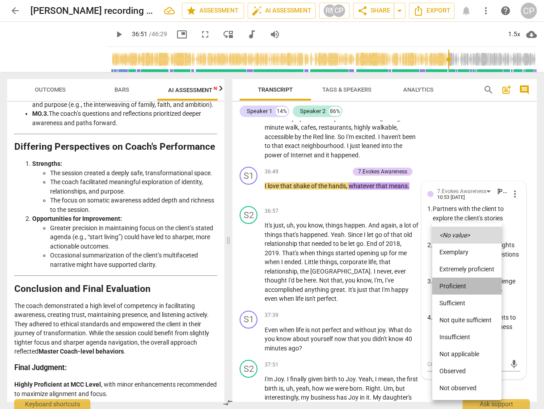
click at [451, 283] on li "Proficient" at bounding box center [466, 285] width 69 height 17
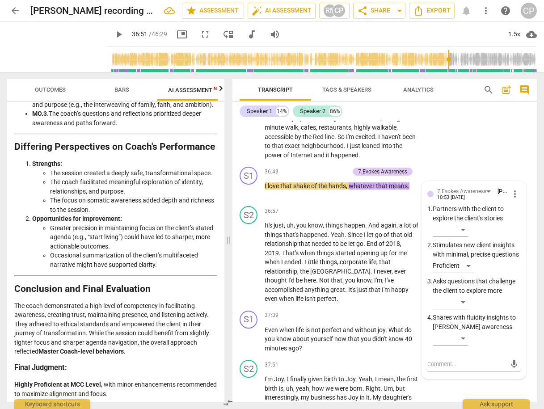
click at [458, 115] on div "Speaker 1 14% Speaker 2 86%" at bounding box center [384, 111] width 290 height 15
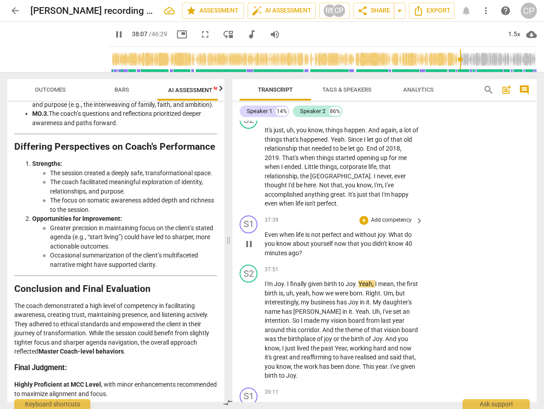
scroll to position [4842, 0]
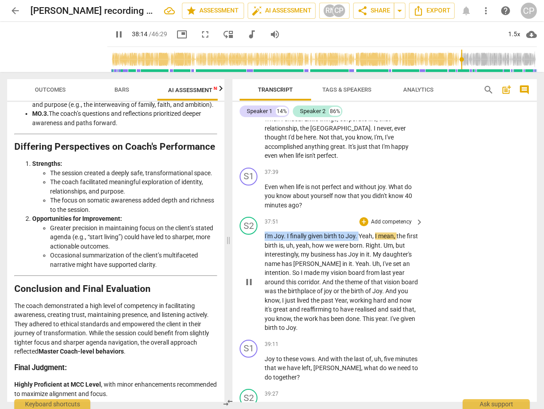
drag, startPoint x: 264, startPoint y: 196, endPoint x: 358, endPoint y: 194, distance: 93.4
click at [358, 231] on p "I'm Joy . I finally given birth to Joy . Yeah , I mean , the first birth is , u…" at bounding box center [341, 281] width 154 height 101
click at [378, 184] on icon "button" at bounding box center [378, 183] width 5 height 6
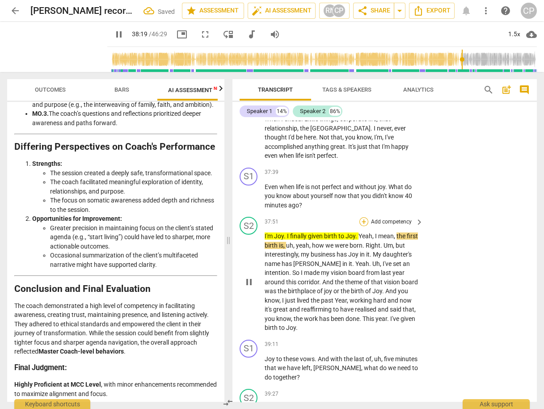
click at [361, 217] on div "+" at bounding box center [363, 221] width 9 height 9
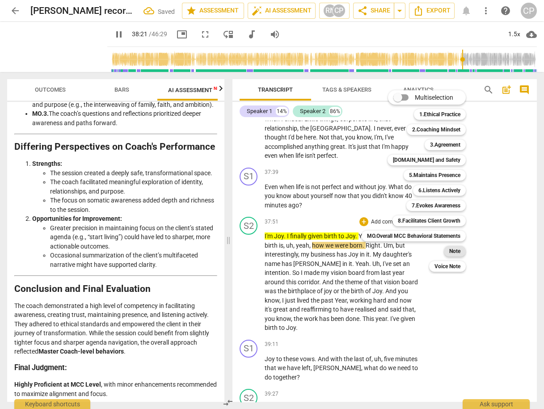
click at [455, 246] on b "Note" at bounding box center [454, 251] width 11 height 11
type input "2302"
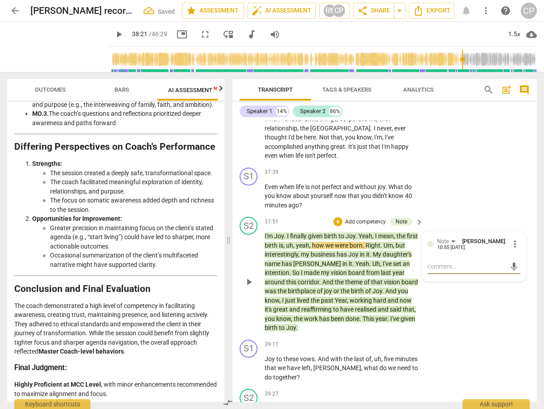
type textarea "G"
type textarea "Gr"
type textarea "Gre"
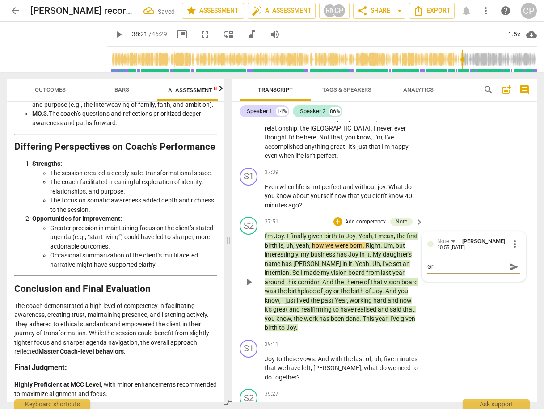
type textarea "Gre"
type textarea "Grea"
type textarea "Great"
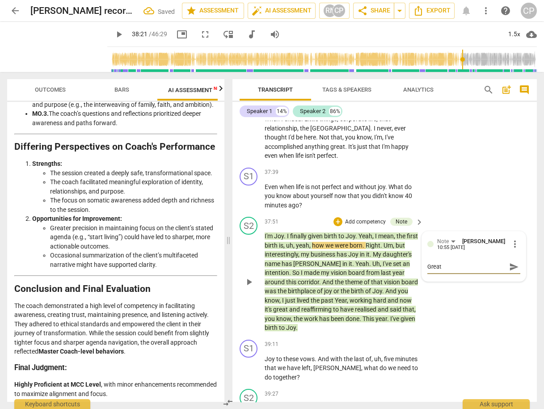
type textarea "Great"
type textarea "Great s"
type textarea "Great si"
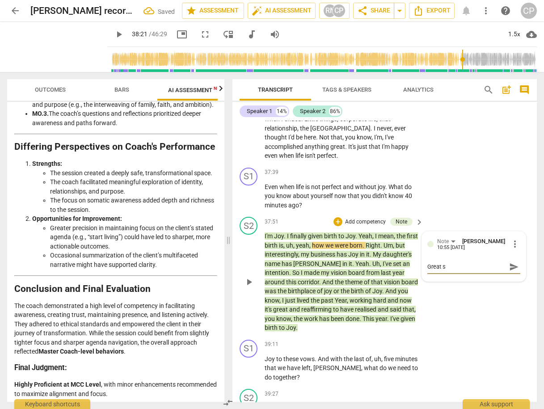
type textarea "Great si"
type textarea "Great sil"
type textarea "Great sile"
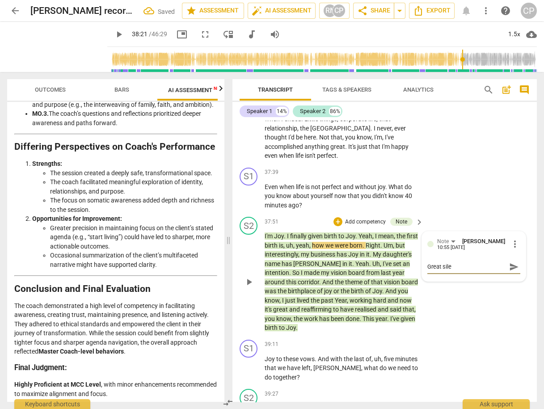
type textarea "Great silen"
type textarea "Great silenc"
type textarea "Great silence"
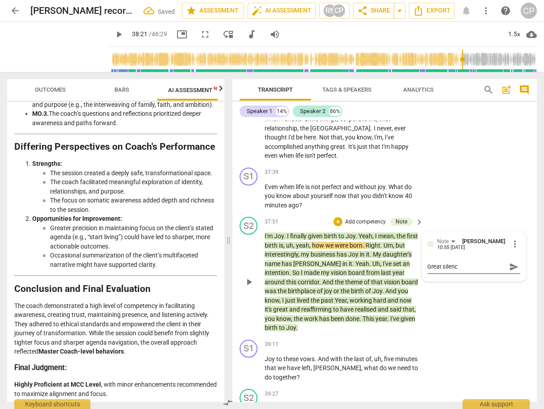
type textarea "Great silence"
type textarea "Great silence!"
drag, startPoint x: 511, startPoint y: 226, endPoint x: 493, endPoint y: 226, distance: 18.3
click at [510, 262] on span "send" at bounding box center [514, 267] width 10 height 10
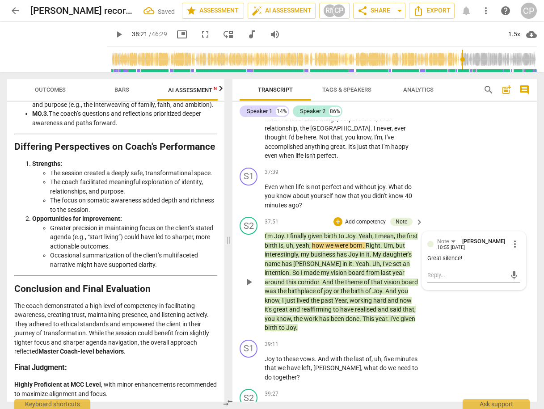
click at [250, 276] on span "play_arrow" at bounding box center [248, 281] width 11 height 11
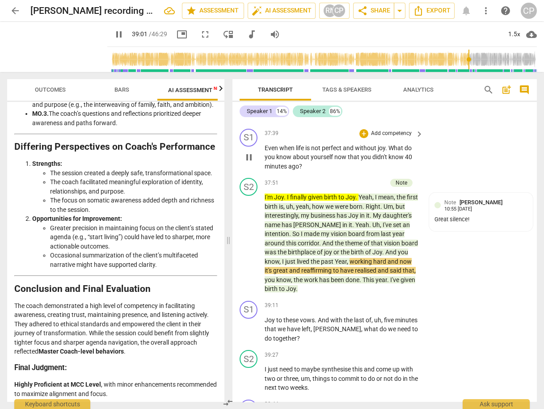
scroll to position [4914, 0]
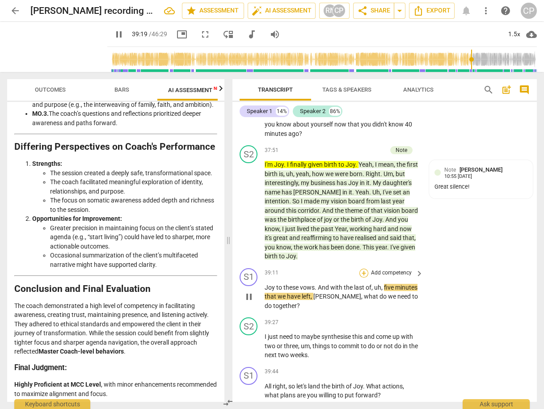
click at [361, 268] on div "+" at bounding box center [363, 272] width 9 height 9
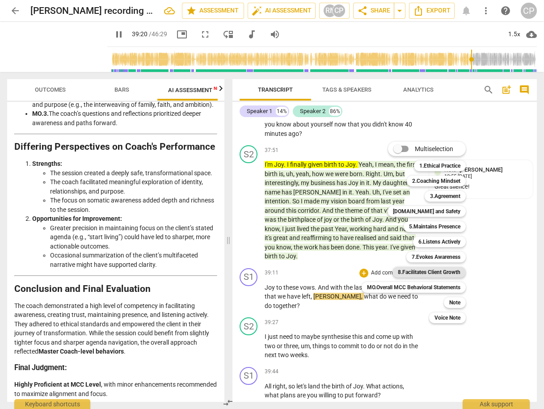
click at [448, 273] on b "8.Facilitates Client Growth" at bounding box center [429, 272] width 63 height 11
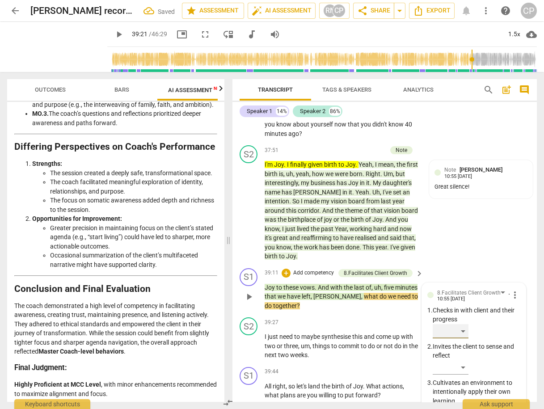
click at [455, 324] on div "​" at bounding box center [450, 331] width 36 height 14
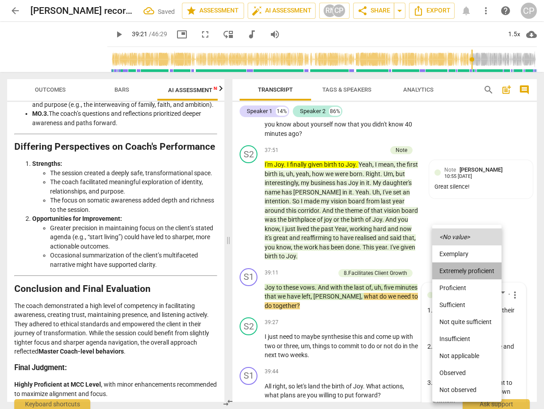
click at [465, 269] on li "Extremely proficient" at bounding box center [466, 270] width 69 height 17
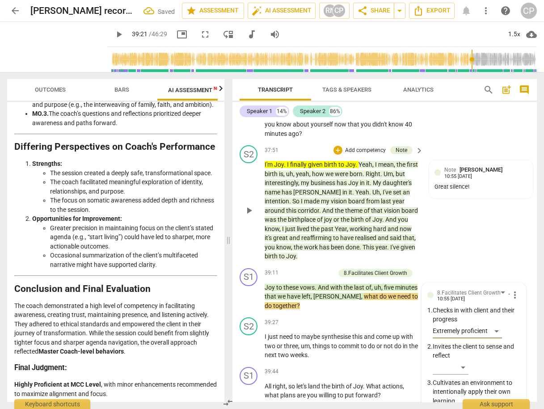
click at [468, 222] on div "S2 play_arrow pause 37:51 + Add competency Note keyboard_arrow_right I'm Joy . …" at bounding box center [384, 203] width 304 height 123
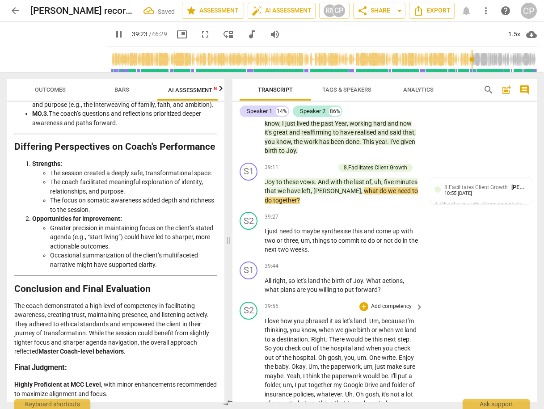
scroll to position [5021, 0]
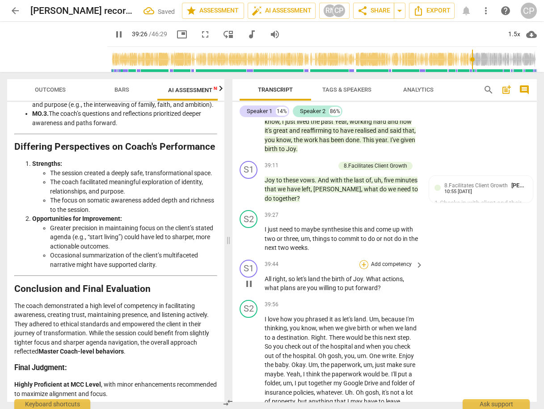
click at [363, 260] on div "+" at bounding box center [363, 264] width 9 height 9
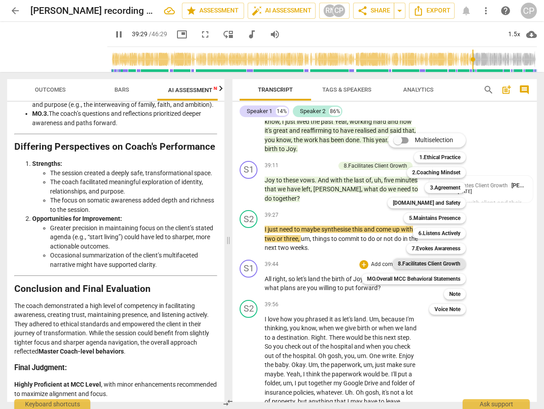
click at [448, 264] on b "8.Facilitates Client Growth" at bounding box center [429, 263] width 63 height 11
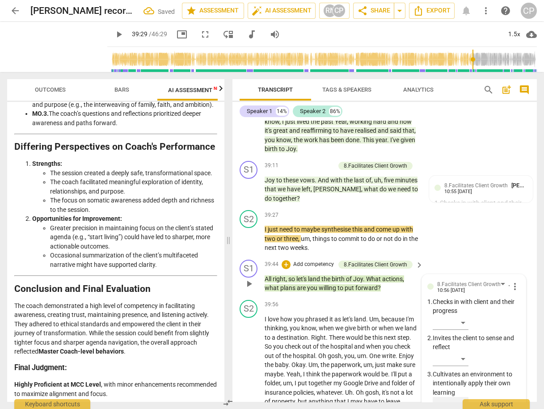
click at [456, 397] on div "​" at bounding box center [450, 404] width 36 height 14
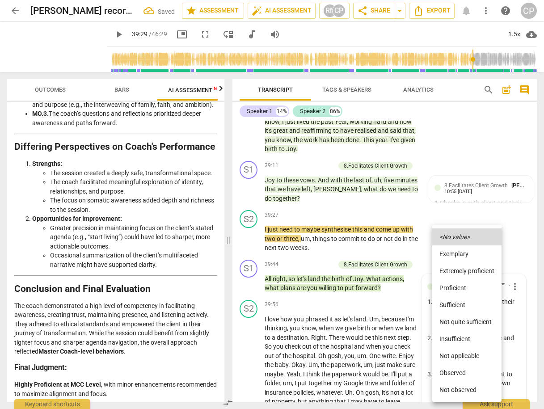
click at [458, 304] on li "Sufficient" at bounding box center [466, 304] width 69 height 17
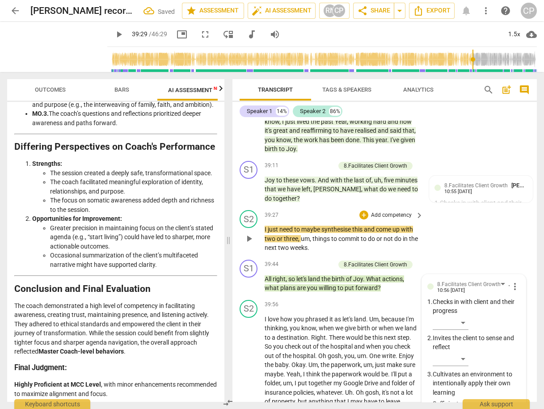
click at [462, 210] on div "S2 play_arrow pause 39:27 + Add competency keyboard_arrow_right I just need to …" at bounding box center [384, 231] width 304 height 50
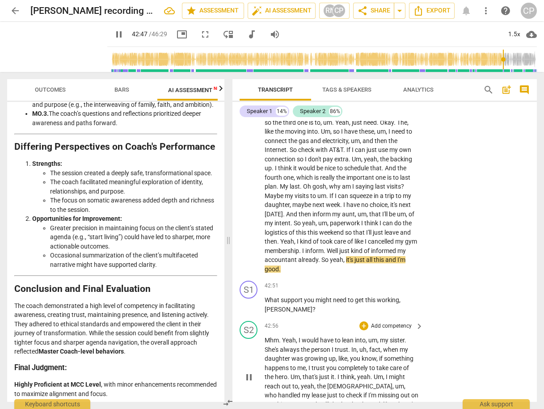
scroll to position [5378, 0]
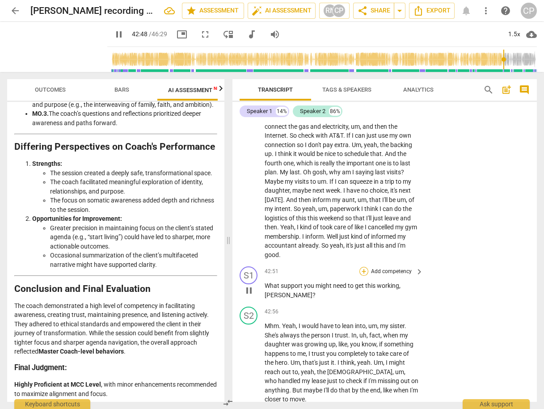
click at [361, 267] on div "+" at bounding box center [363, 271] width 9 height 9
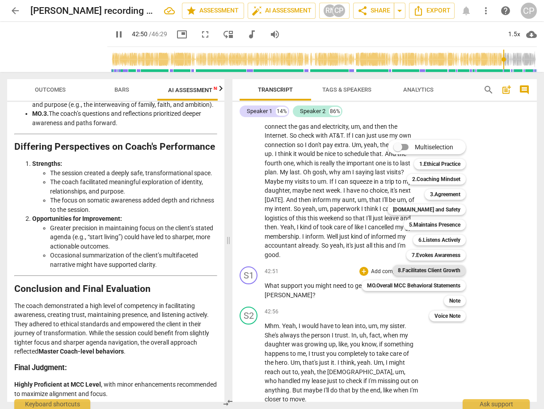
click at [449, 273] on b "8.Facilitates Client Growth" at bounding box center [429, 270] width 63 height 11
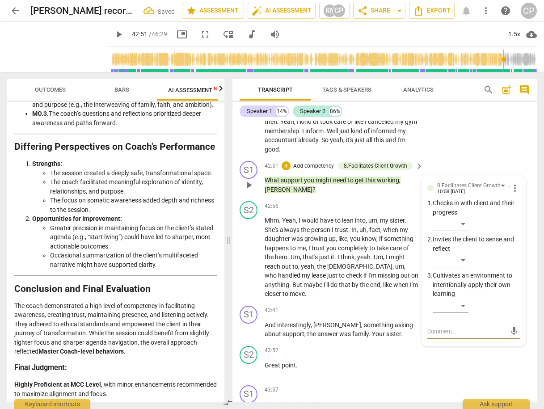
scroll to position [5485, 0]
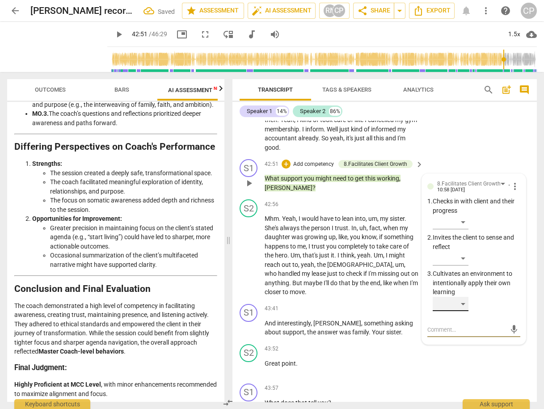
click at [456, 297] on div "​" at bounding box center [450, 304] width 36 height 14
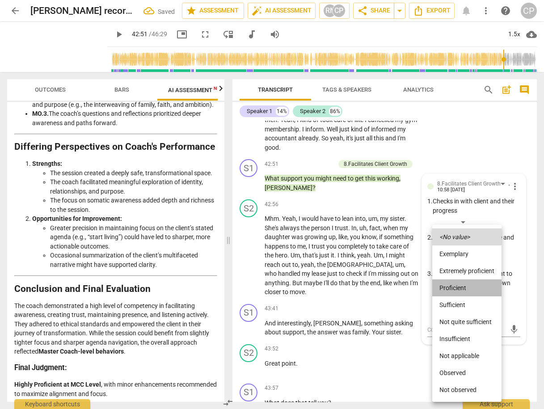
click at [453, 291] on li "Proficient" at bounding box center [466, 287] width 69 height 17
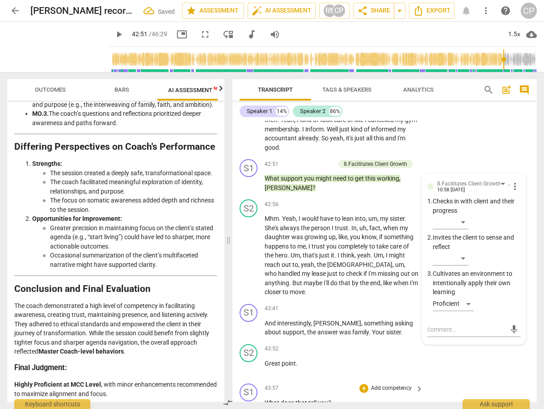
click at [462, 380] on div "S1 play_arrow pause 43:57 + Add competency keyboard_arrow_right What does that …" at bounding box center [384, 399] width 304 height 39
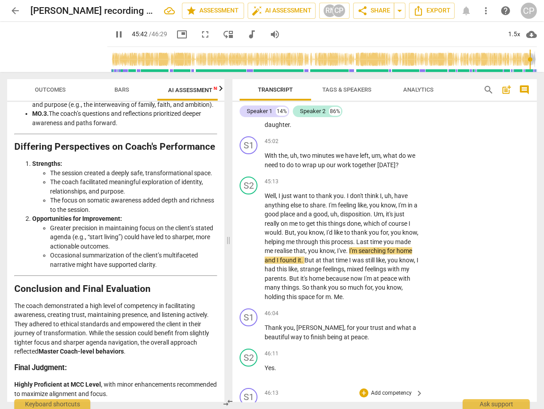
scroll to position [5878, 0]
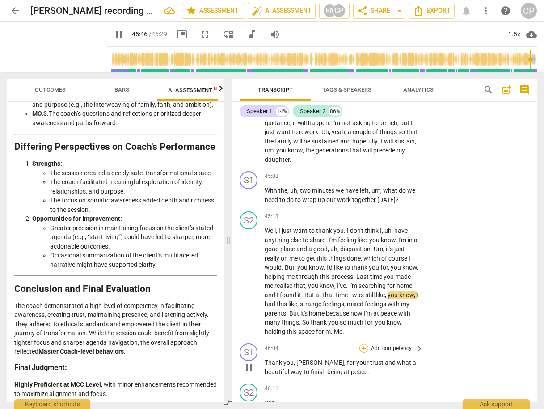
click at [363, 343] on div "+" at bounding box center [363, 347] width 9 height 9
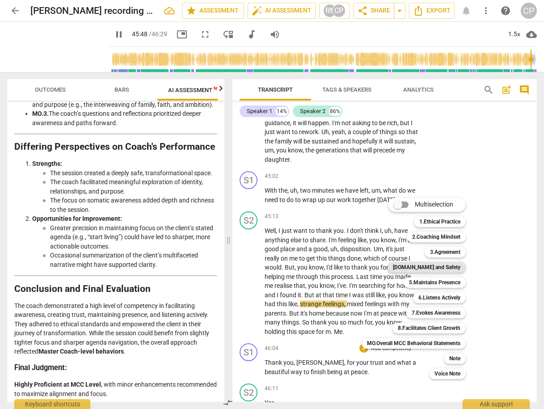
click at [445, 265] on b "[DOMAIN_NAME] and Safety" at bounding box center [426, 267] width 67 height 11
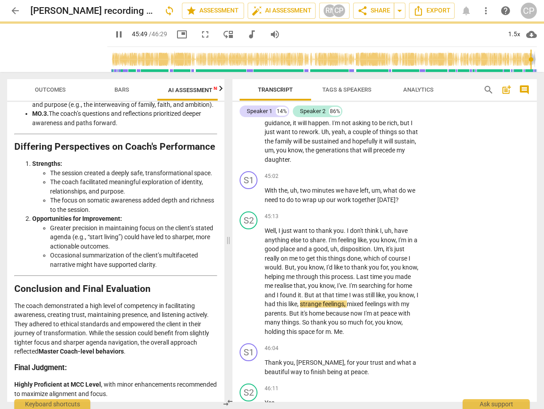
type input "2750"
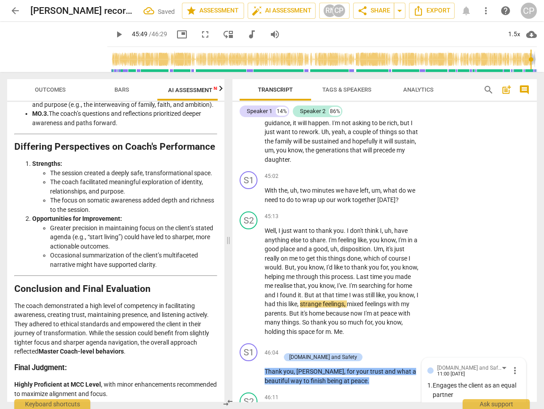
scroll to position [5985, 0]
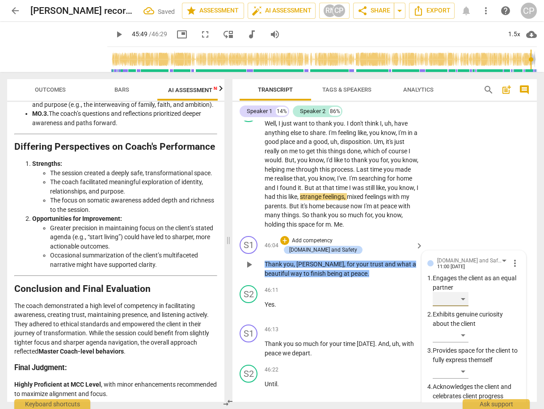
click at [456, 292] on div "​" at bounding box center [450, 299] width 36 height 14
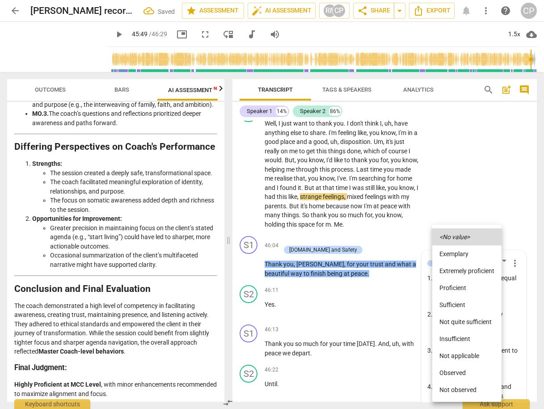
click at [462, 285] on li "Proficient" at bounding box center [466, 287] width 69 height 17
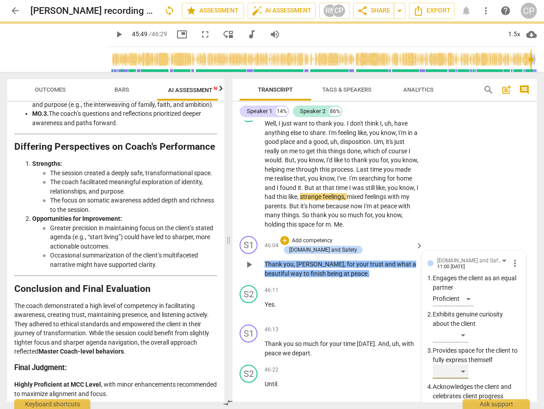
click at [462, 364] on div "​" at bounding box center [450, 371] width 36 height 14
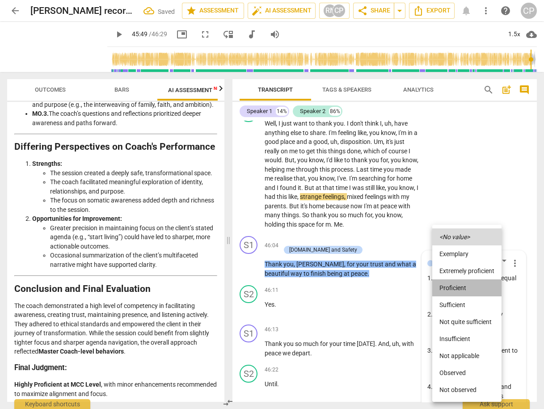
click at [464, 289] on li "Proficient" at bounding box center [466, 287] width 69 height 17
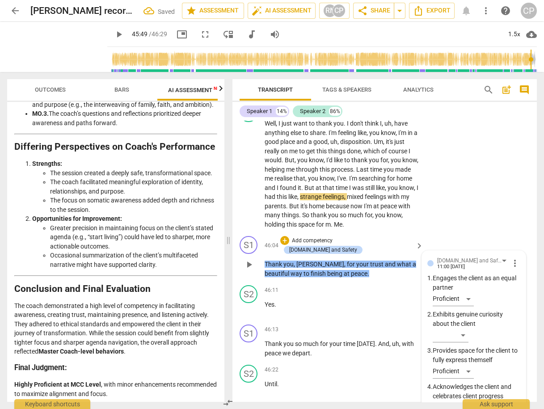
drag, startPoint x: 460, startPoint y: 370, endPoint x: 467, endPoint y: 376, distance: 9.2
click at [251, 259] on span "play_arrow" at bounding box center [248, 264] width 11 height 11
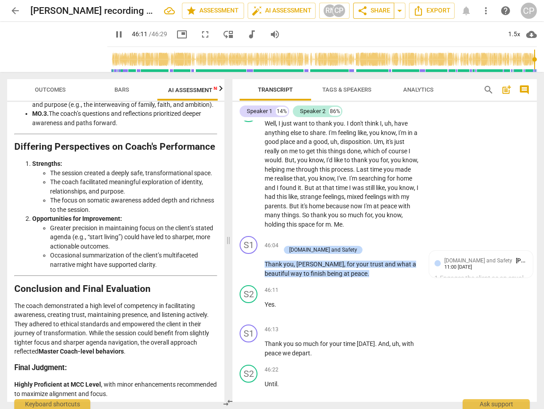
click at [373, 9] on span "share Share" at bounding box center [373, 10] width 33 height 11
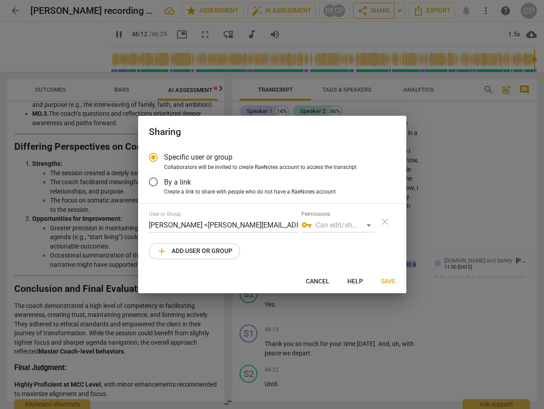
type input "2773"
radio input "false"
type input "2775"
click at [151, 180] on input "By a link" at bounding box center [152, 181] width 21 height 21
radio input "false"
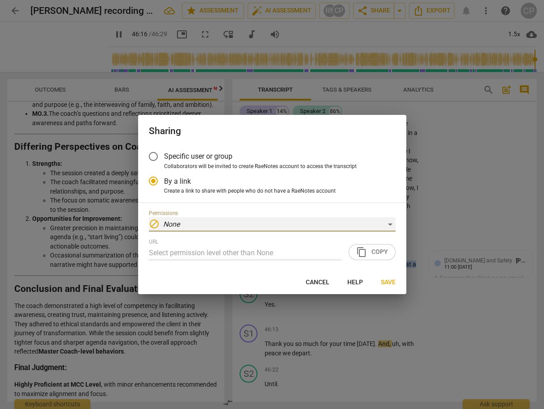
click at [386, 222] on div "block None" at bounding box center [272, 224] width 247 height 14
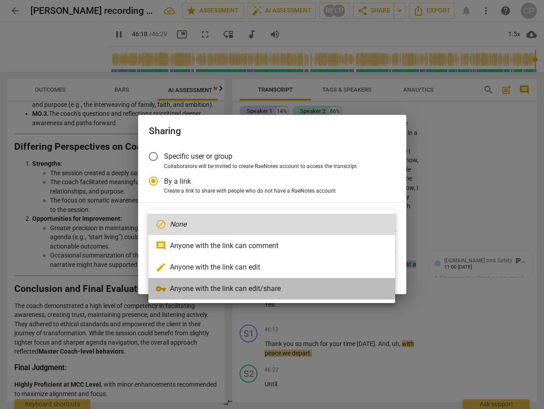
type input "2779"
click at [275, 289] on li "vpn_key Anyone with the link can edit/share" at bounding box center [271, 288] width 247 height 21
radio input "false"
type input "[URL][DOMAIN_NAME]"
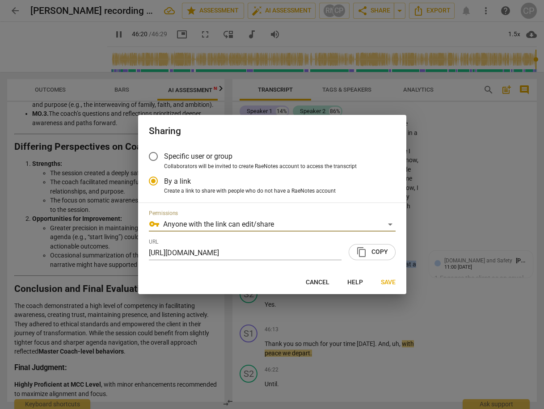
click at [373, 248] on span "content_copy Copy" at bounding box center [372, 252] width 32 height 11
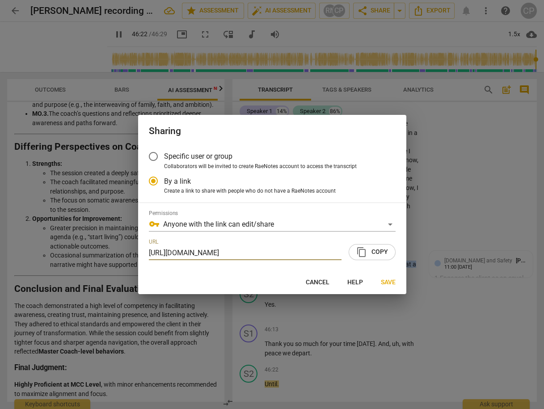
click at [385, 283] on span "Save" at bounding box center [388, 282] width 15 height 9
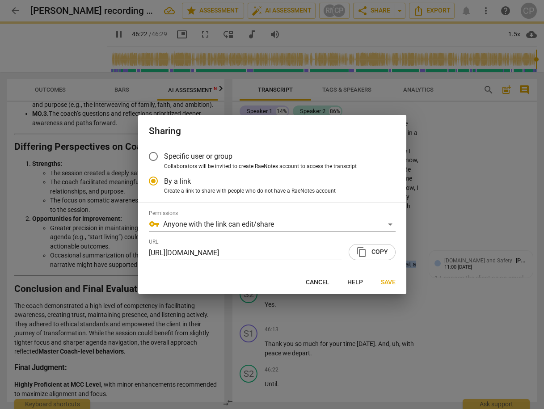
type input "2783"
radio input "false"
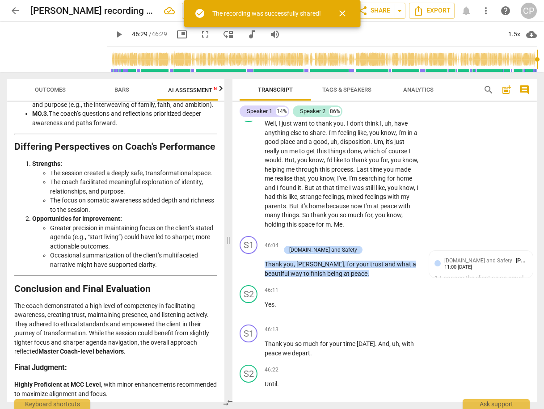
type input "2789"
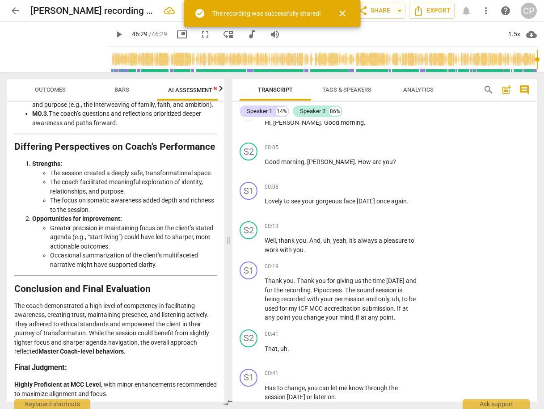
scroll to position [0, 0]
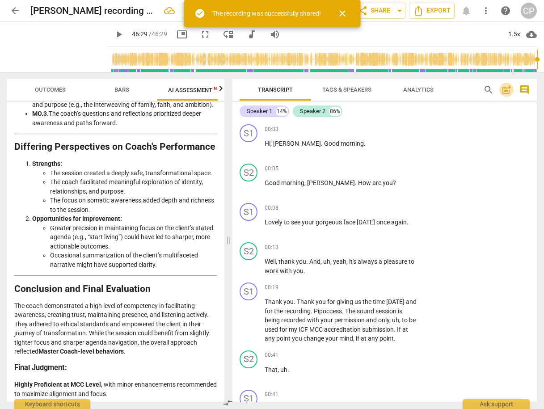
click at [507, 88] on span "post_add" at bounding box center [506, 89] width 11 height 11
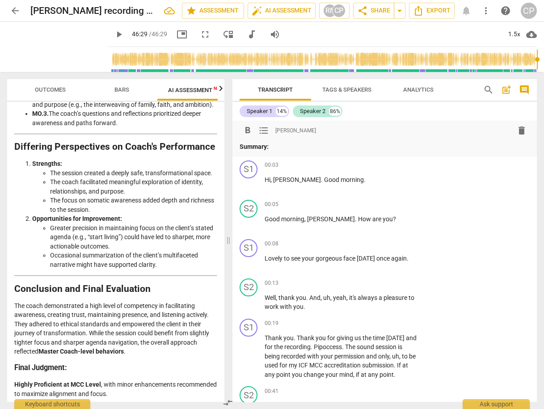
click at [285, 144] on p "Summary:" at bounding box center [384, 146] width 290 height 9
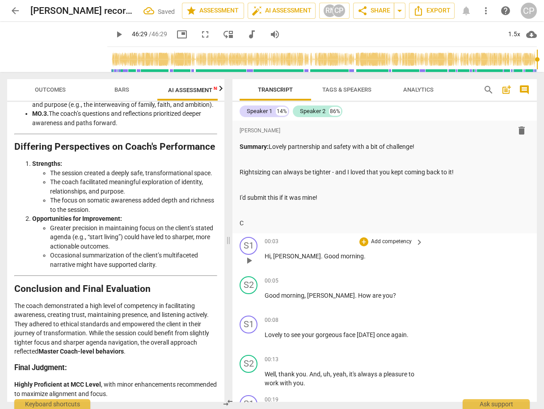
drag, startPoint x: 475, startPoint y: 273, endPoint x: 398, endPoint y: 251, distance: 80.7
click at [475, 273] on div "S2 play_arrow pause 00:05 + Add competency keyboard_arrow_right Good morning , …" at bounding box center [384, 291] width 304 height 39
click at [15, 6] on span "arrow_back" at bounding box center [15, 10] width 11 height 11
